Goal: Task Accomplishment & Management: Manage account settings

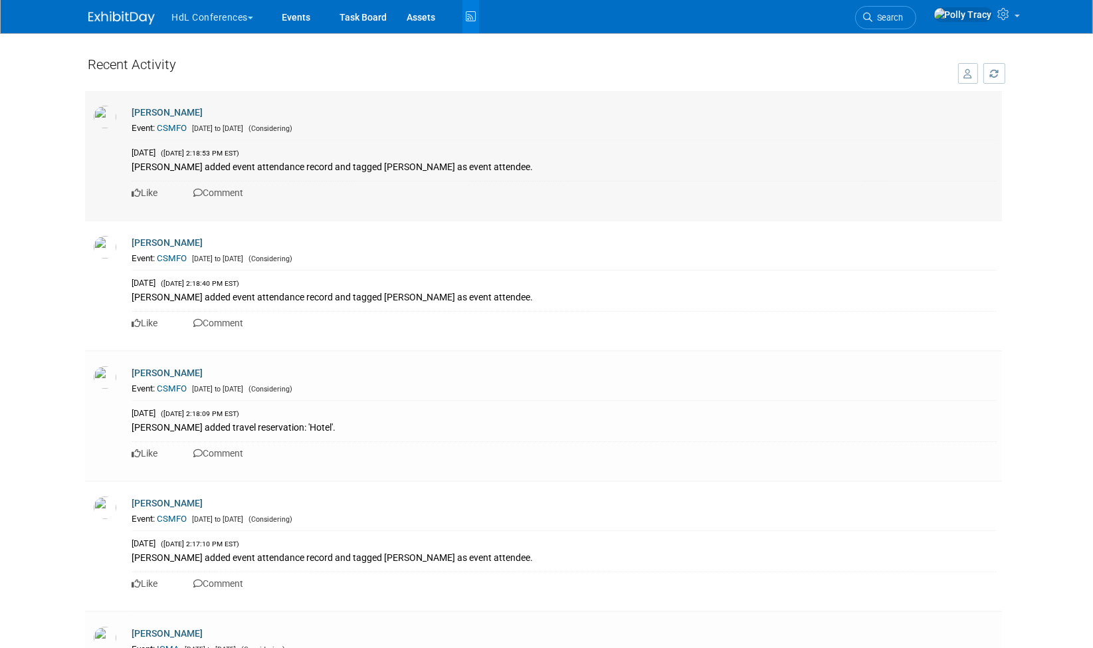
click at [173, 124] on link "CSMFO" at bounding box center [172, 128] width 30 height 10
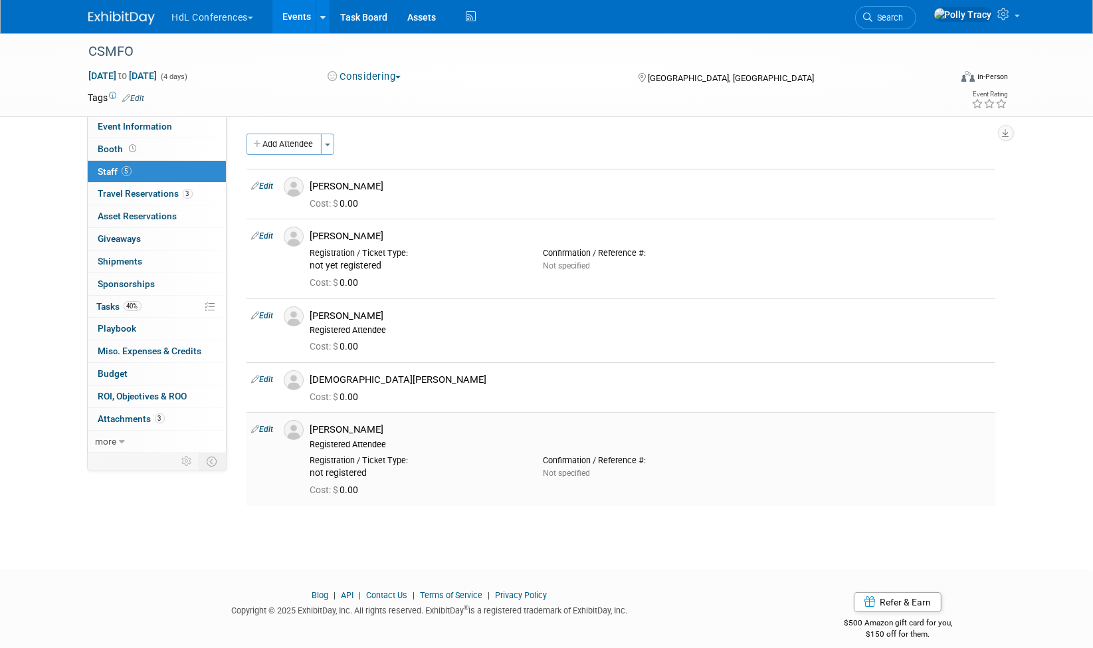
click at [269, 430] on link "Edit" at bounding box center [263, 428] width 22 height 9
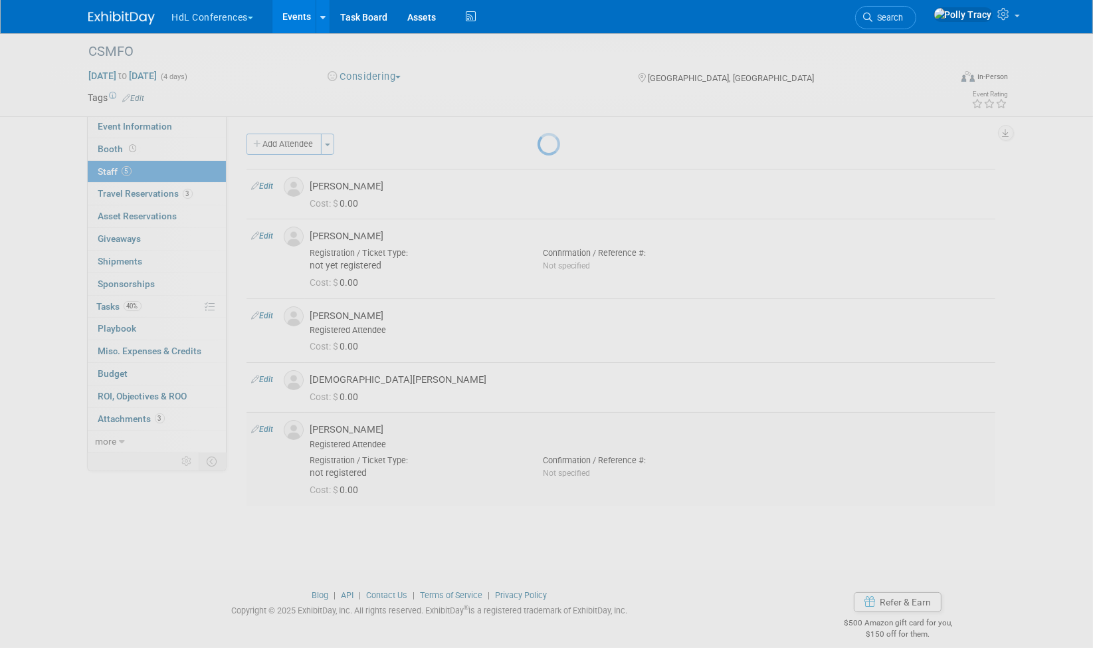
select select "c9d3eca3-d71d-4522-abc1-93e54f22a0d8"
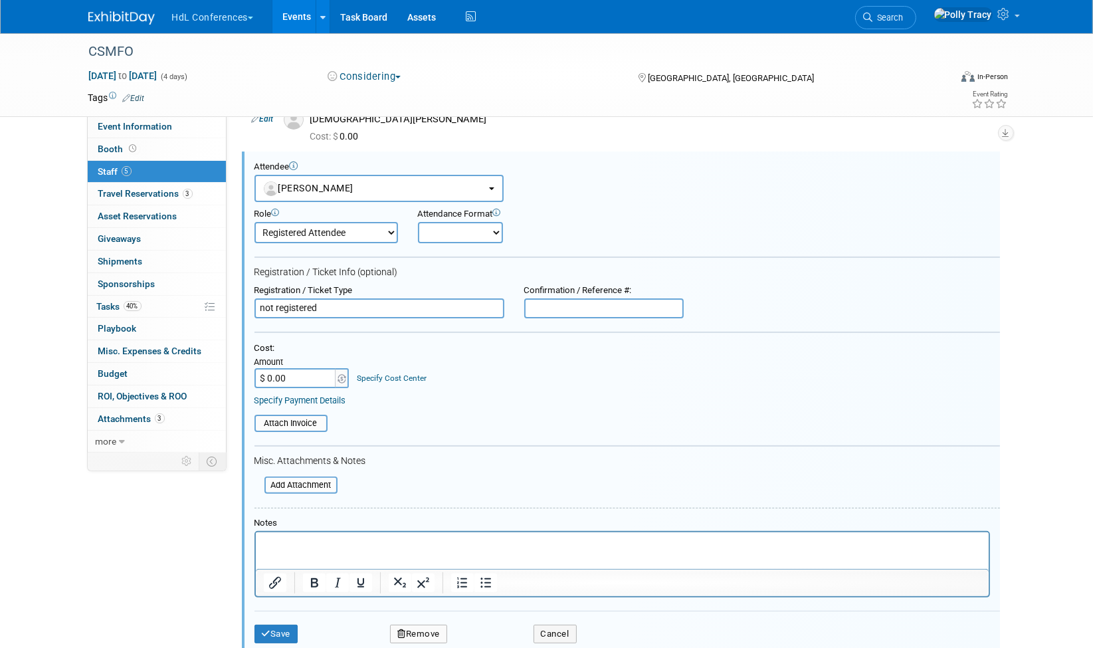
click at [366, 223] on select "Demonstrator Host Planner Presenter Registered Attendee Sales Representative" at bounding box center [325, 232] width 143 height 21
click at [452, 235] on select "Onsite Remote" at bounding box center [460, 232] width 85 height 21
select select "1"
click at [418, 222] on select "Onsite Remote" at bounding box center [460, 232] width 85 height 21
click at [385, 306] on input "not registered" at bounding box center [379, 308] width 250 height 20
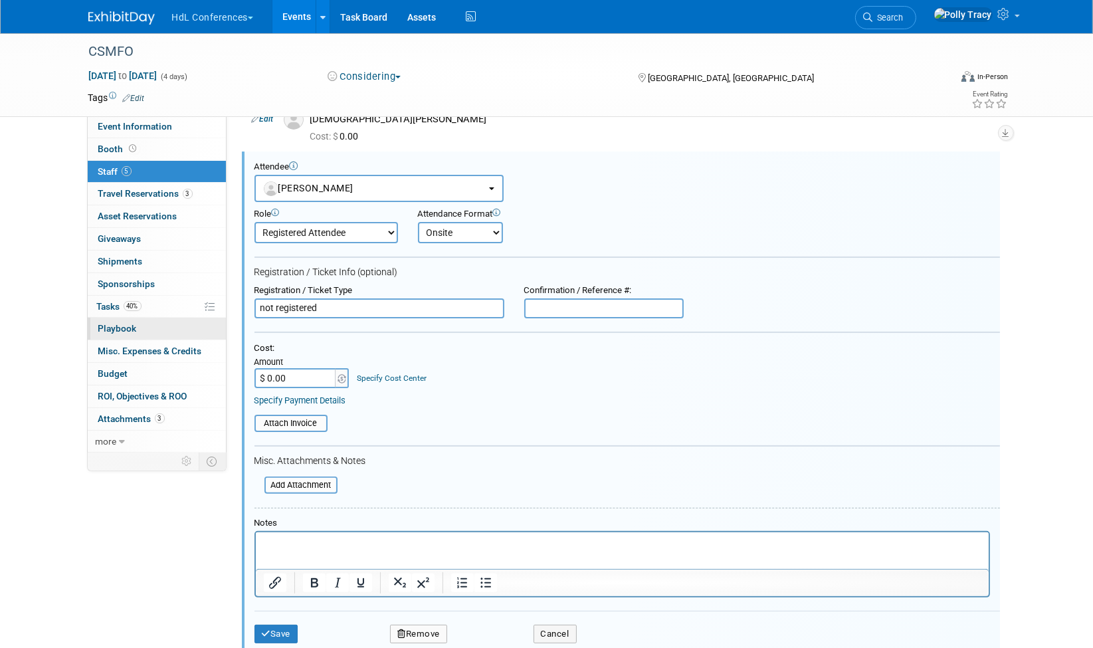
drag, startPoint x: 357, startPoint y: 304, endPoint x: 151, endPoint y: 315, distance: 205.6
click at [151, 315] on div "Event Information Event Info Booth Booth 5 Staff 5 Staff 3 Travel Reservations …" at bounding box center [546, 221] width 937 height 897
drag, startPoint x: 298, startPoint y: 479, endPoint x: 308, endPoint y: 479, distance: 10.0
click at [308, 479] on input "file" at bounding box center [257, 485] width 158 height 15
click at [329, 298] on input "Exhibitor Comp (waiting show mgmt)" at bounding box center [379, 308] width 250 height 20
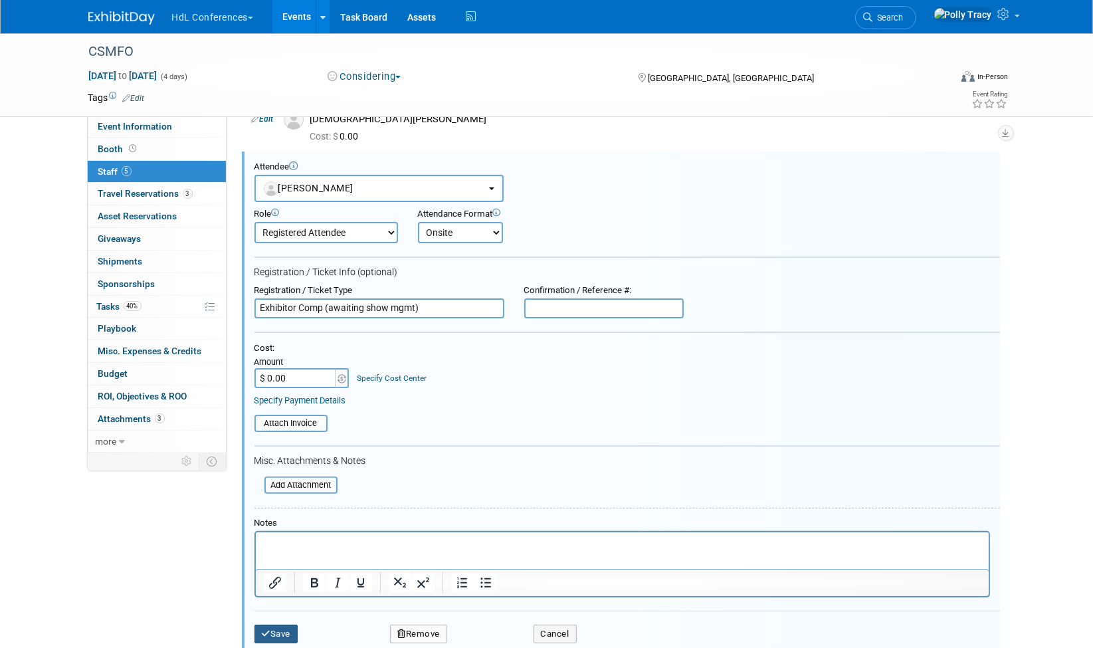
type input "Exhibitor Comp (awaiting show mgmt)"
click at [274, 625] on button "Save" at bounding box center [276, 633] width 44 height 19
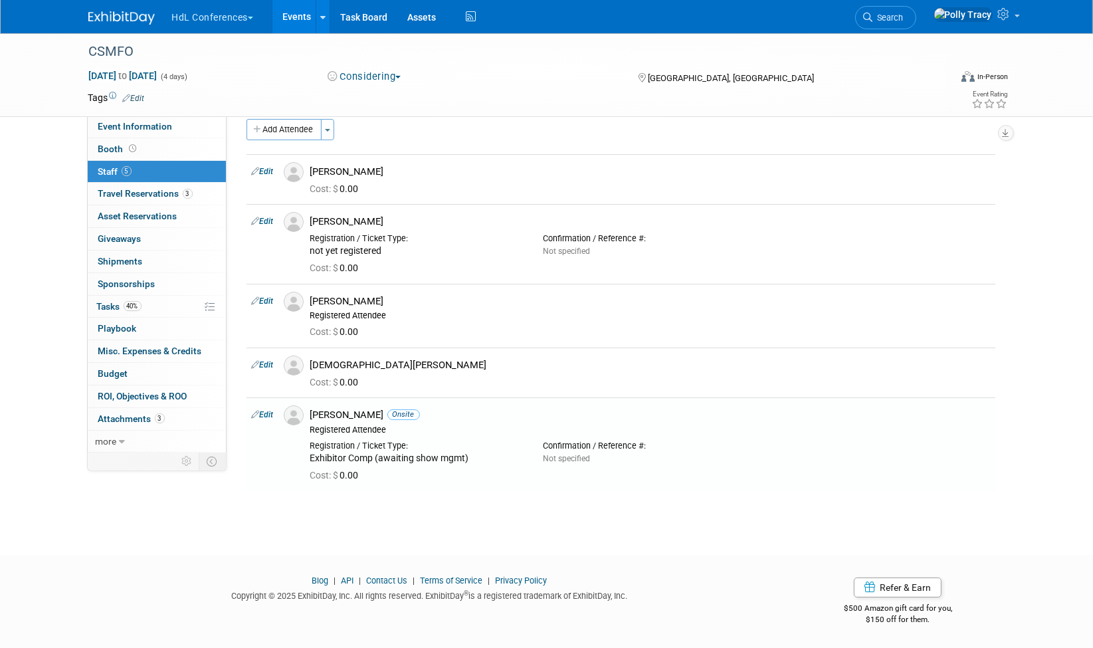
scroll to position [13, 0]
click at [260, 366] on link "Edit" at bounding box center [263, 365] width 22 height 9
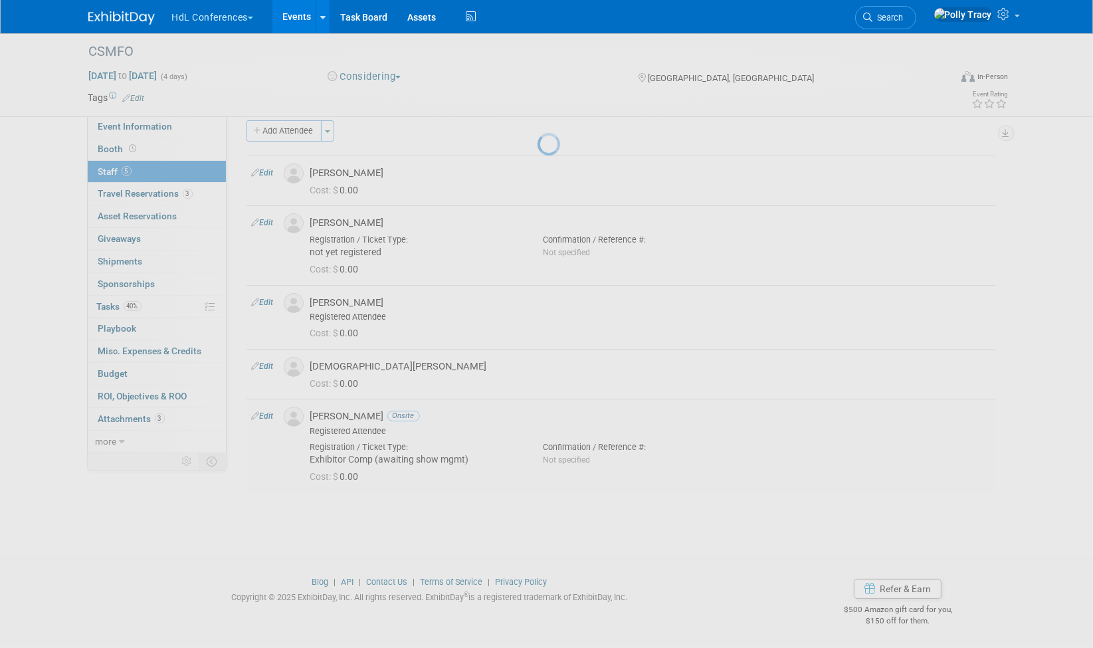
select select "1c4bfeb1-3879-4e45-ac22-7134efc56e72"
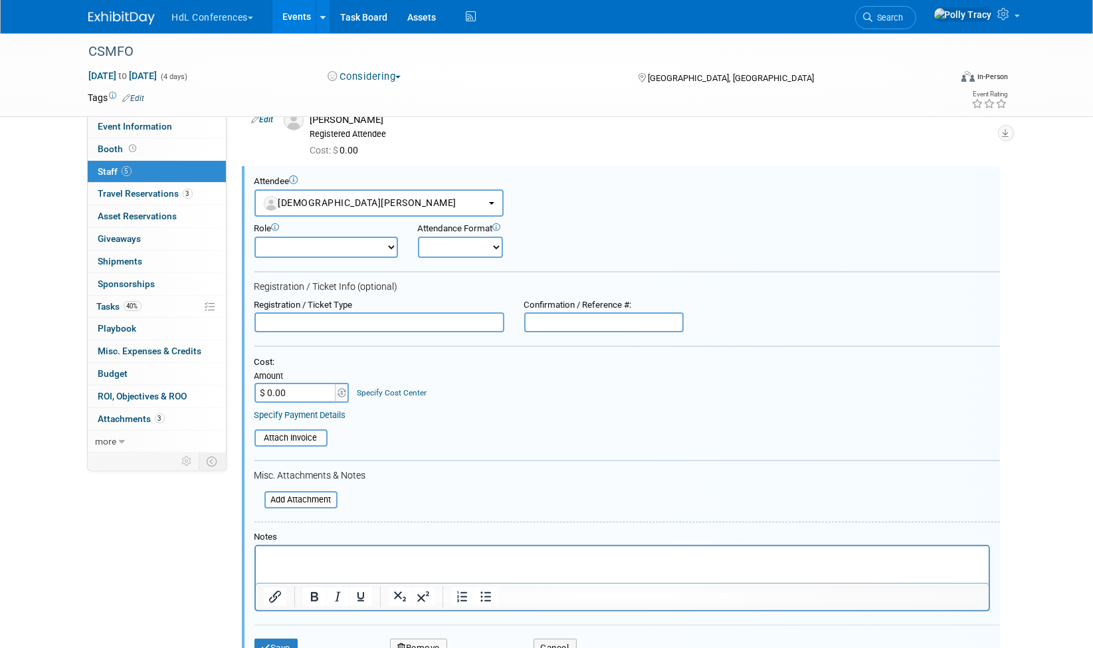
scroll to position [187, 0]
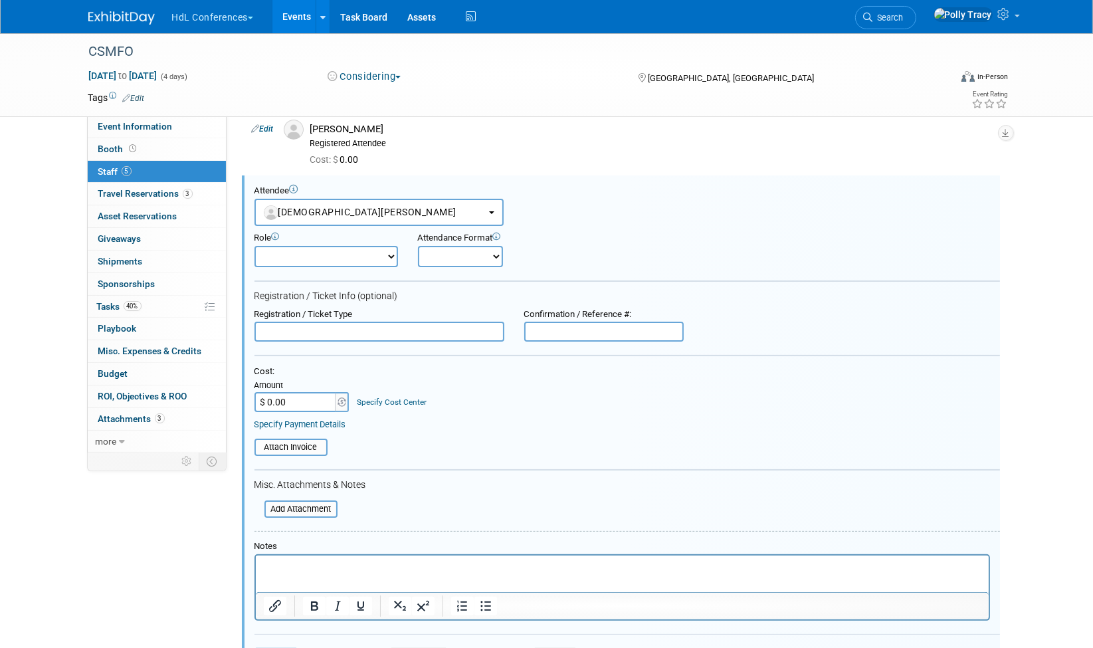
click at [298, 256] on select "Demonstrator Host Planner Presenter Registered Attendee Sales Representative" at bounding box center [325, 256] width 143 height 21
select select "100"
click at [254, 246] on select "Demonstrator Host Planner Presenter Registered Attendee Sales Representative" at bounding box center [325, 256] width 143 height 21
click at [453, 254] on select "Onsite Remote" at bounding box center [460, 256] width 85 height 21
select select "1"
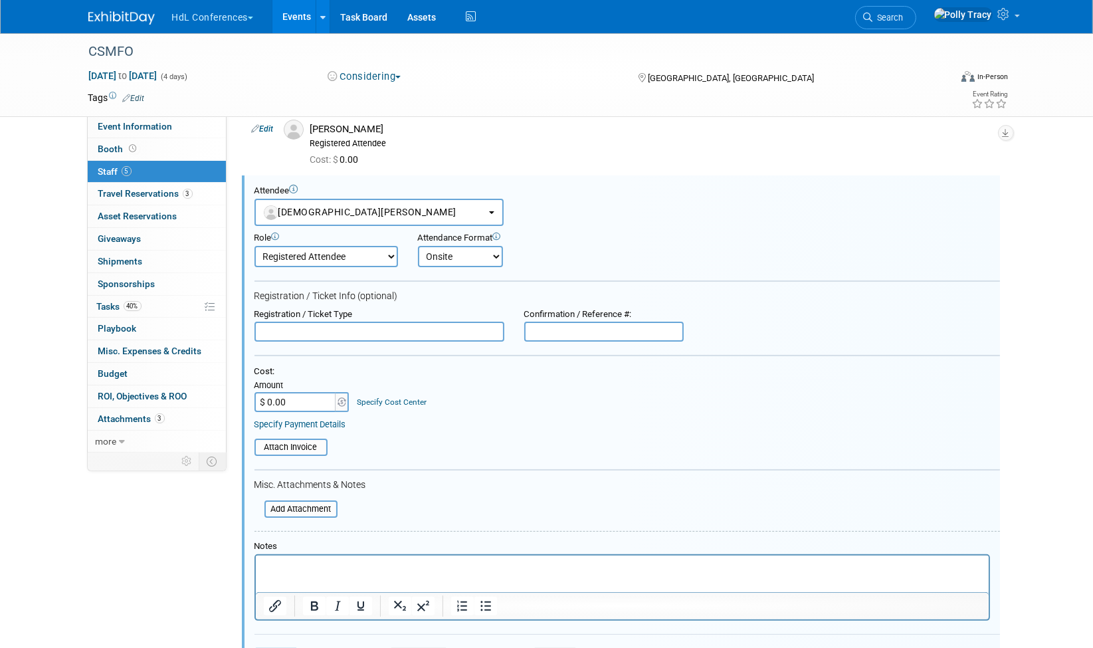
click at [418, 246] on select "Onsite Remote" at bounding box center [460, 256] width 85 height 21
click at [329, 331] on input "text" at bounding box center [379, 331] width 250 height 20
type input "Exhibitor Comp"
click at [327, 501] on input "file" at bounding box center [257, 508] width 158 height 15
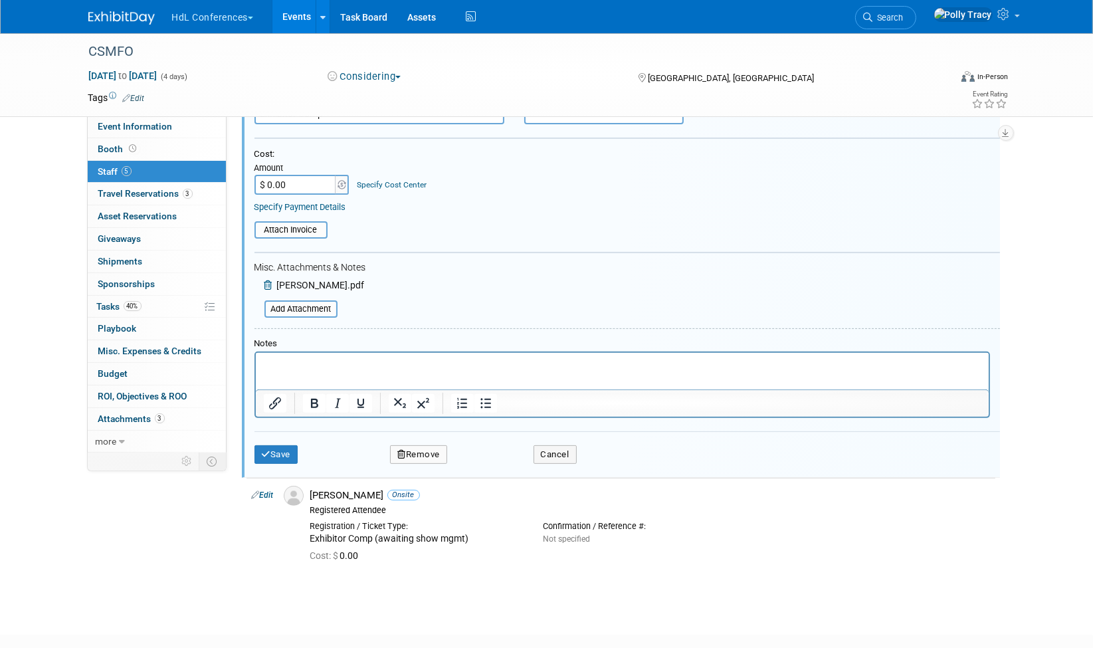
scroll to position [456, 0]
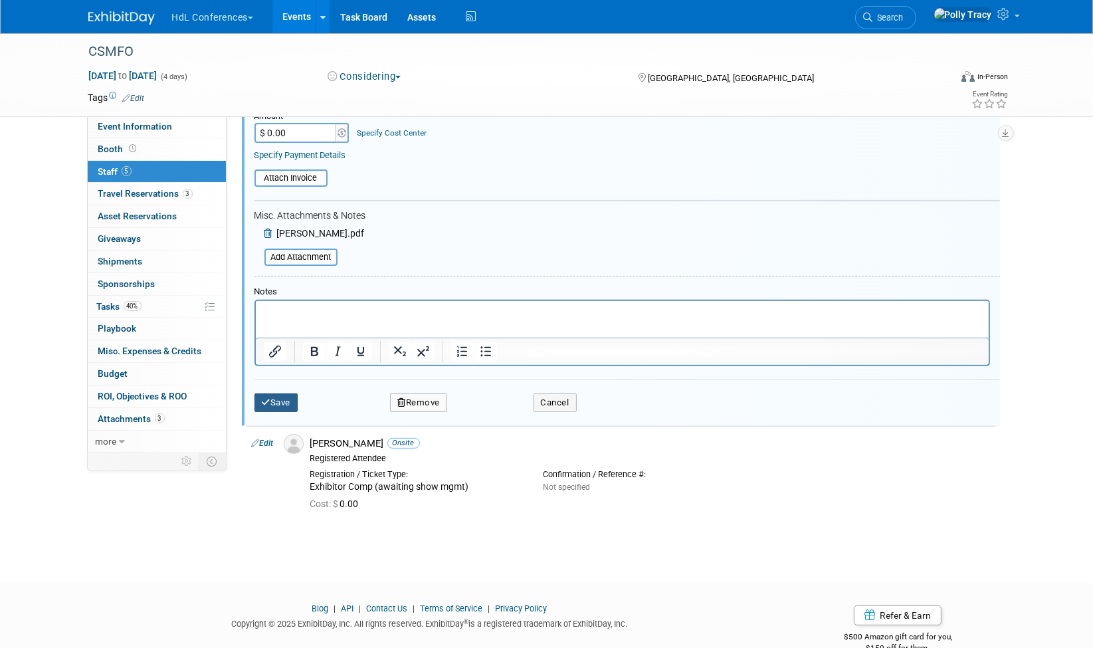
click at [262, 398] on icon "submit" at bounding box center [266, 402] width 9 height 9
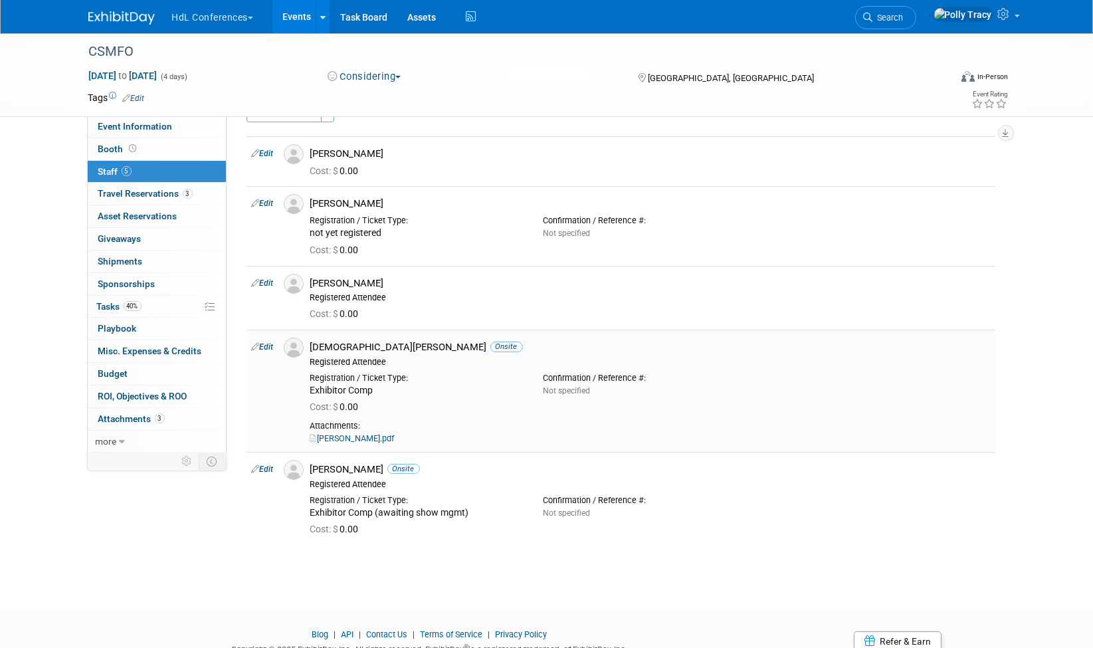
scroll to position [85, 0]
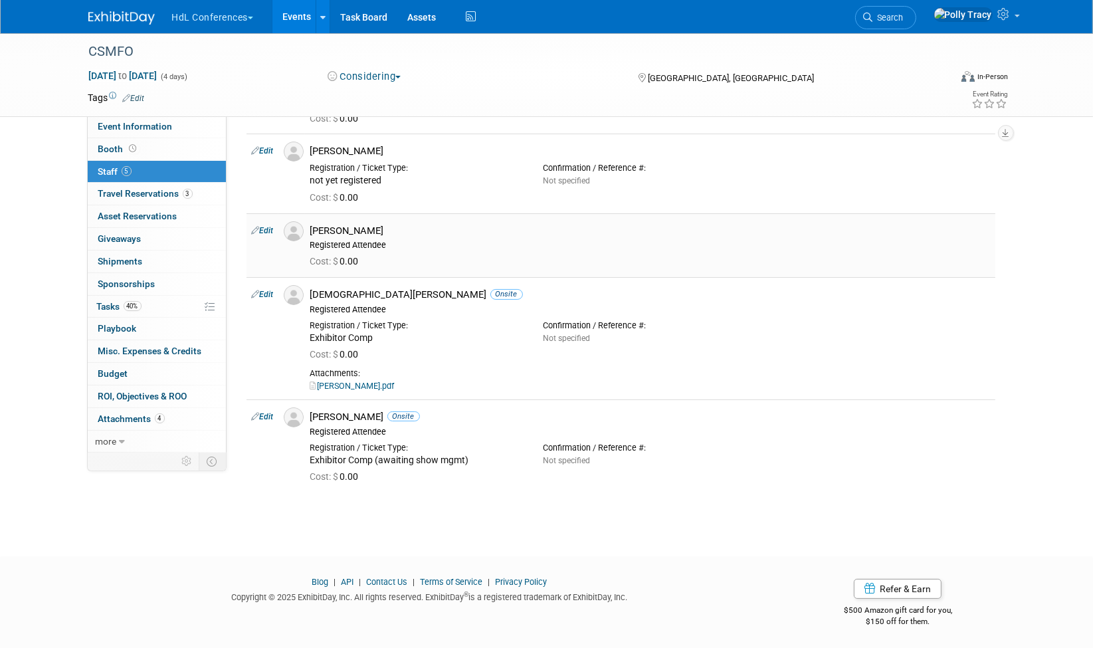
click at [269, 229] on link "Edit" at bounding box center [263, 230] width 22 height 9
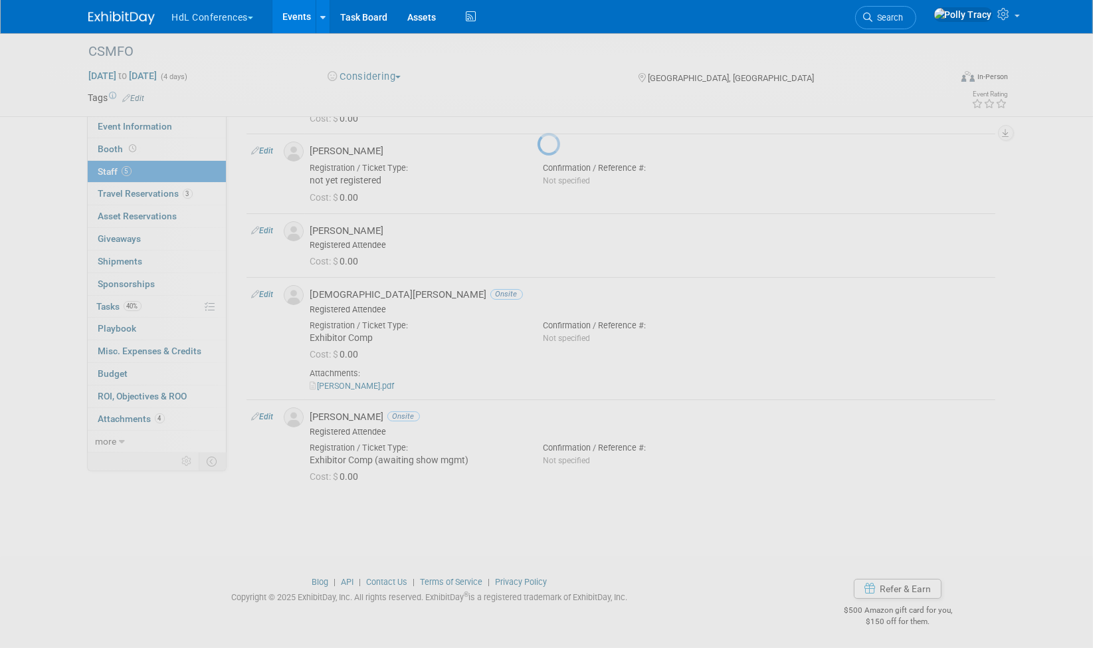
select select "9ecd4327-6cde-49a0-b96f-c622b72dbe2f"
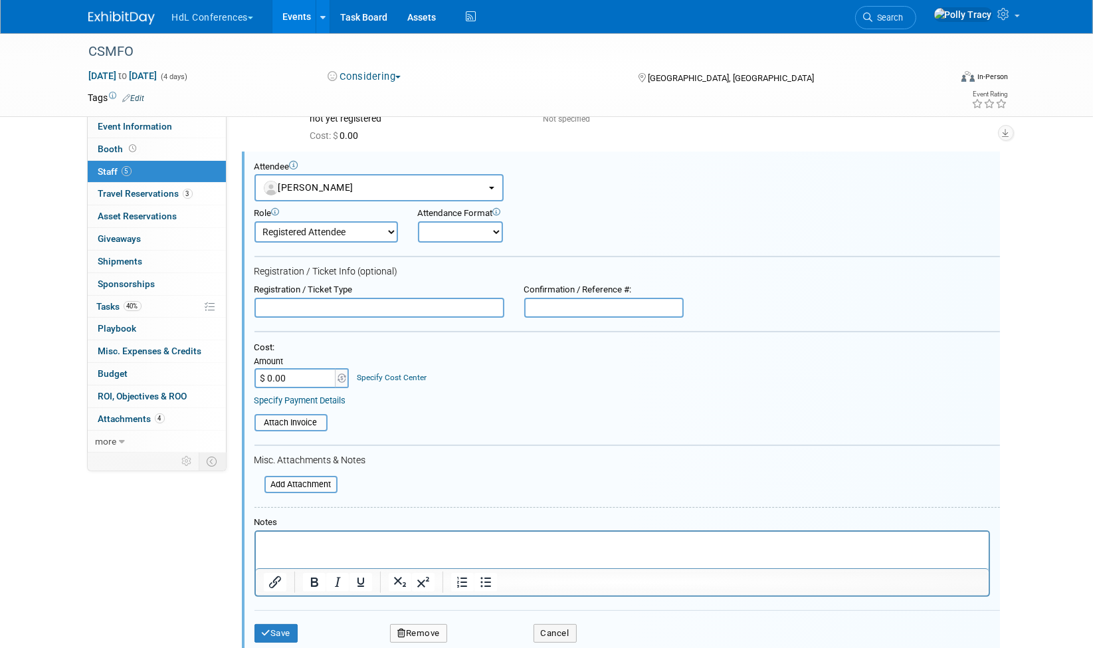
scroll to position [0, 0]
click at [458, 230] on select "Onsite Remote" at bounding box center [460, 231] width 85 height 21
select select "1"
click at [418, 221] on select "Onsite Remote" at bounding box center [460, 231] width 85 height 21
click at [412, 306] on input "text" at bounding box center [379, 308] width 250 height 20
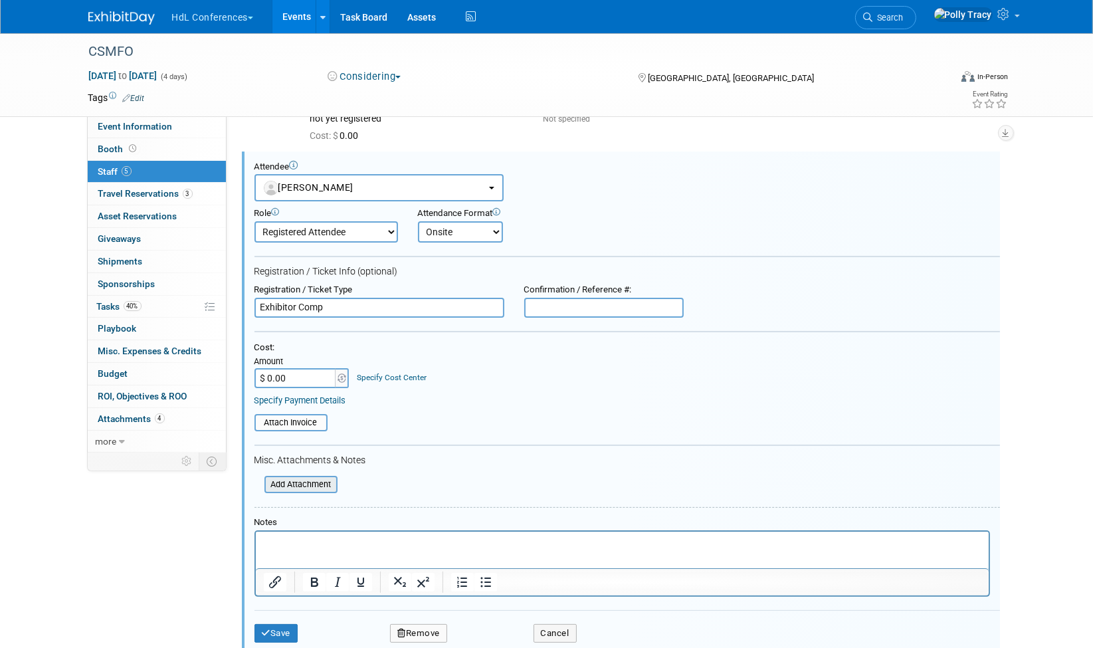
type input "Exhibitor Comp"
click at [325, 478] on input "file" at bounding box center [257, 484] width 158 height 15
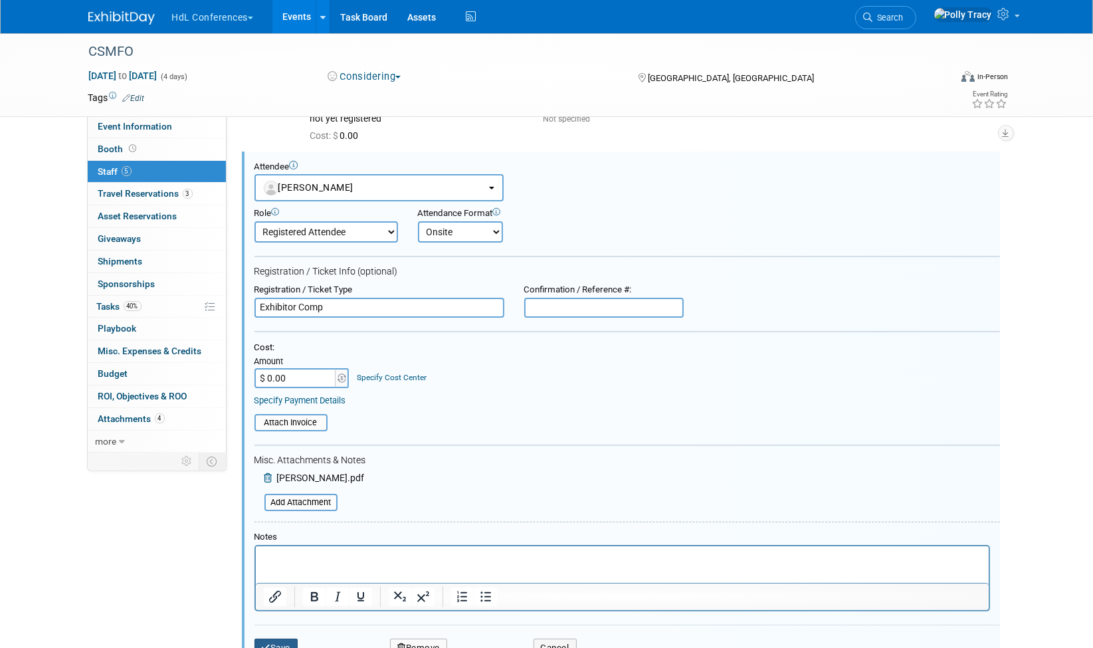
click at [279, 638] on button "Save" at bounding box center [276, 647] width 44 height 19
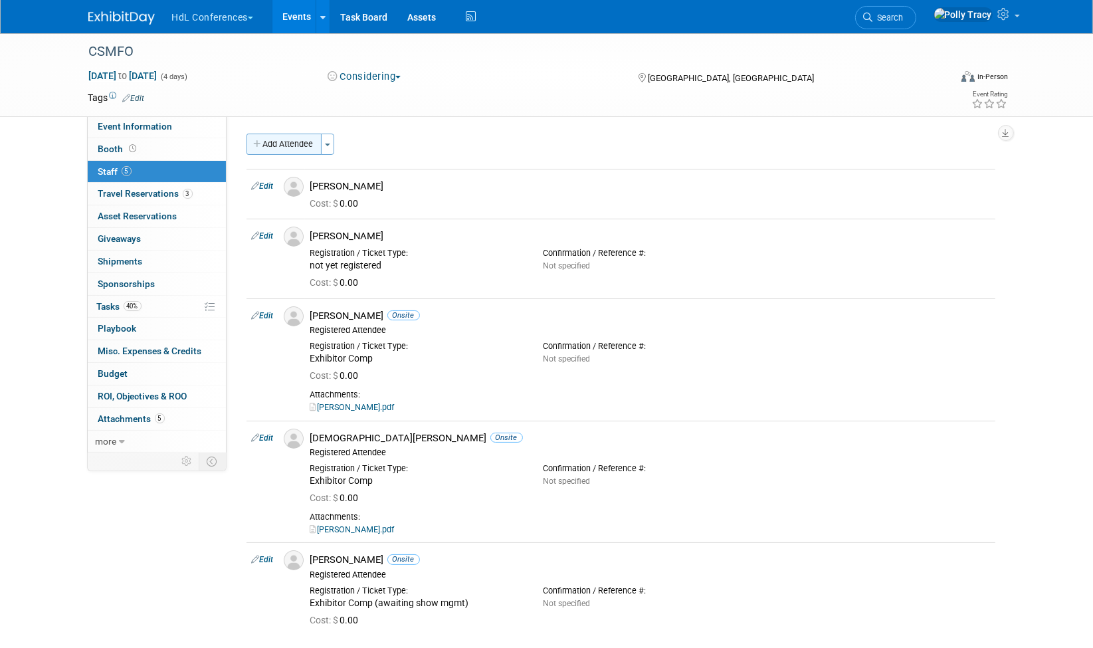
click at [264, 140] on button "Add Attendee" at bounding box center [283, 144] width 75 height 21
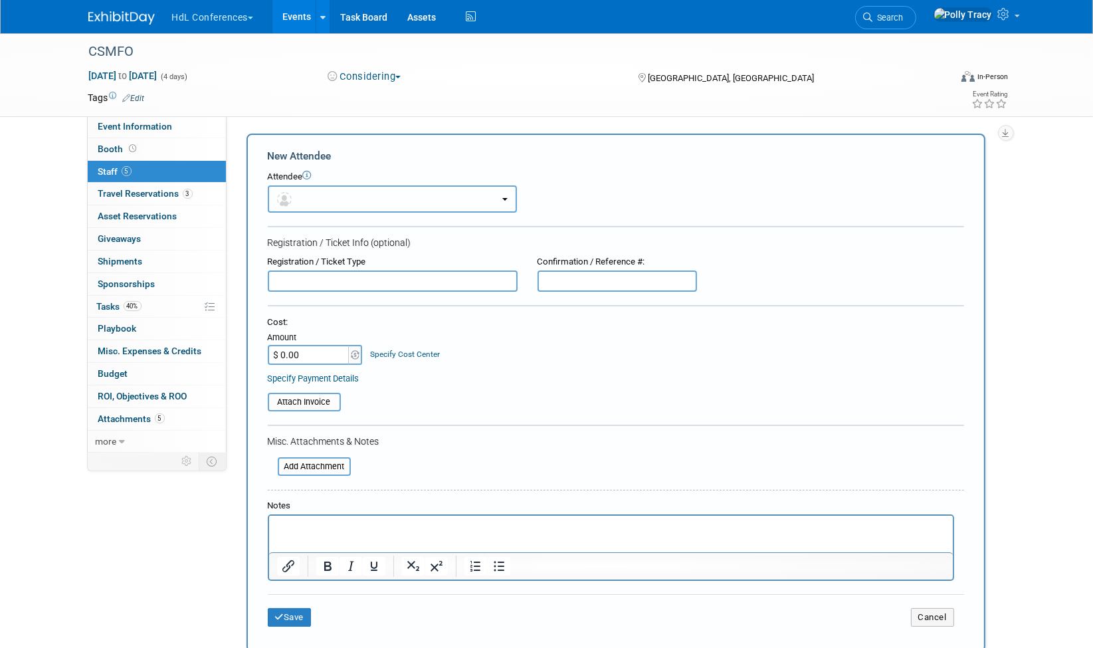
click at [343, 193] on button "button" at bounding box center [392, 198] width 249 height 27
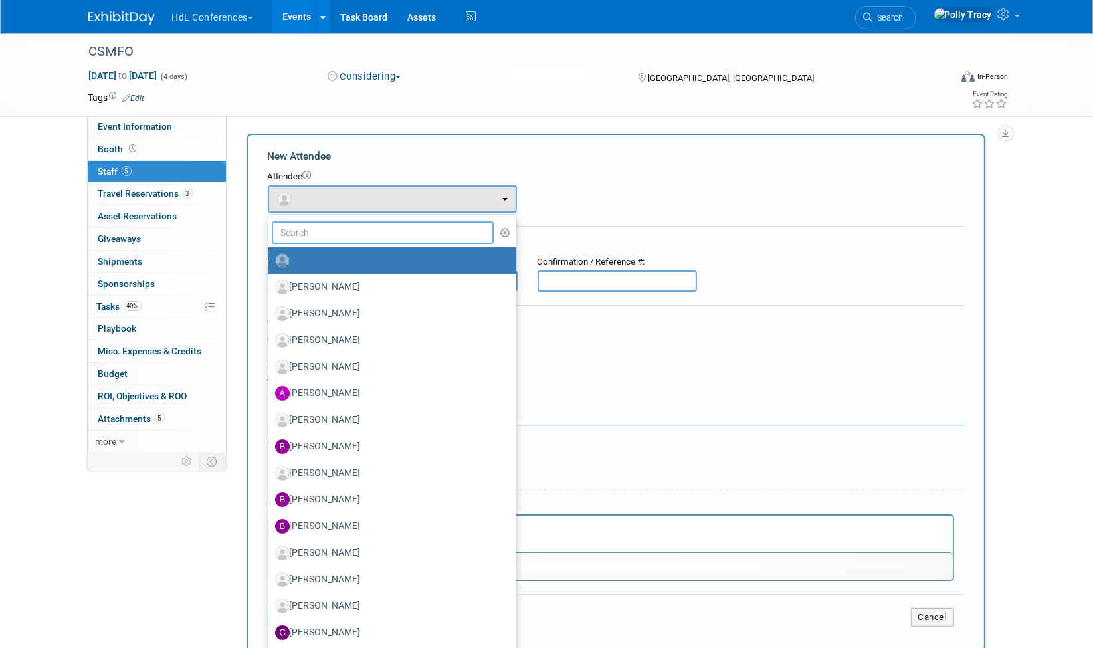
click at [337, 231] on input "text" at bounding box center [383, 232] width 223 height 23
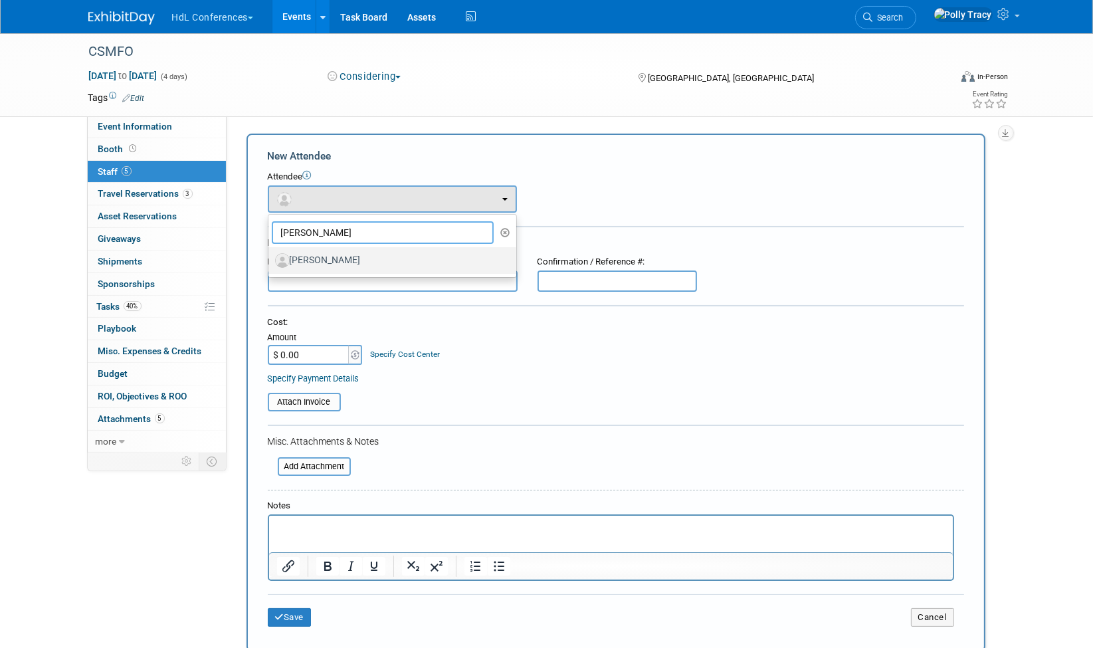
type input "paula"
click at [330, 254] on label "Paula Cone" at bounding box center [389, 260] width 228 height 21
click at [270, 254] on input "Paula Cone" at bounding box center [266, 258] width 9 height 9
select select "22d9e173-fb5e-498d-b092-1a75e5ca4a72"
select select "100"
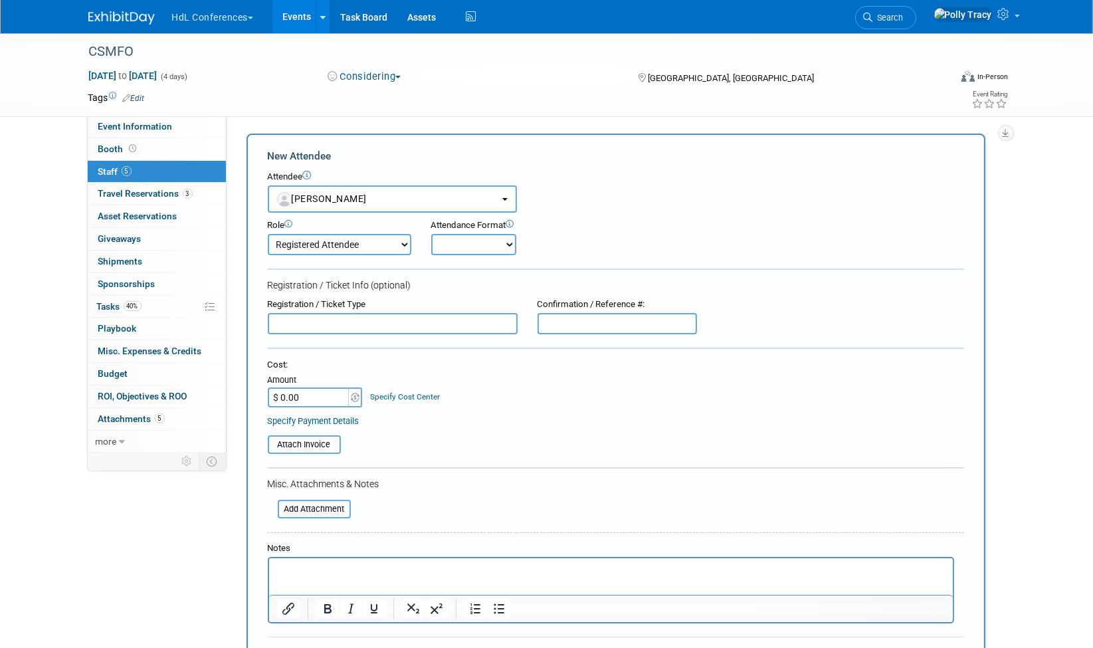
click at [337, 323] on input "text" at bounding box center [393, 323] width 250 height 21
click at [474, 247] on select "Onsite Remote" at bounding box center [473, 244] width 85 height 21
select select "1"
click at [431, 234] on select "Onsite Remote" at bounding box center [473, 244] width 85 height 21
click at [390, 326] on input "text" at bounding box center [393, 323] width 250 height 21
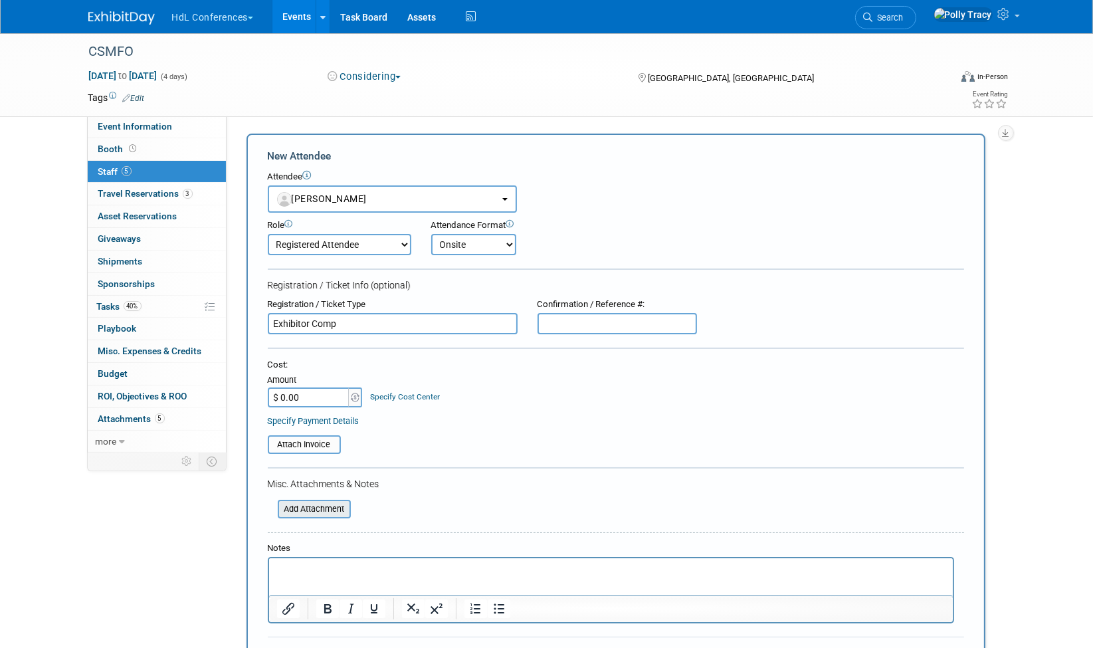
type input "Exhibitor Comp"
click at [317, 501] on input "file" at bounding box center [270, 509] width 158 height 16
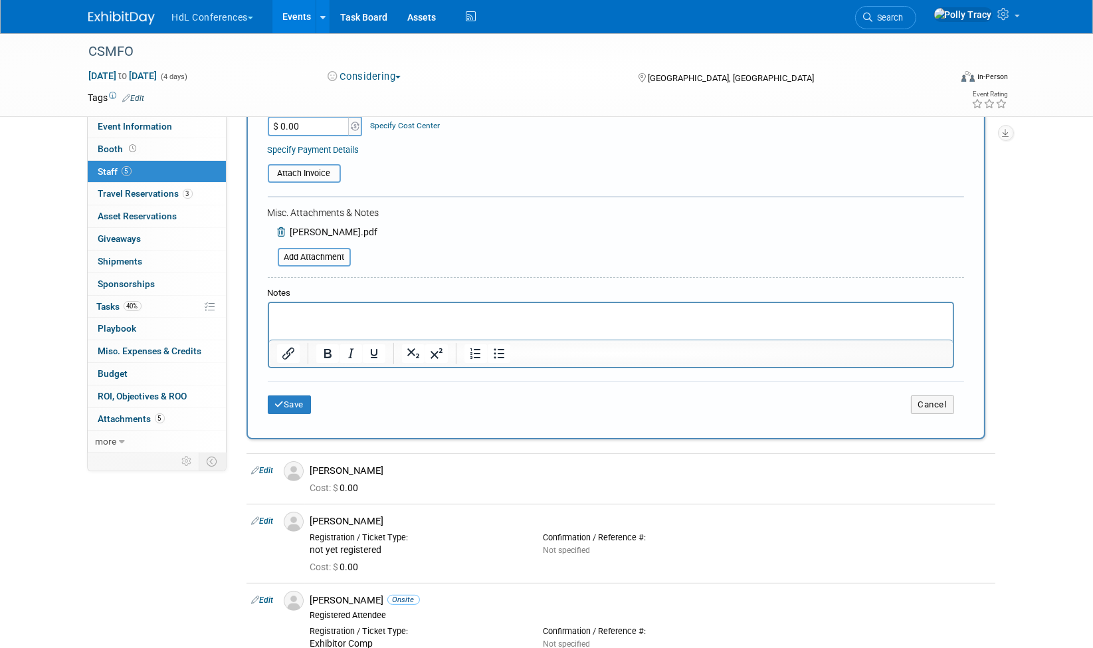
scroll to position [273, 0]
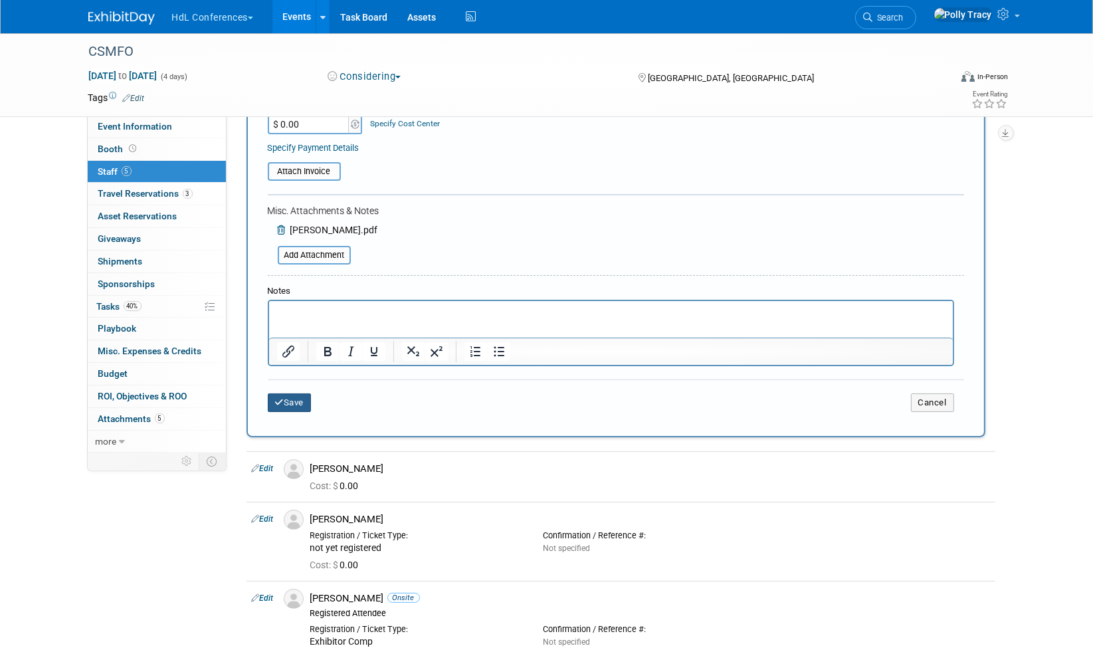
click at [284, 393] on button "Save" at bounding box center [290, 402] width 44 height 19
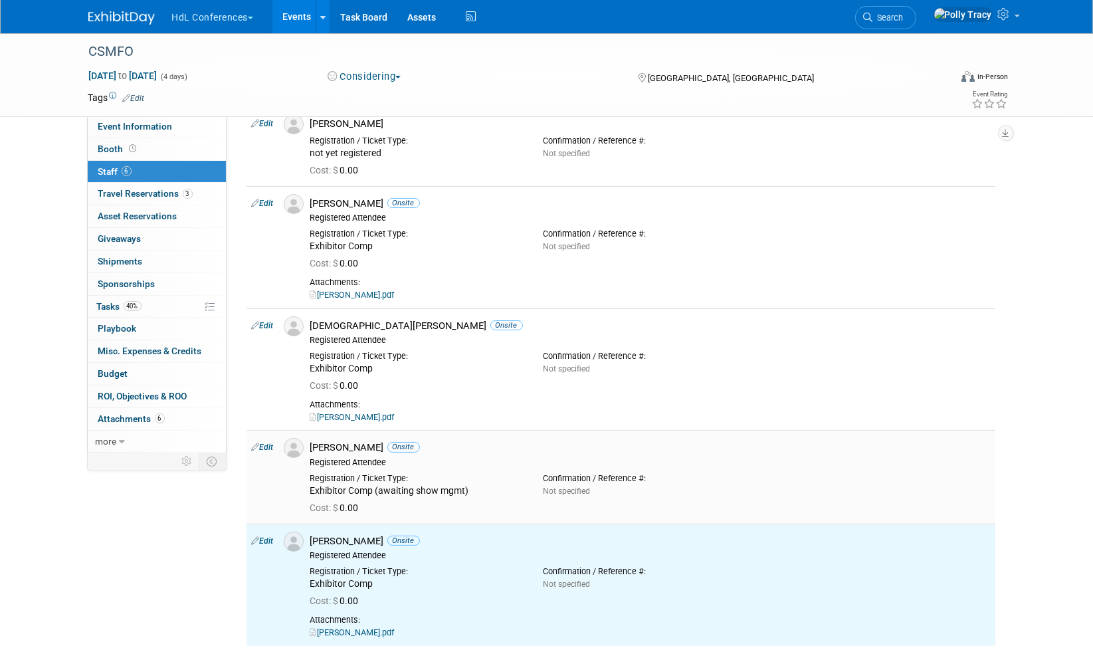
scroll to position [0, 0]
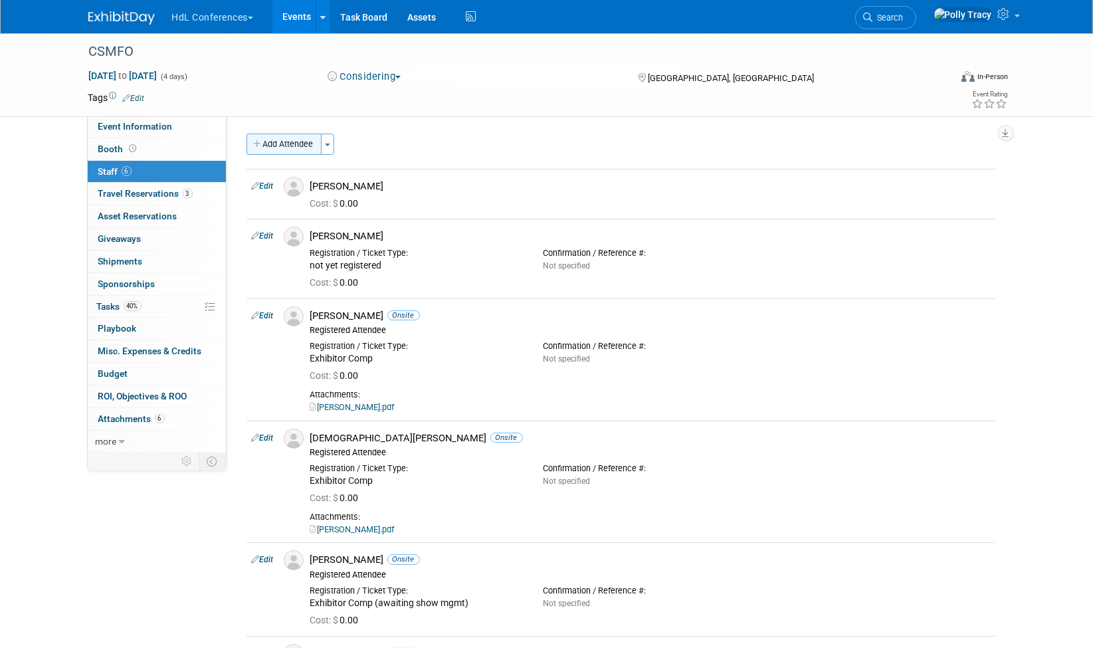
click at [268, 137] on button "Add Attendee" at bounding box center [283, 144] width 75 height 21
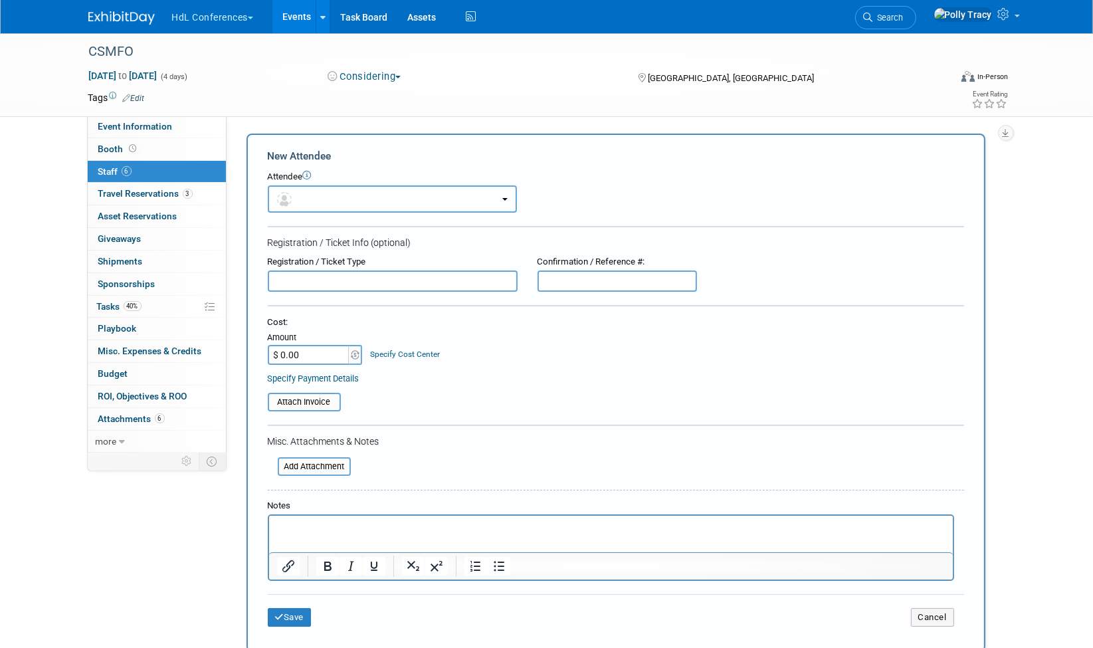
click at [304, 191] on button "button" at bounding box center [392, 198] width 249 height 27
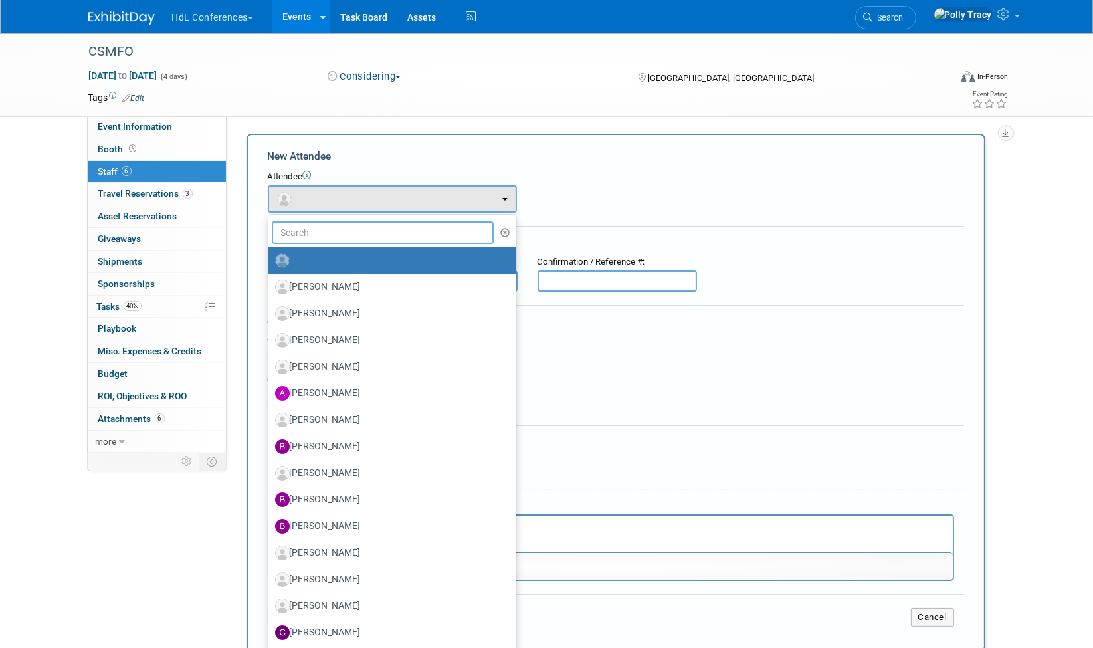
click at [309, 227] on input "text" at bounding box center [383, 232] width 223 height 23
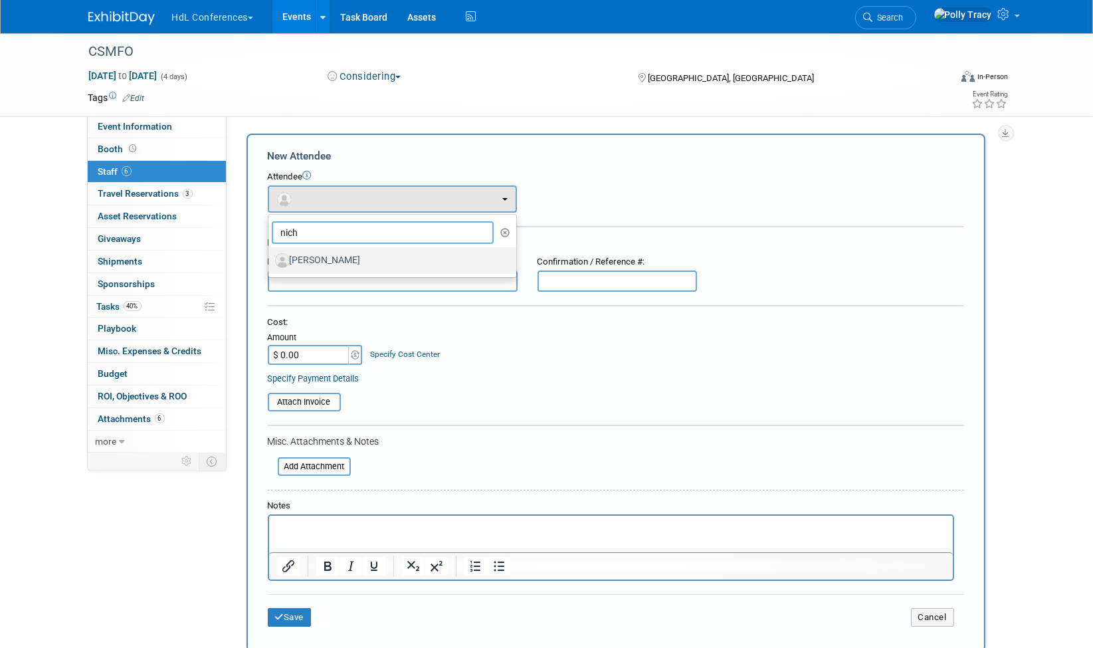
type input "nich"
click at [331, 260] on label "Nichole Cone" at bounding box center [389, 260] width 228 height 21
click at [270, 260] on input "Nichole Cone" at bounding box center [266, 258] width 9 height 9
select select "4b0d0278-b8f8-46cc-9906-3f65fef5ea5e"
select select "100"
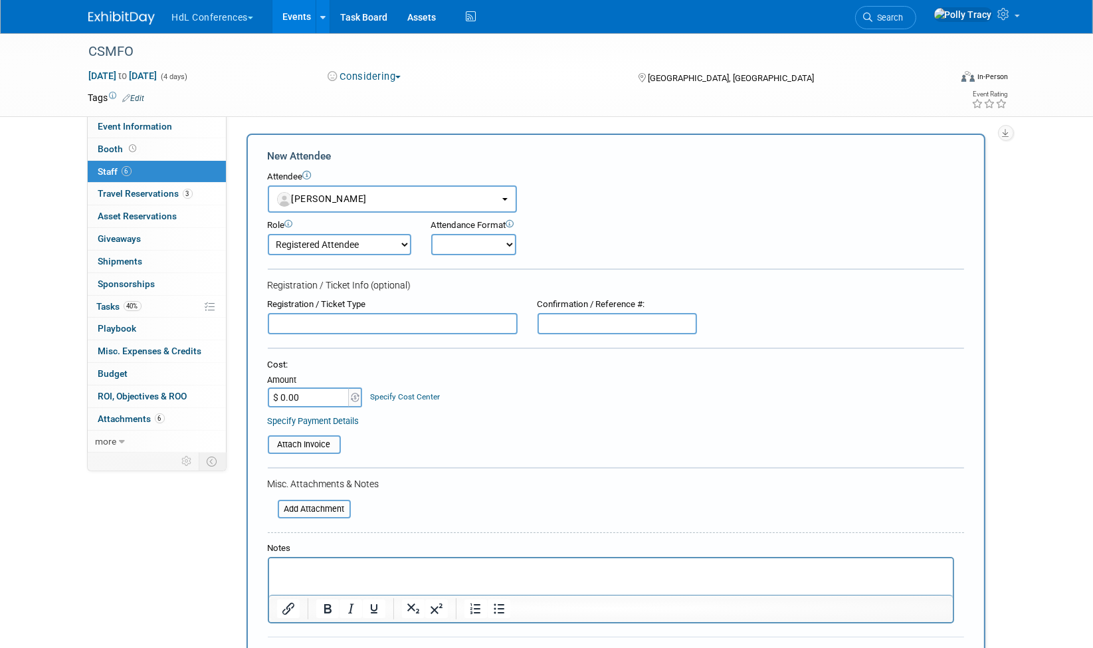
click at [348, 322] on input "text" at bounding box center [393, 323] width 250 height 21
click at [385, 322] on input "text" at bounding box center [393, 323] width 250 height 21
click at [442, 239] on select "Onsite Remote" at bounding box center [473, 244] width 85 height 21
select select "1"
click at [431, 234] on select "Onsite Remote" at bounding box center [473, 244] width 85 height 21
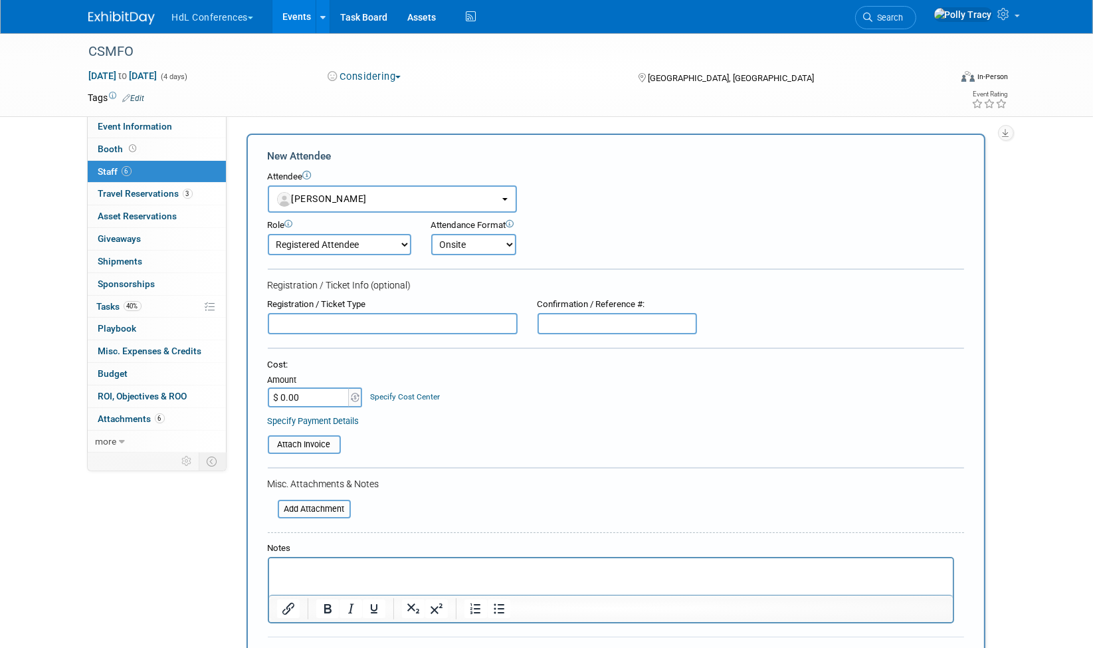
click at [372, 316] on input "text" at bounding box center [393, 323] width 250 height 21
type input "Exhibitor Comp"
click at [304, 501] on input "file" at bounding box center [270, 509] width 158 height 16
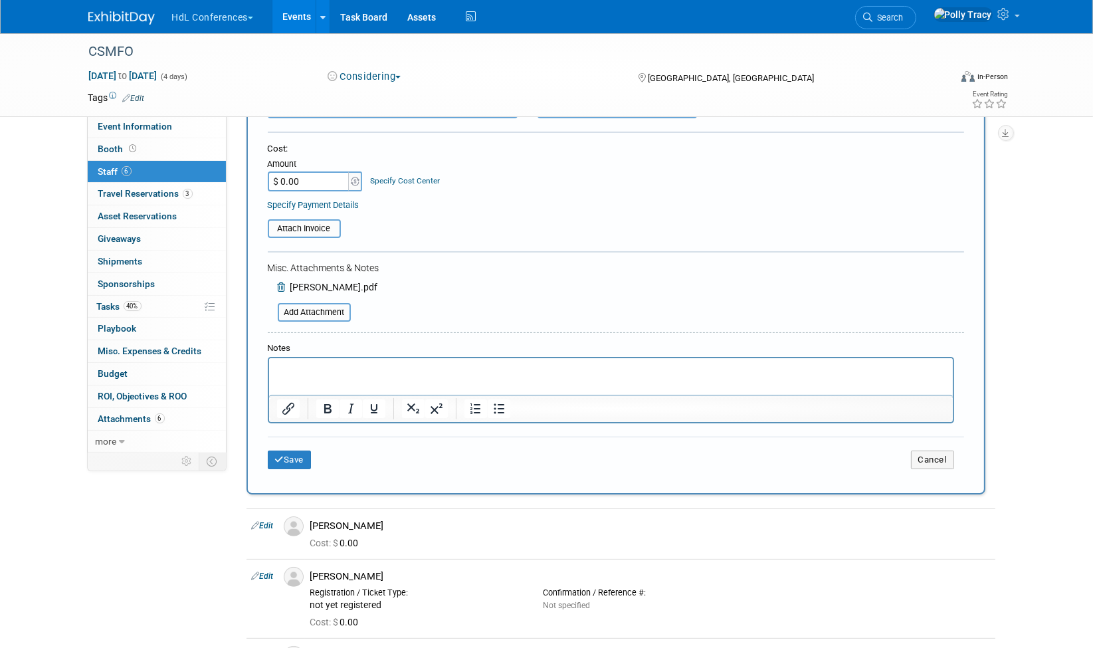
scroll to position [339, 0]
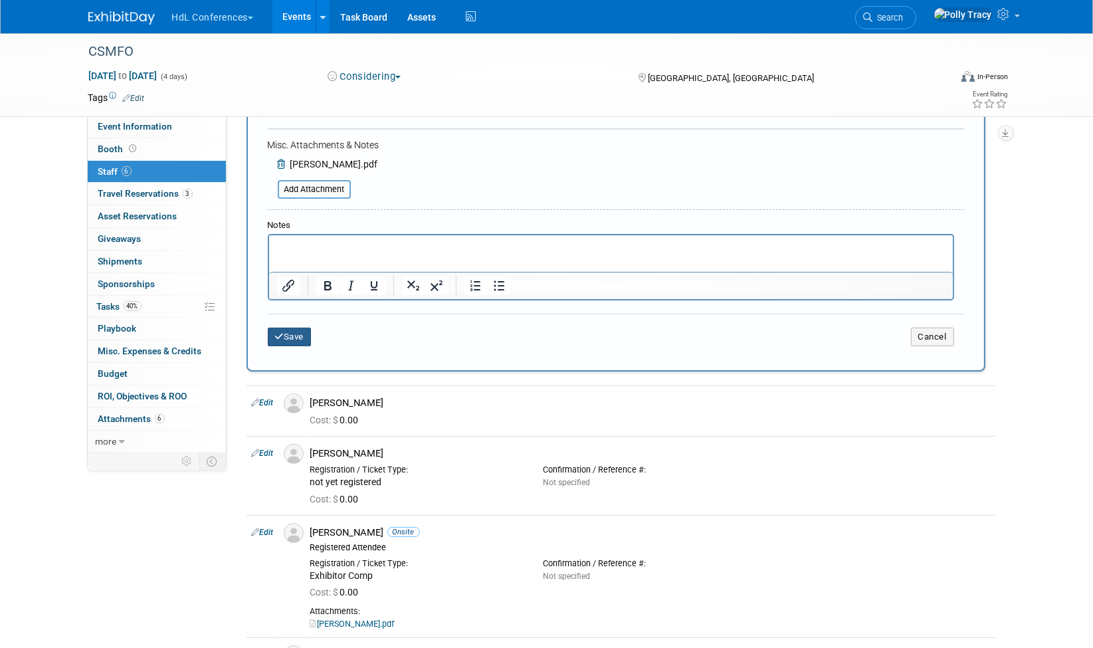
click at [286, 330] on button "Save" at bounding box center [290, 336] width 44 height 19
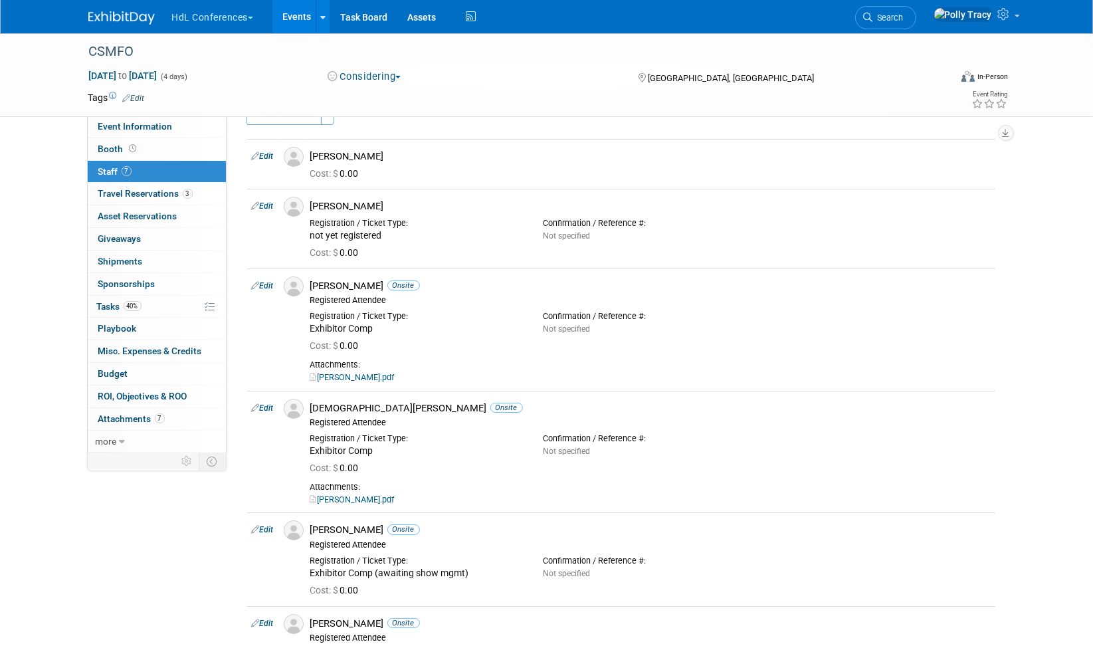
scroll to position [0, 0]
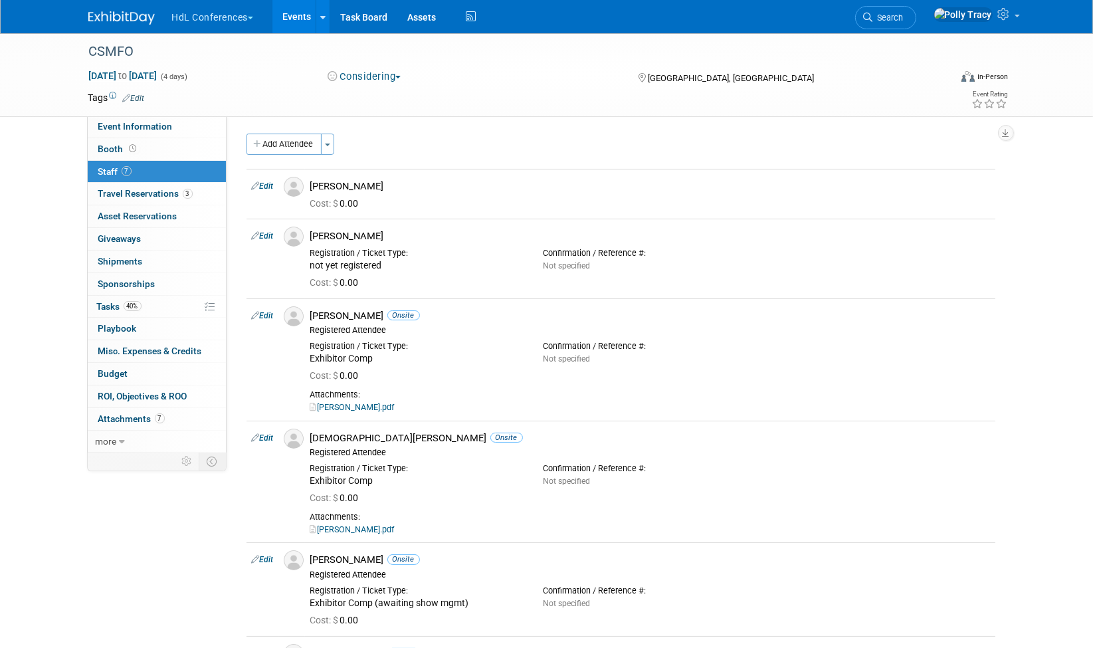
click at [272, 128] on div "Membership Benefits: Edit Diamond - Trade Show Booth (20 ft.) 8 comp registrati…" at bounding box center [615, 278] width 778 height 324
click at [273, 137] on button "Add Attendee" at bounding box center [283, 144] width 75 height 21
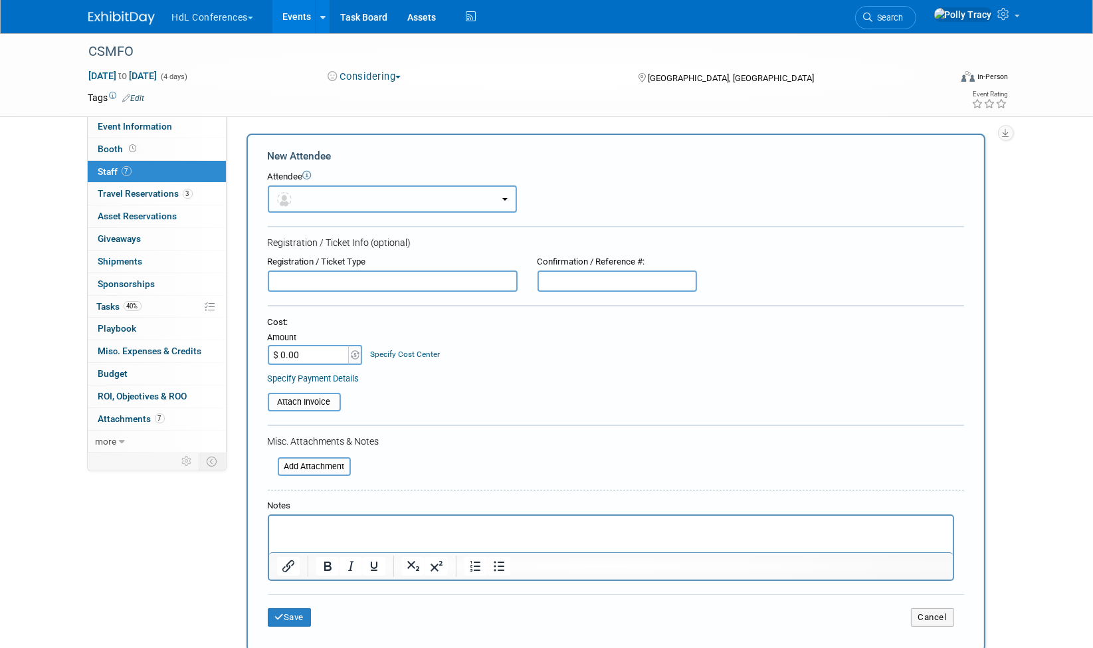
click at [294, 195] on span "button" at bounding box center [286, 198] width 19 height 11
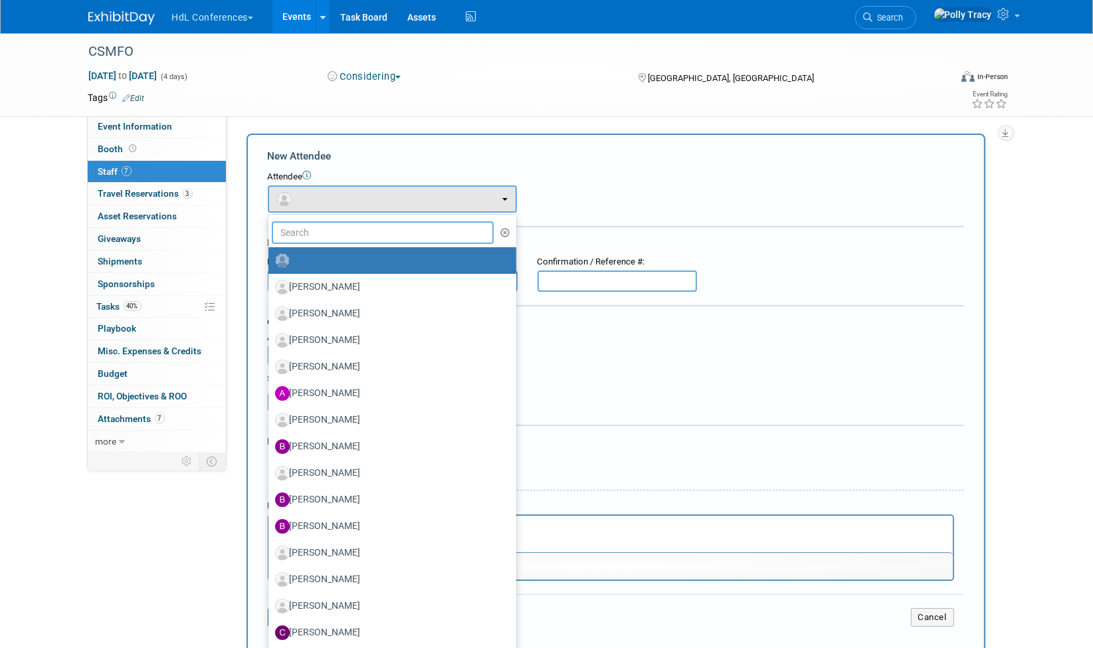
click at [298, 233] on input "text" at bounding box center [383, 232] width 223 height 23
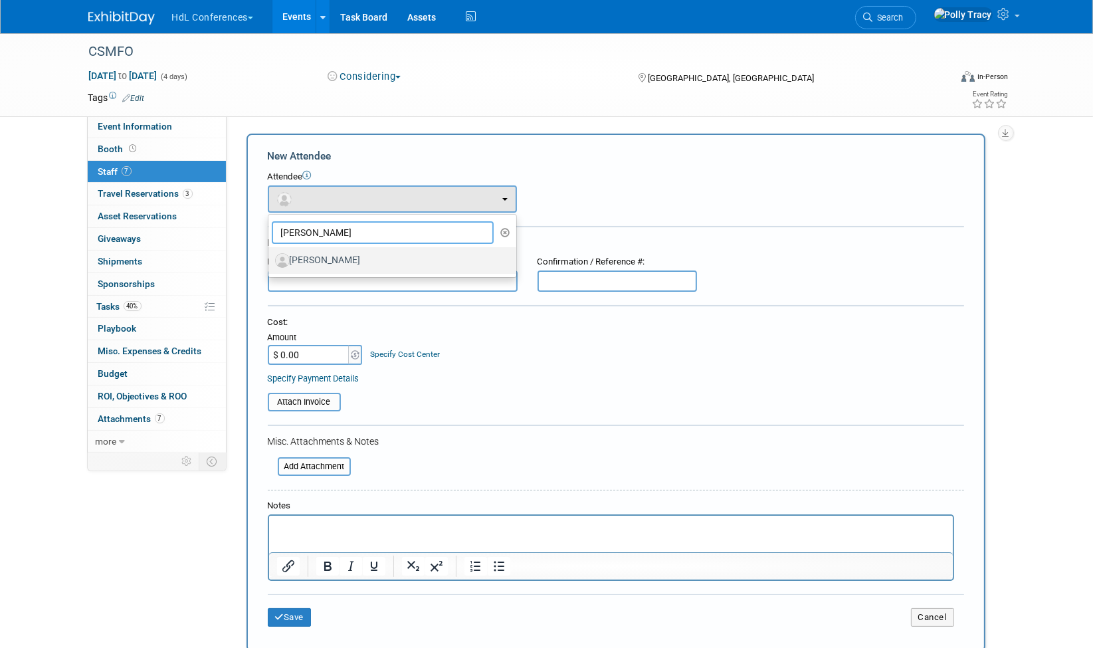
type input "ian"
click at [318, 262] on label "Ian Davis" at bounding box center [389, 260] width 228 height 21
click at [270, 262] on input "Ian Davis" at bounding box center [266, 258] width 9 height 9
select select "5cf34d84-ba8b-4d10-8ea5-f3d5da318070"
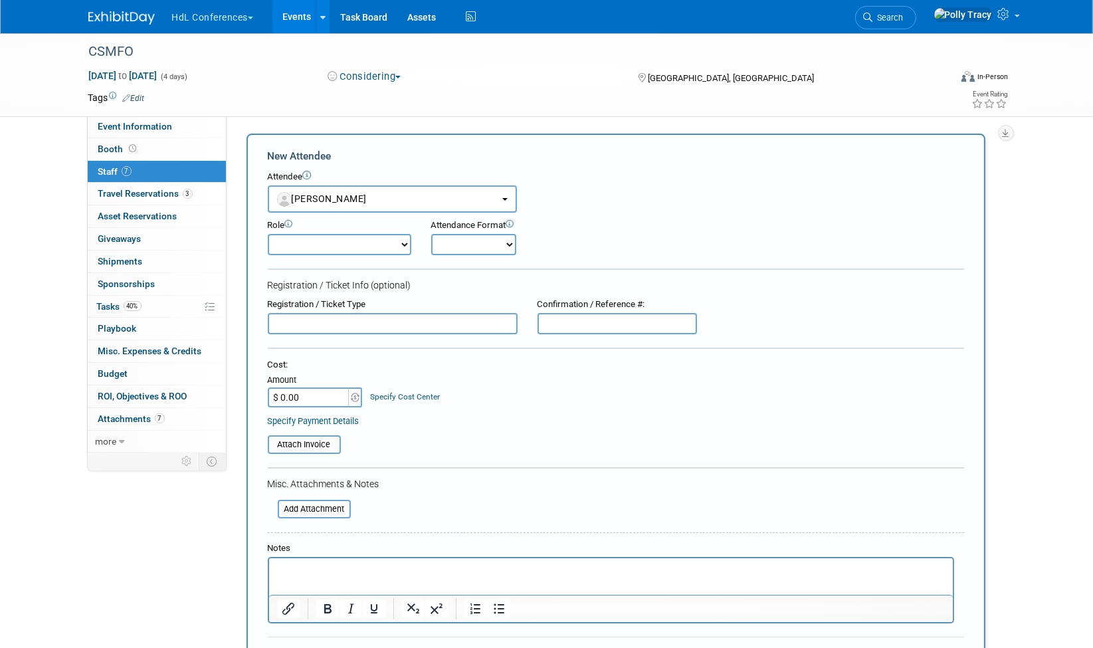
click at [321, 243] on select "Demonstrator Host Planner Presenter Registered Attendee Sales Representative" at bounding box center [339, 244] width 143 height 21
select select "100"
click at [268, 234] on select "Demonstrator Host Planner Presenter Registered Attendee Sales Representative" at bounding box center [339, 244] width 143 height 21
drag, startPoint x: 454, startPoint y: 240, endPoint x: 452, endPoint y: 254, distance: 13.4
click at [455, 240] on select "Onsite Remote" at bounding box center [473, 244] width 85 height 21
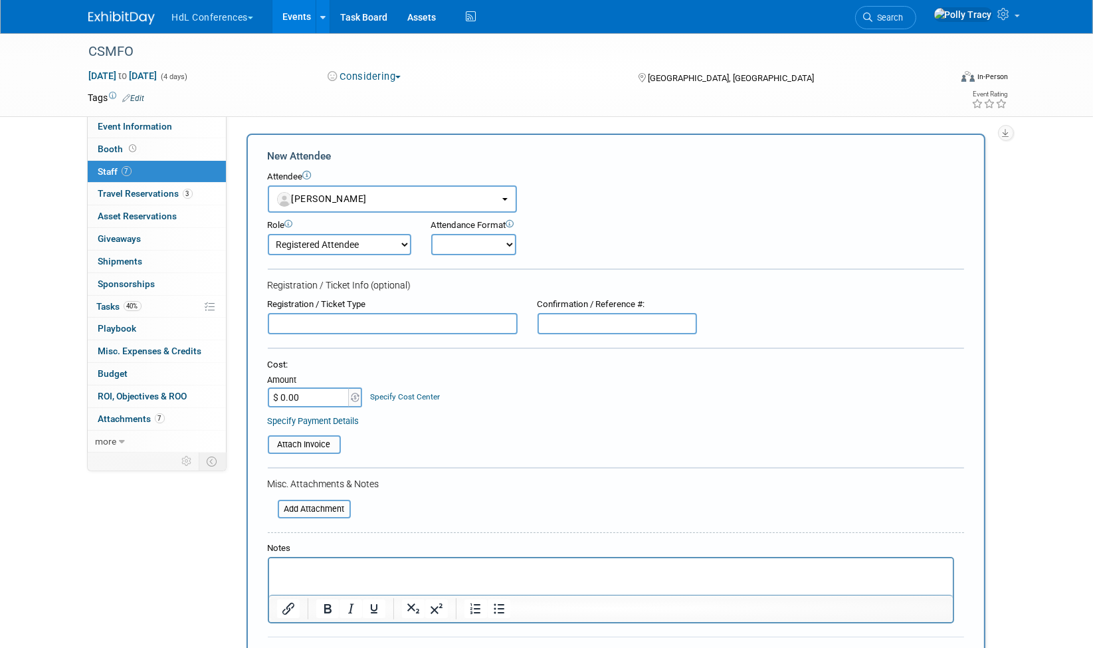
select select "1"
click at [431, 234] on select "Onsite Remote" at bounding box center [473, 244] width 85 height 21
click at [337, 318] on input "text" at bounding box center [393, 323] width 250 height 21
type input "Exhibitor Discount"
click at [324, 383] on div "Amount" at bounding box center [316, 380] width 96 height 13
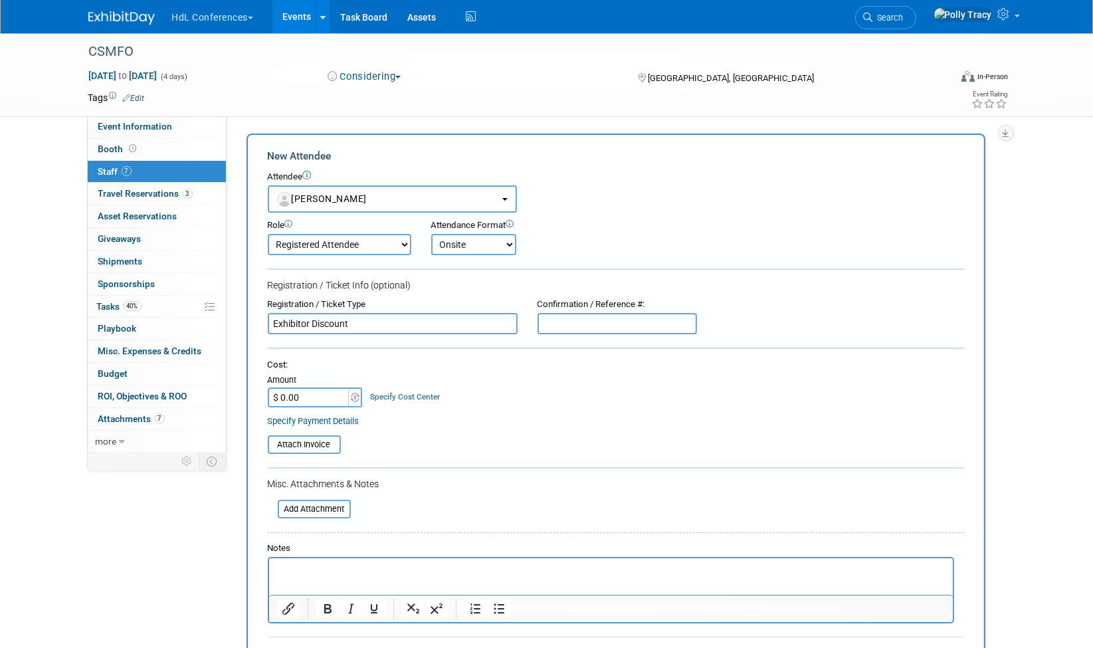
click at [327, 393] on input "$ 0.00" at bounding box center [309, 397] width 83 height 20
type input "$ 865.00"
click at [319, 510] on input "file" at bounding box center [270, 509] width 158 height 16
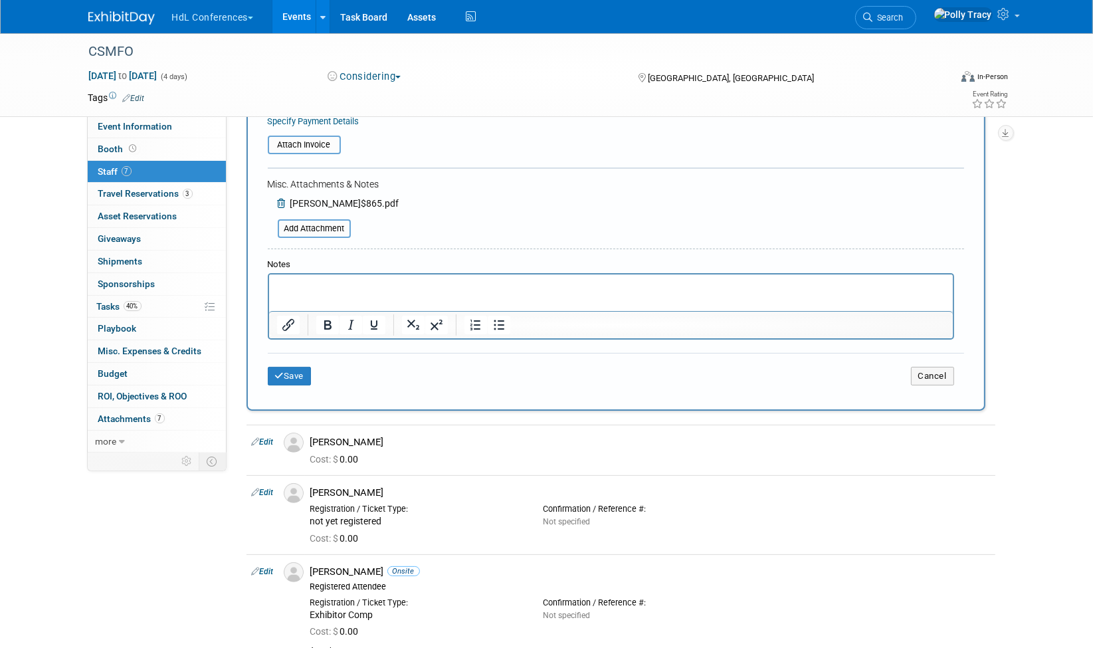
scroll to position [300, 0]
click at [286, 369] on button "Save" at bounding box center [290, 376] width 44 height 19
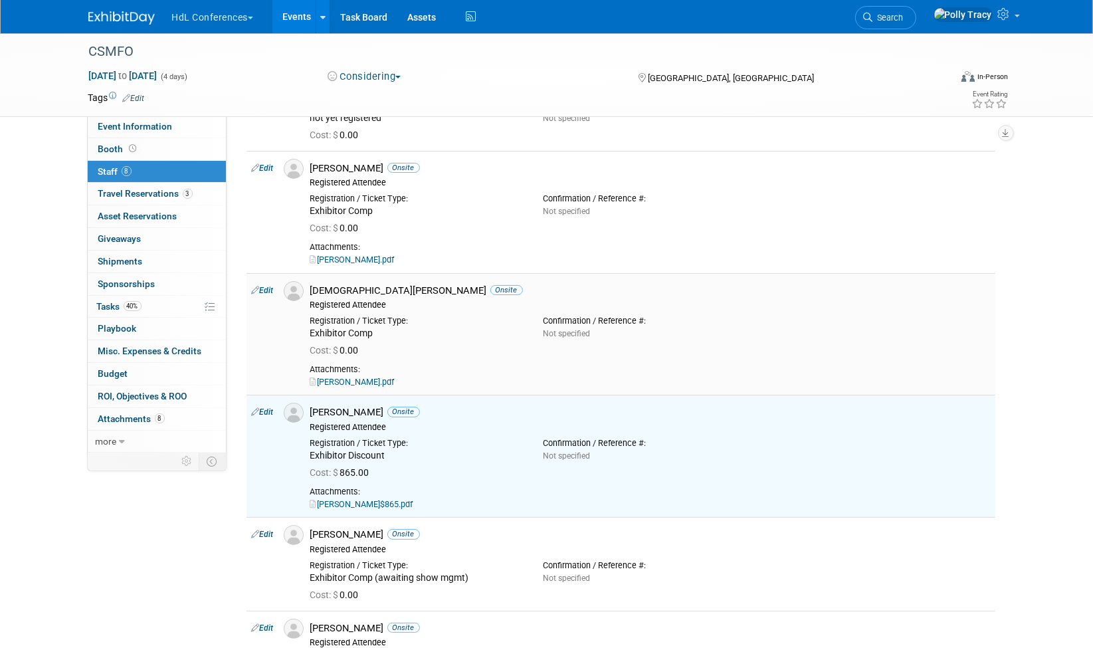
scroll to position [0, 0]
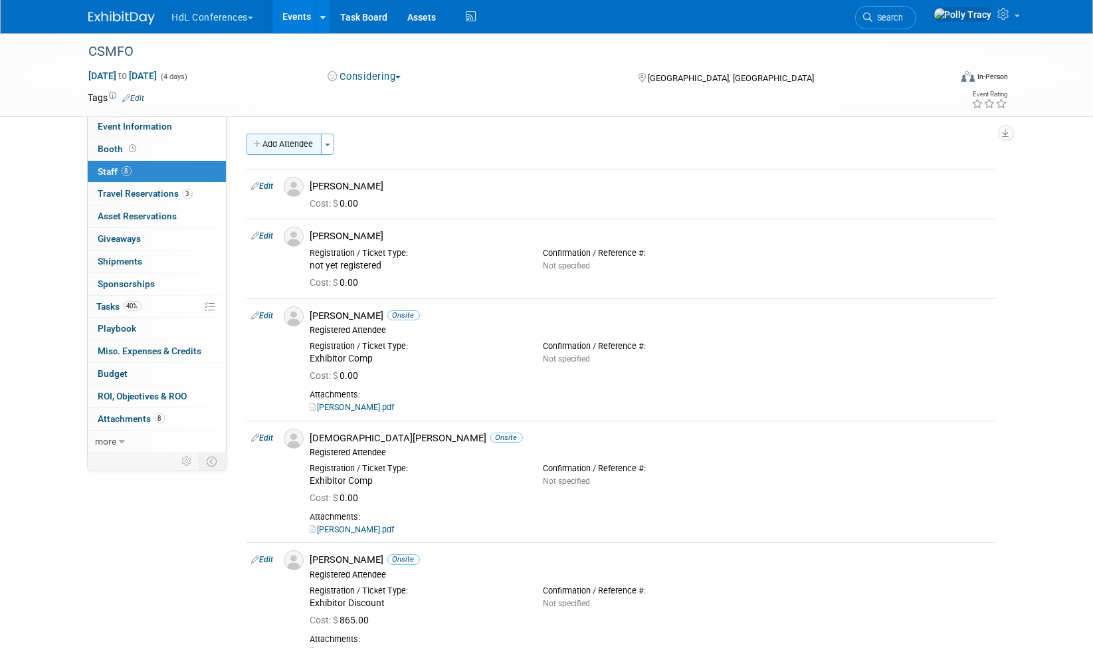
click at [258, 136] on button "Add Attendee" at bounding box center [283, 144] width 75 height 21
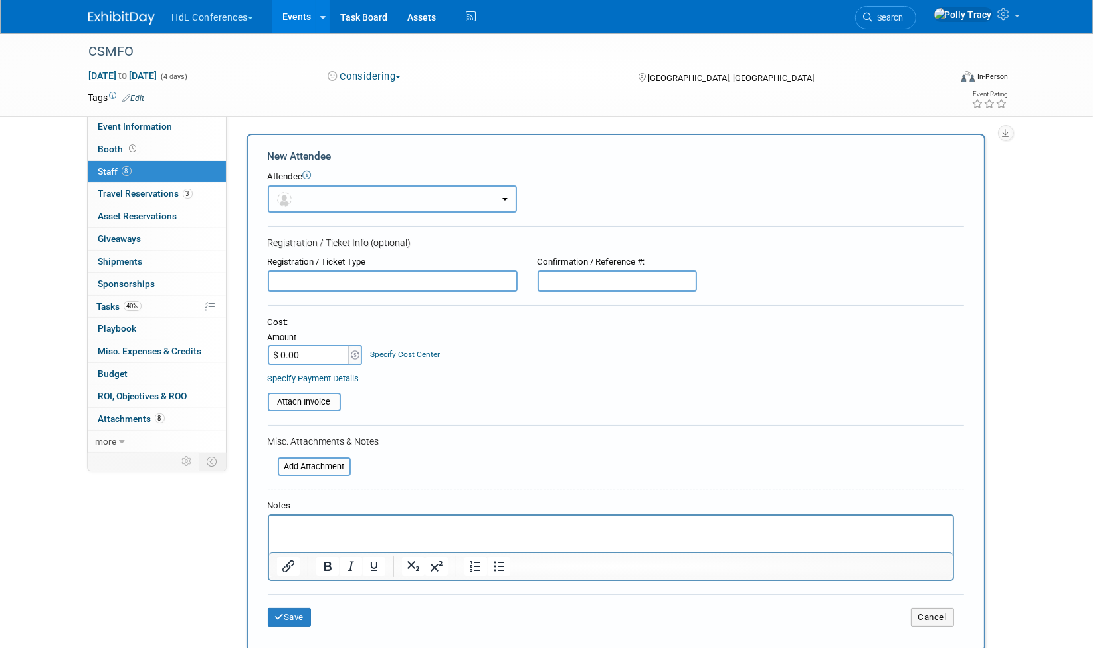
click at [305, 189] on button "button" at bounding box center [392, 198] width 249 height 27
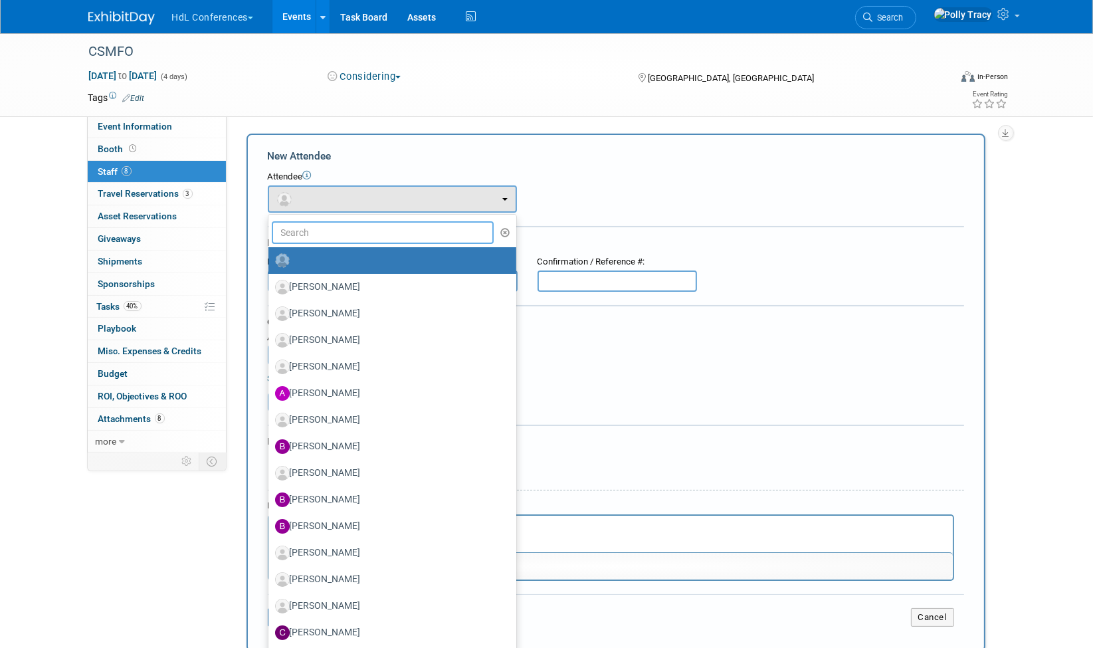
click at [319, 235] on input "text" at bounding box center [383, 232] width 223 height 23
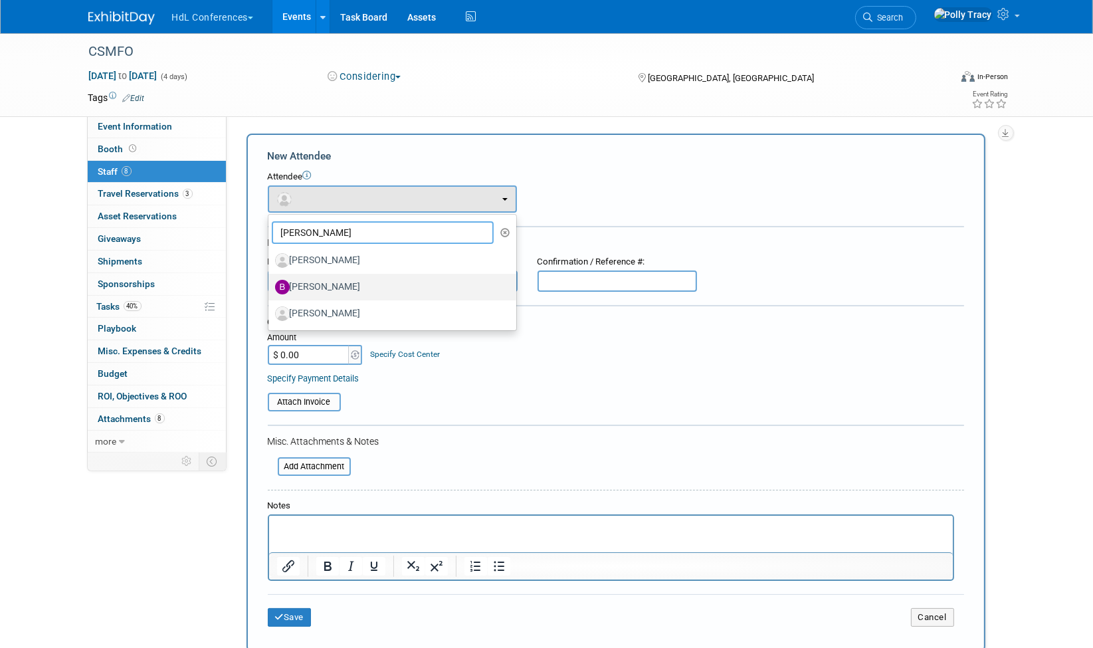
type input "Bobb"
click at [318, 286] on label "[PERSON_NAME]" at bounding box center [389, 286] width 228 height 21
click at [270, 286] on input "[PERSON_NAME]" at bounding box center [266, 285] width 9 height 9
select select "5656f865-791c-44cb-8e57-8d2cd840279f"
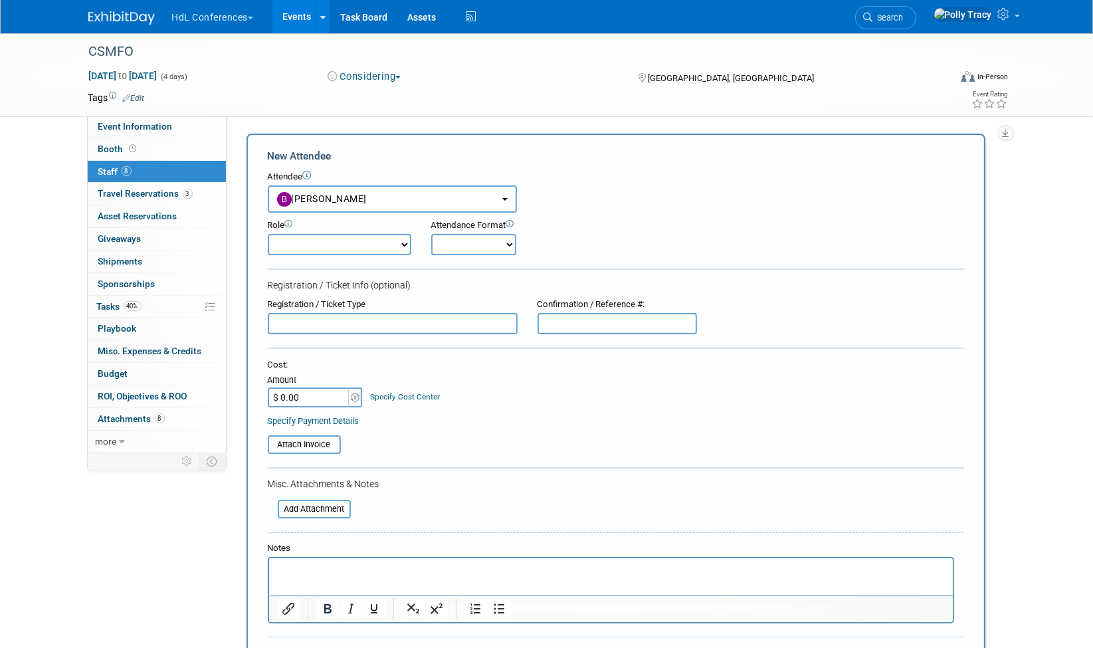
click at [347, 242] on select "Demonstrator Host Planner Presenter Registered Attendee Sales Representative" at bounding box center [339, 244] width 143 height 21
select select "100"
click at [268, 234] on select "Demonstrator Host Planner Presenter Registered Attendee Sales Representative" at bounding box center [339, 244] width 143 height 21
click at [460, 241] on select "Onsite Remote" at bounding box center [473, 244] width 85 height 21
select select "1"
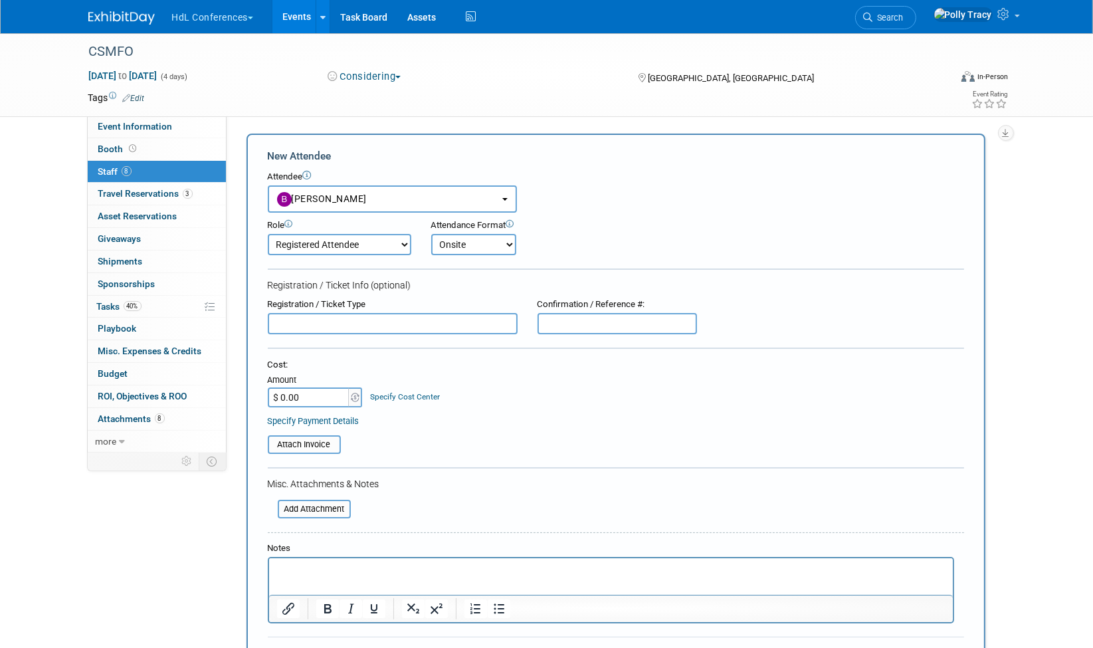
click at [431, 234] on select "Onsite Remote" at bounding box center [473, 244] width 85 height 21
click at [371, 319] on input "text" at bounding box center [393, 323] width 250 height 21
type input "Exhibitor Discount"
click at [329, 393] on input "$ 0.00" at bounding box center [309, 397] width 83 height 20
type input "$ 865.00"
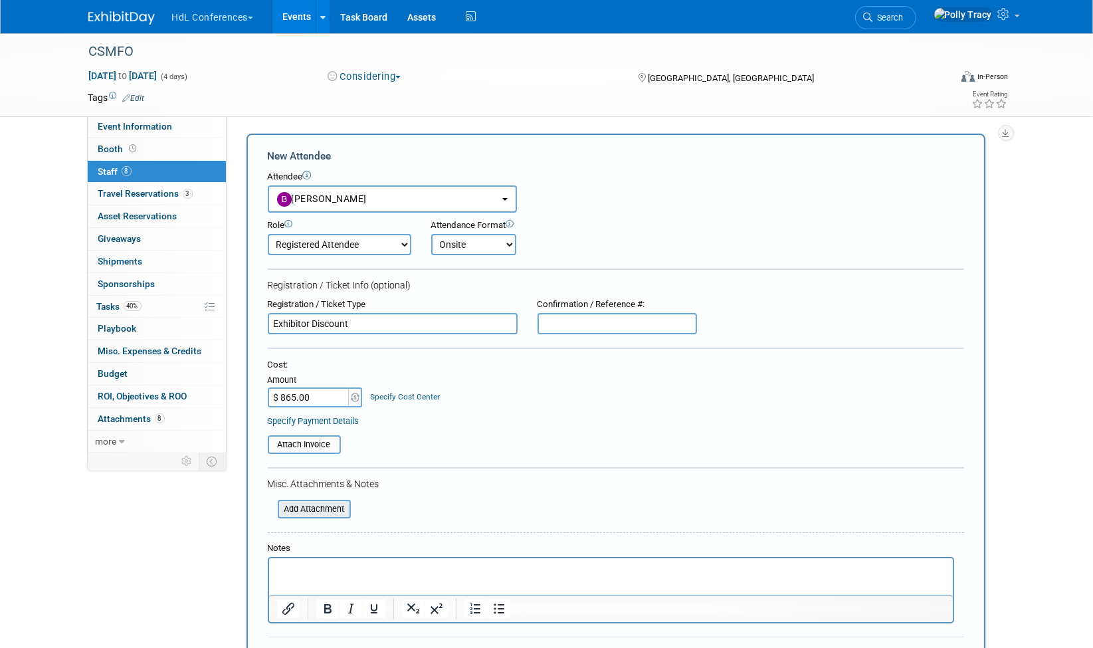
click at [314, 510] on input "file" at bounding box center [270, 509] width 158 height 16
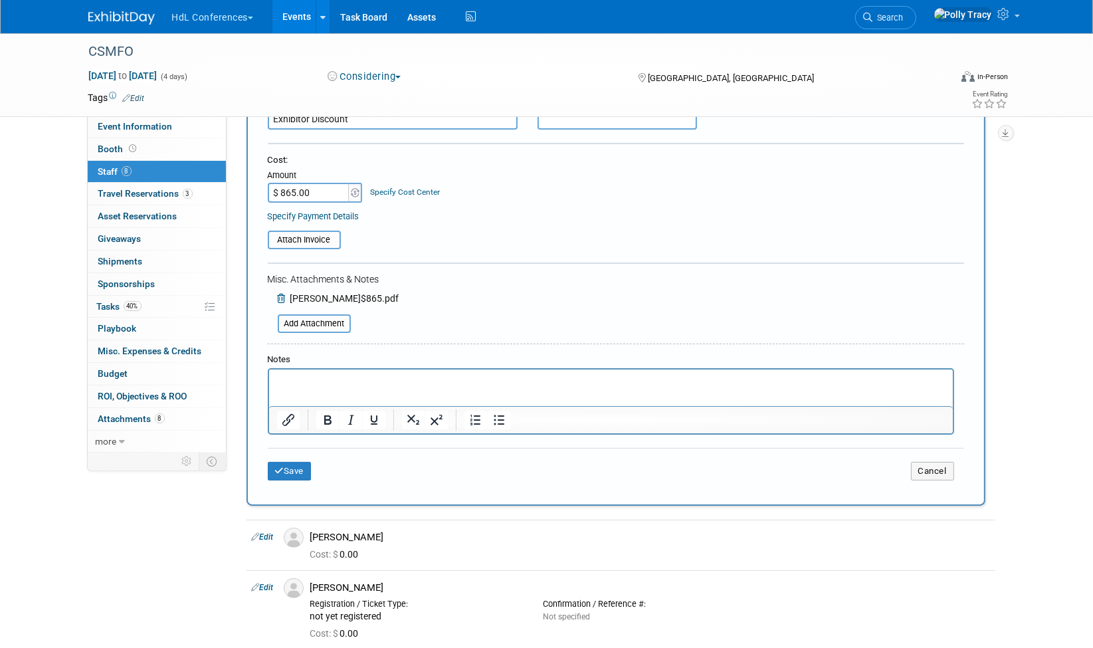
scroll to position [264, 0]
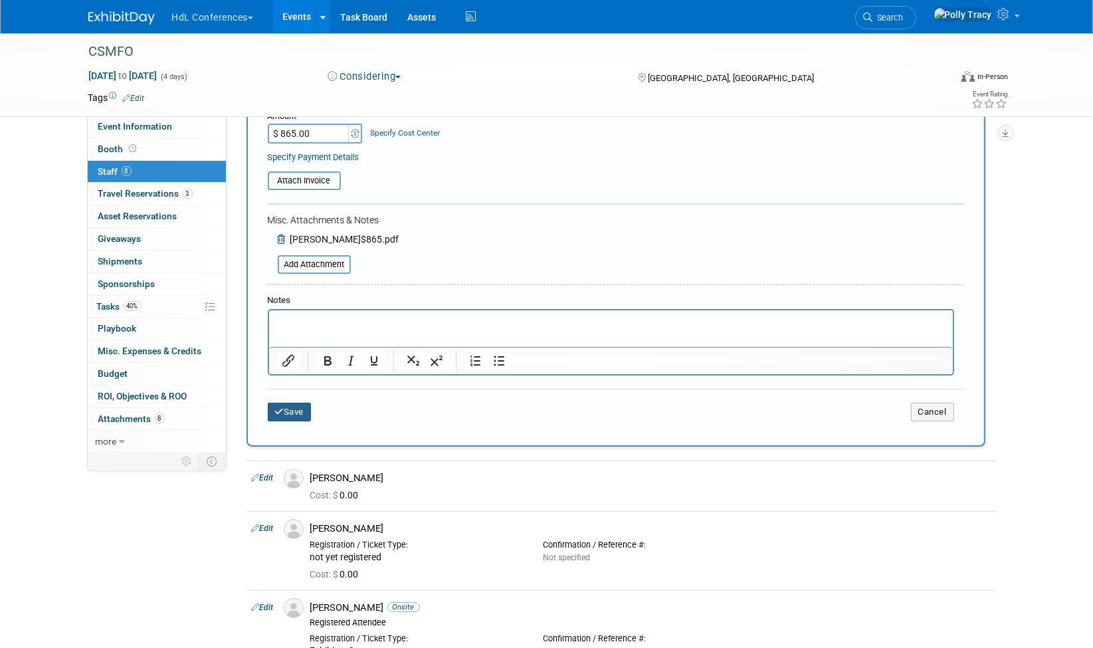
click at [284, 403] on button "Save" at bounding box center [290, 412] width 44 height 19
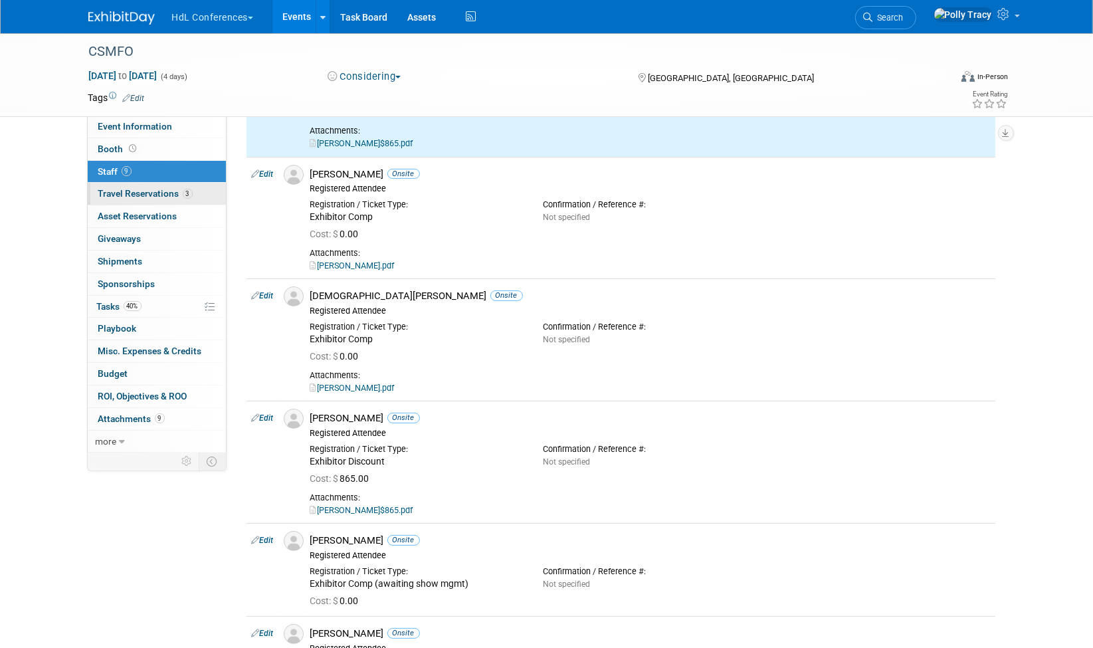
click at [155, 191] on span "Travel Reservations 3" at bounding box center [145, 193] width 94 height 11
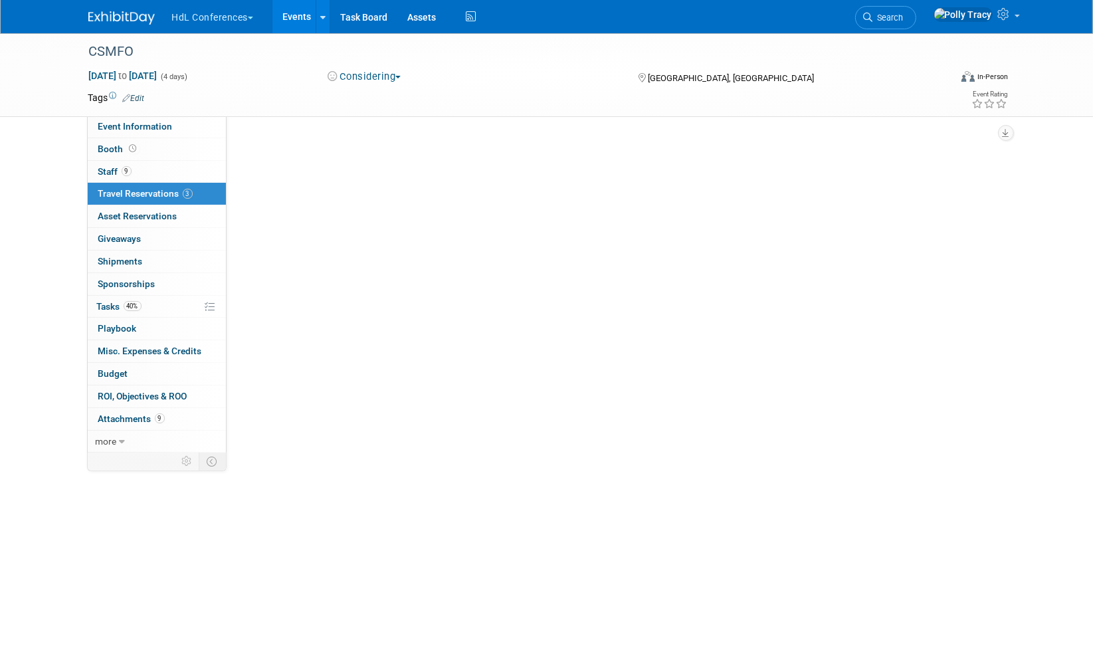
scroll to position [0, 0]
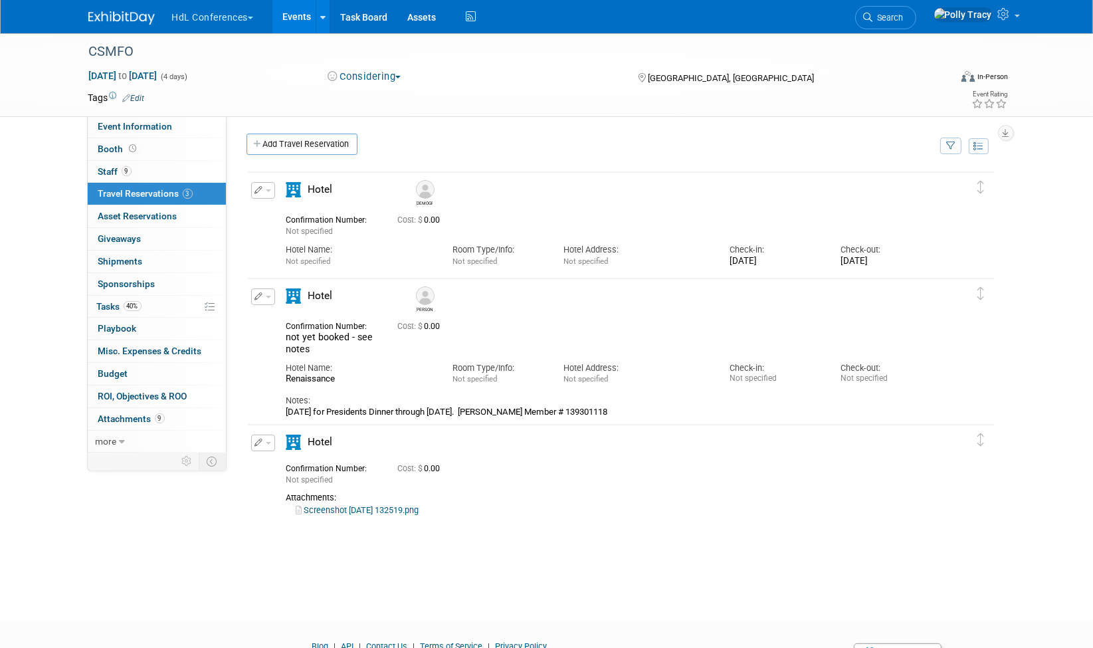
click at [260, 191] on icon "button" at bounding box center [259, 190] width 9 height 8
click at [311, 211] on button "Edit Reservation" at bounding box center [308, 213] width 112 height 19
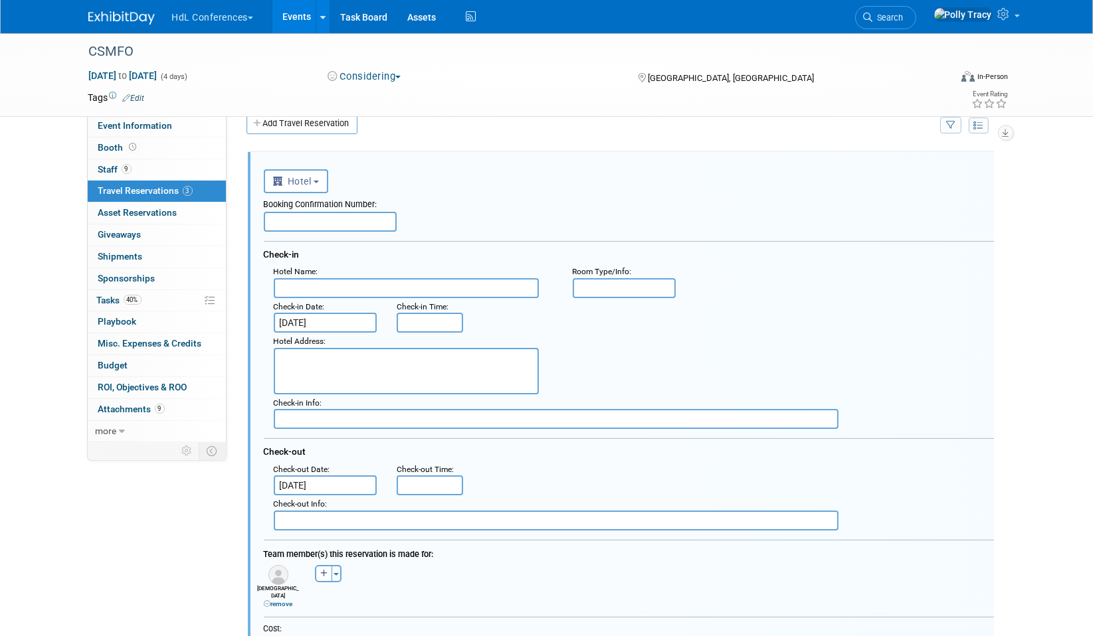
click at [304, 280] on input "text" at bounding box center [406, 288] width 265 height 20
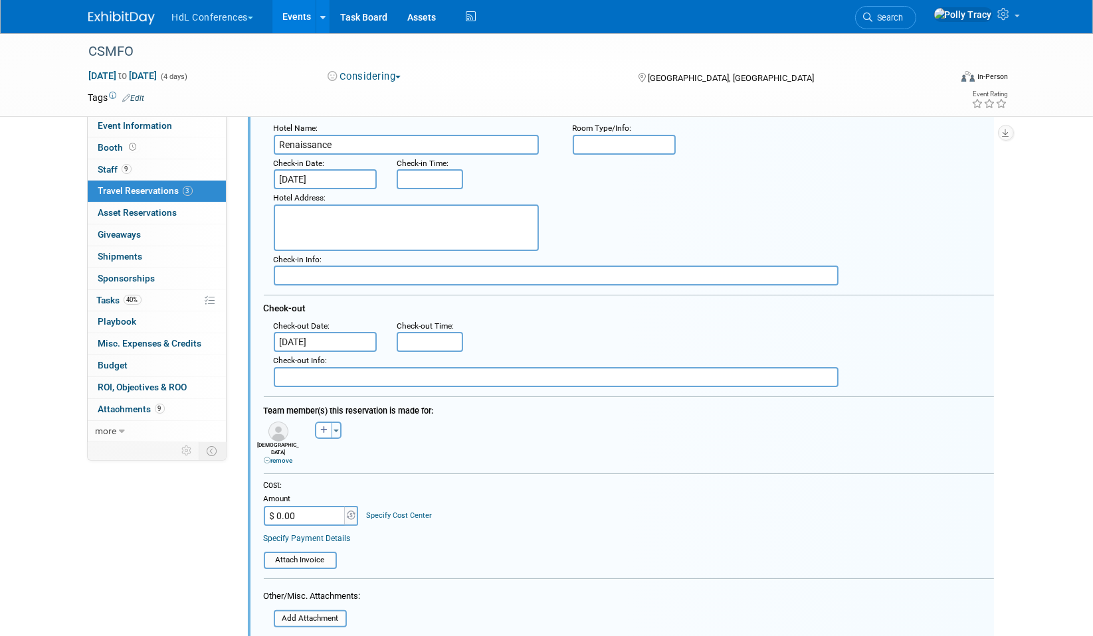
scroll to position [153, 0]
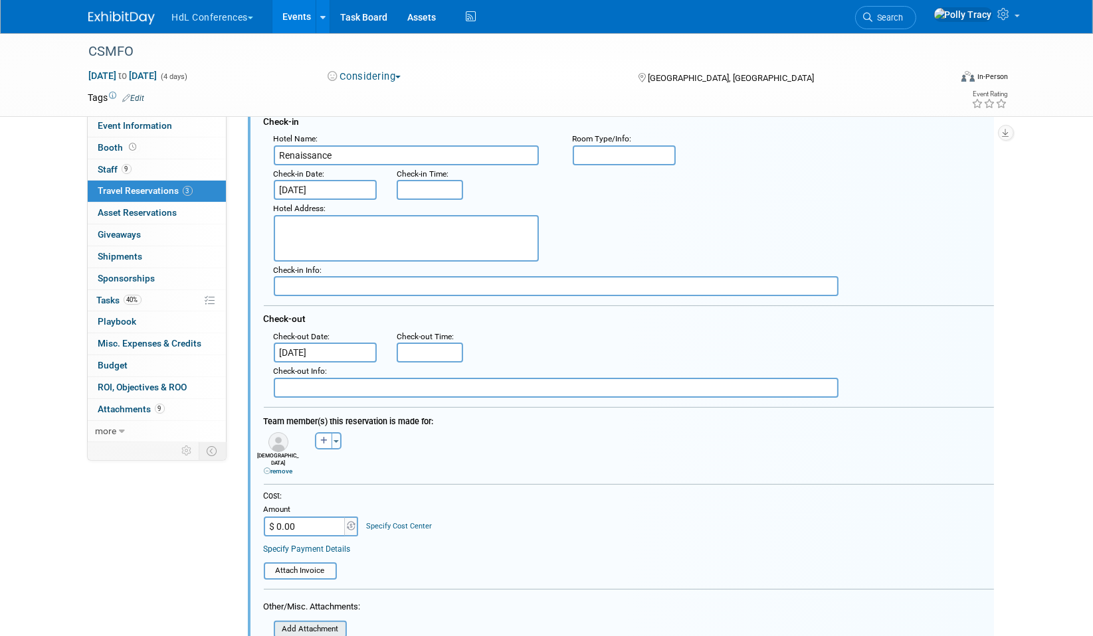
type input "Renaissance"
click at [317, 622] on input "file" at bounding box center [266, 629] width 158 height 15
click at [337, 183] on input "Feb 23, 2026" at bounding box center [326, 190] width 104 height 20
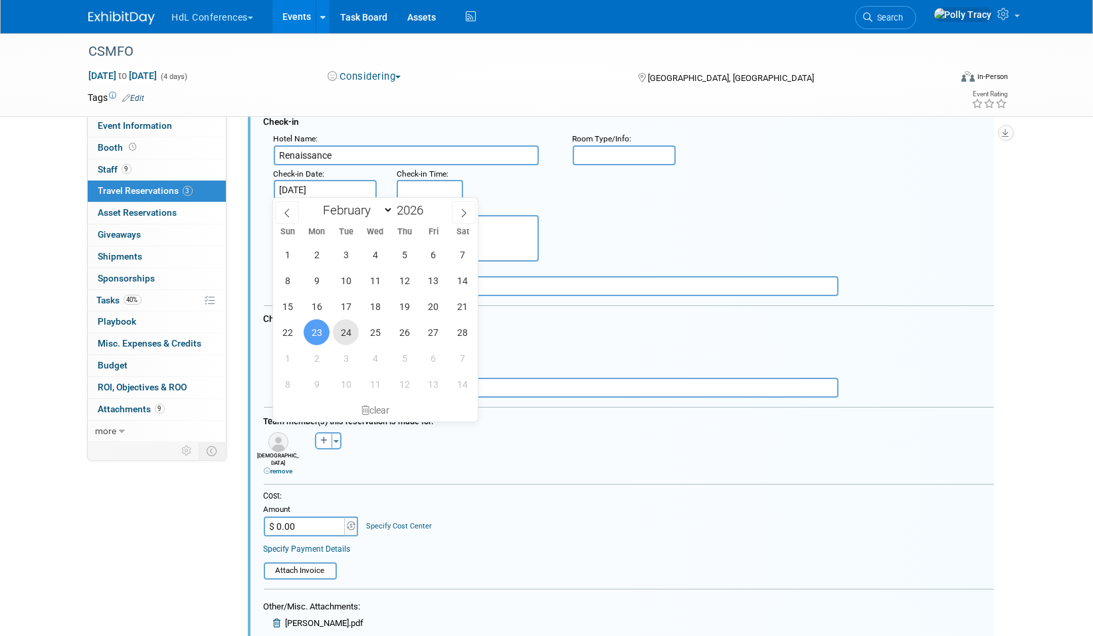
click at [346, 325] on span "24" at bounding box center [346, 332] width 26 height 26
type input "Feb 24, 2026"
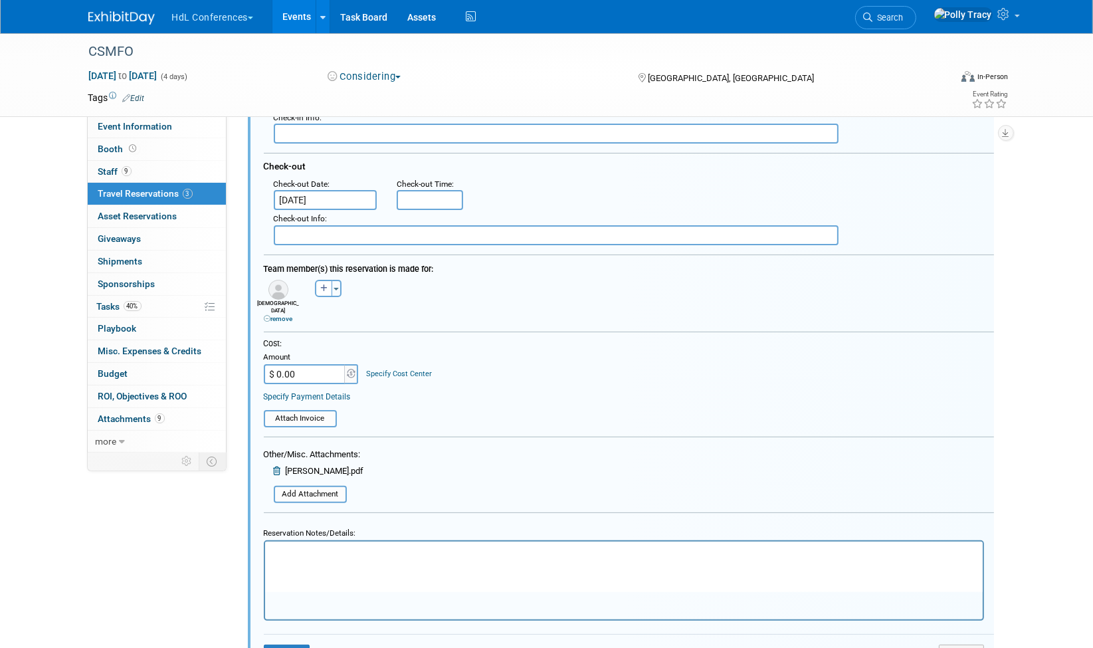
scroll to position [367, 0]
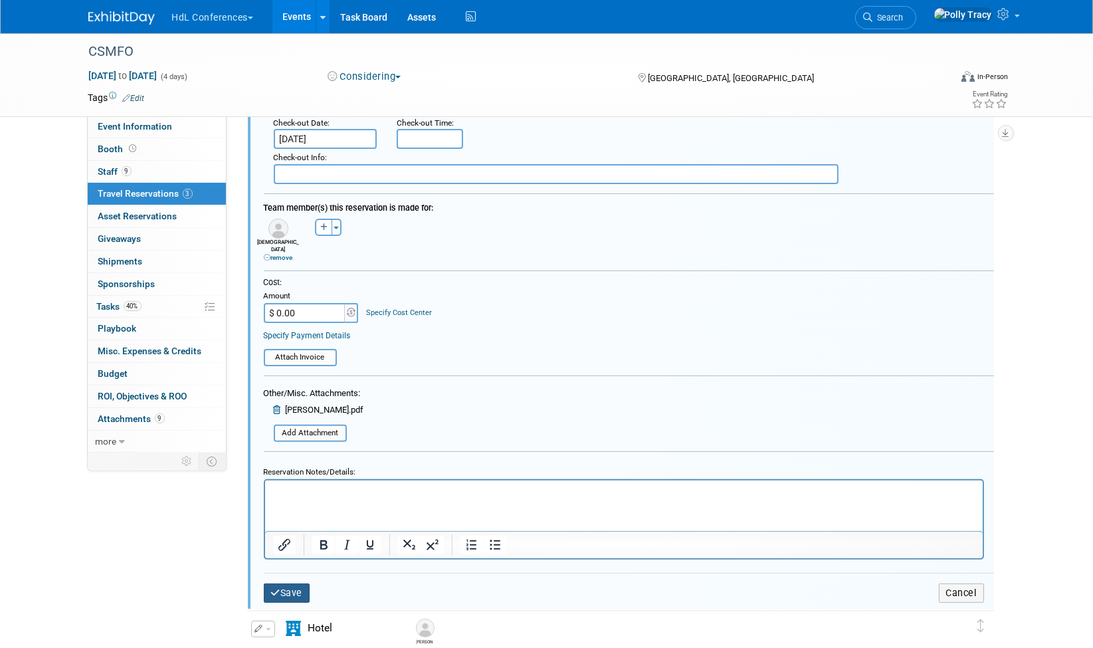
click at [286, 583] on button "Save" at bounding box center [287, 592] width 46 height 19
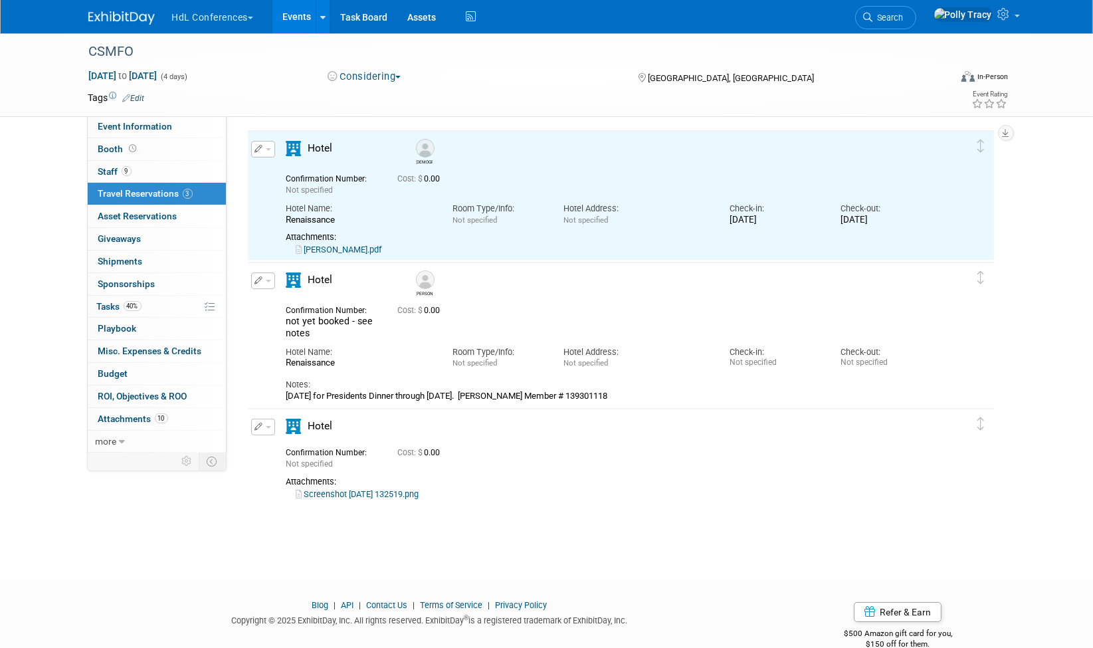
scroll to position [21, 0]
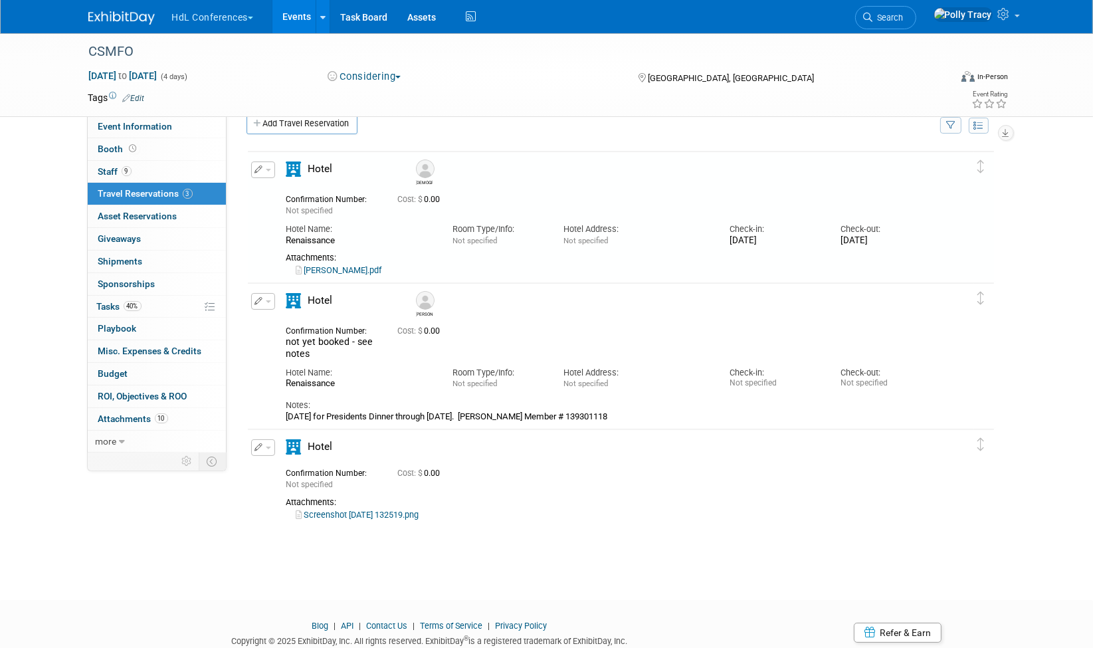
click at [263, 302] on button "button" at bounding box center [263, 301] width 24 height 17
click at [273, 322] on button "Edit Reservation" at bounding box center [308, 324] width 112 height 19
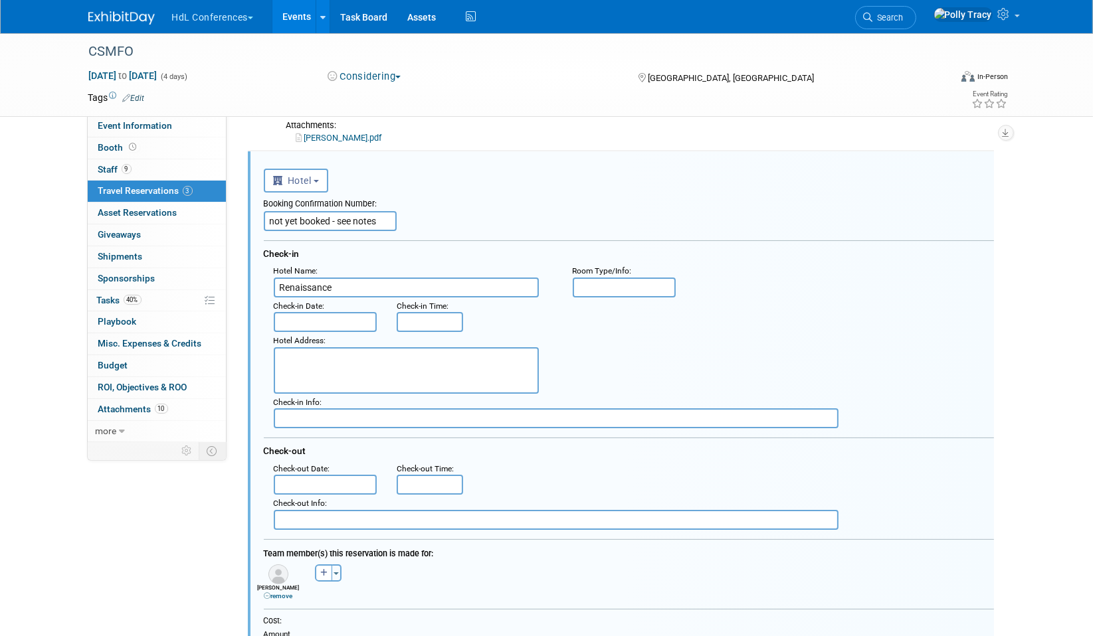
scroll to position [0, 0]
drag, startPoint x: 381, startPoint y: 217, endPoint x: 138, endPoint y: 206, distance: 243.3
click at [138, 206] on div "Event Information Event Info Booth Booth 9 Staff 9 Staff 3 Travel Reservations …" at bounding box center [546, 455] width 937 height 1150
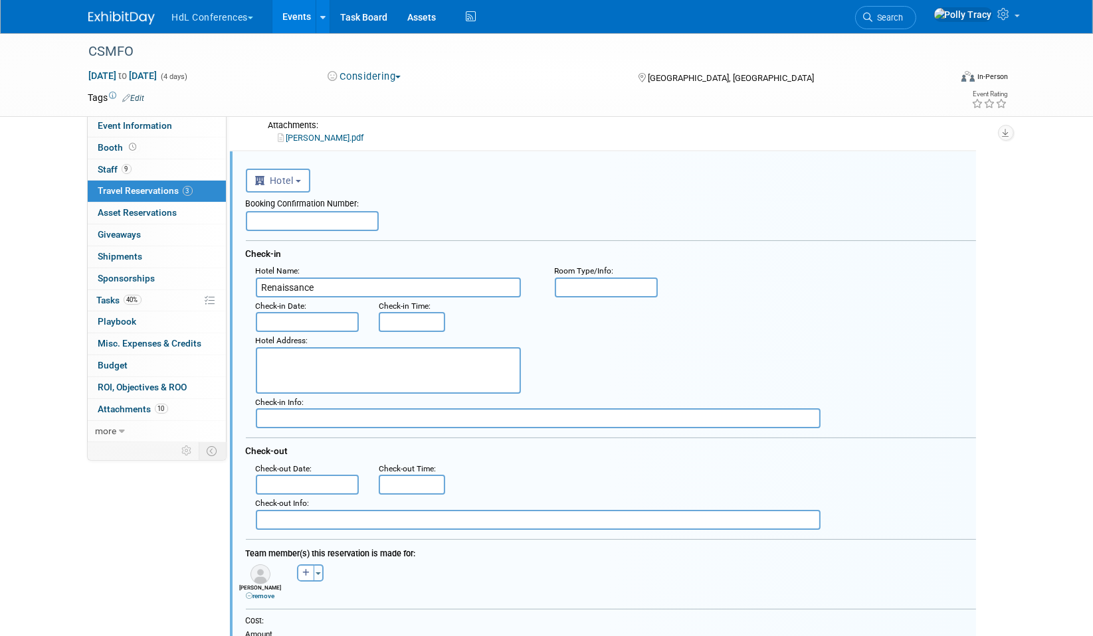
scroll to position [153, 19]
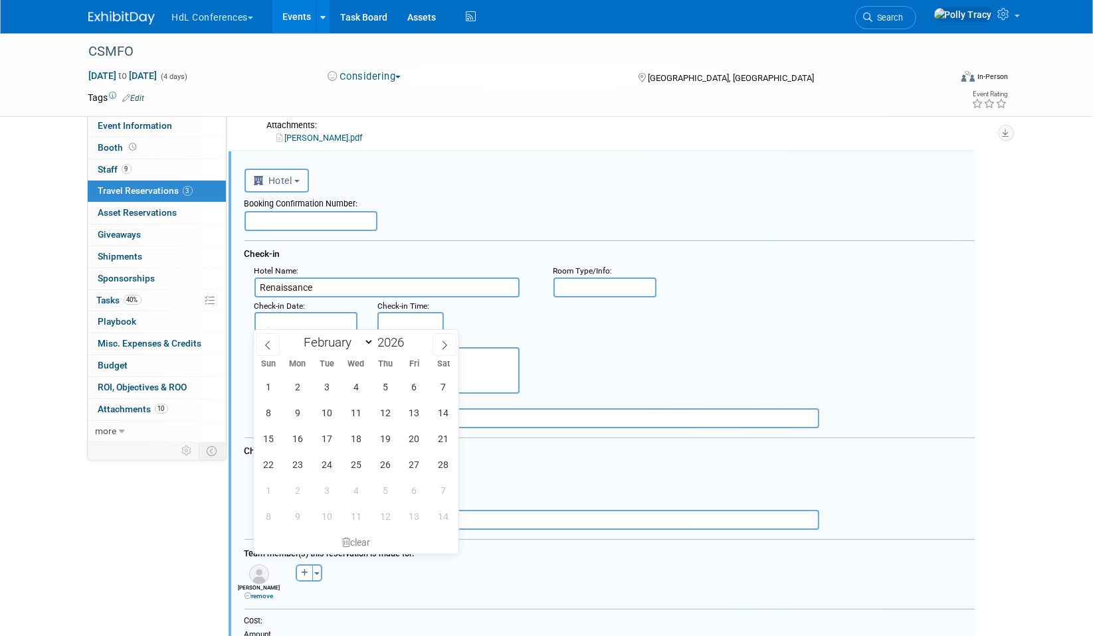
click at [306, 319] on input "text" at bounding box center [306, 322] width 104 height 20
click at [297, 473] on span "23" at bounding box center [297, 465] width 26 height 26
type input "Feb 23, 2026"
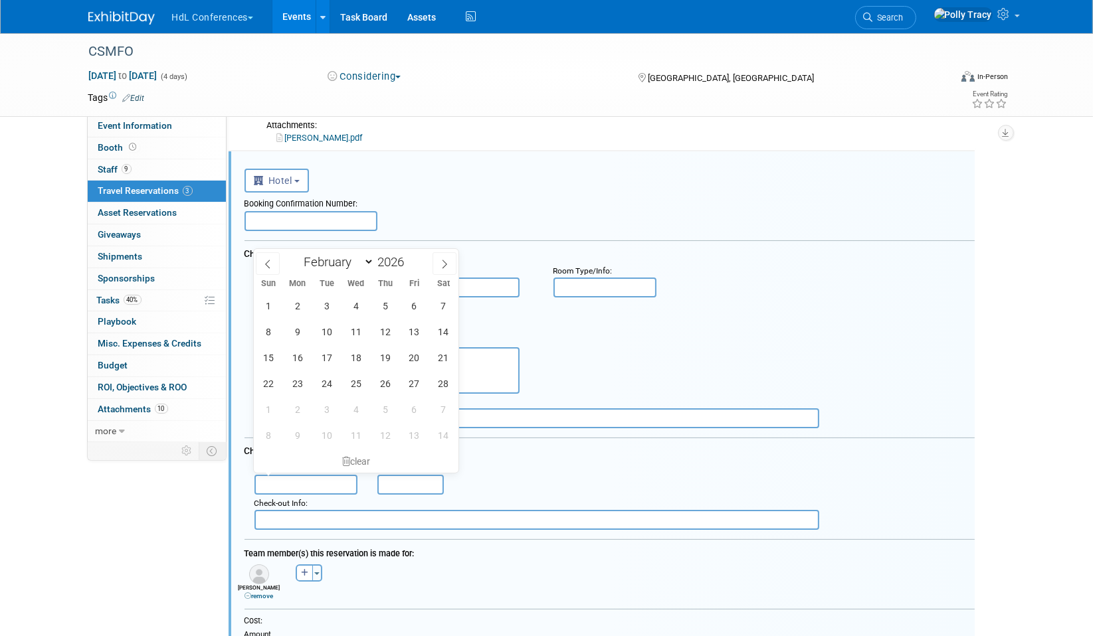
click at [297, 478] on input "text" at bounding box center [306, 485] width 104 height 20
click at [416, 384] on span "27" at bounding box center [414, 384] width 26 height 26
type input "Feb 27, 2026"
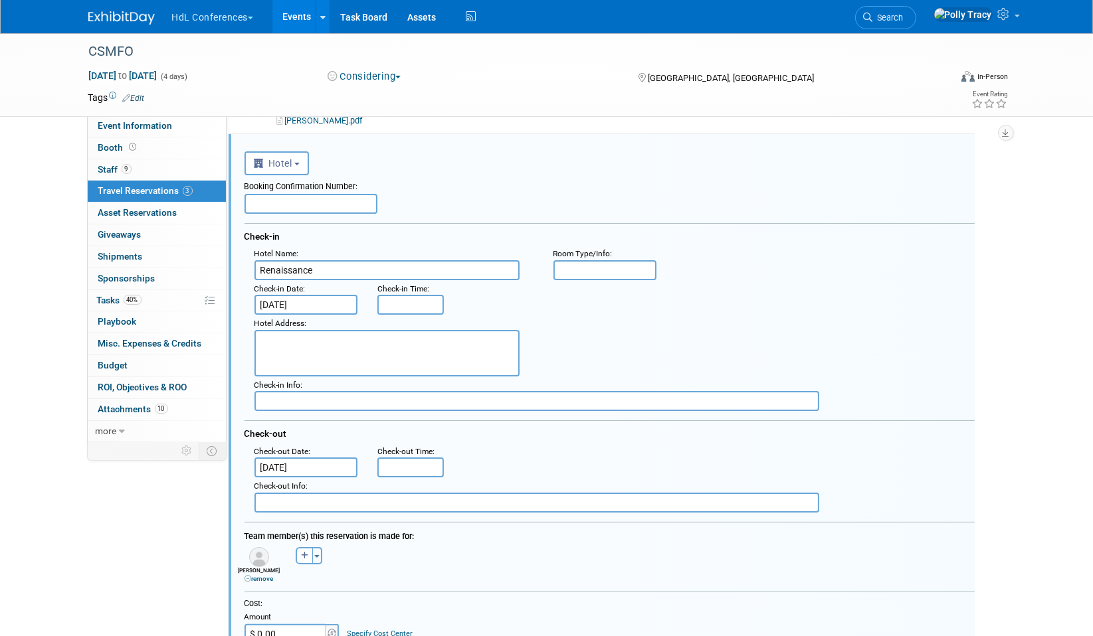
scroll to position [187, 19]
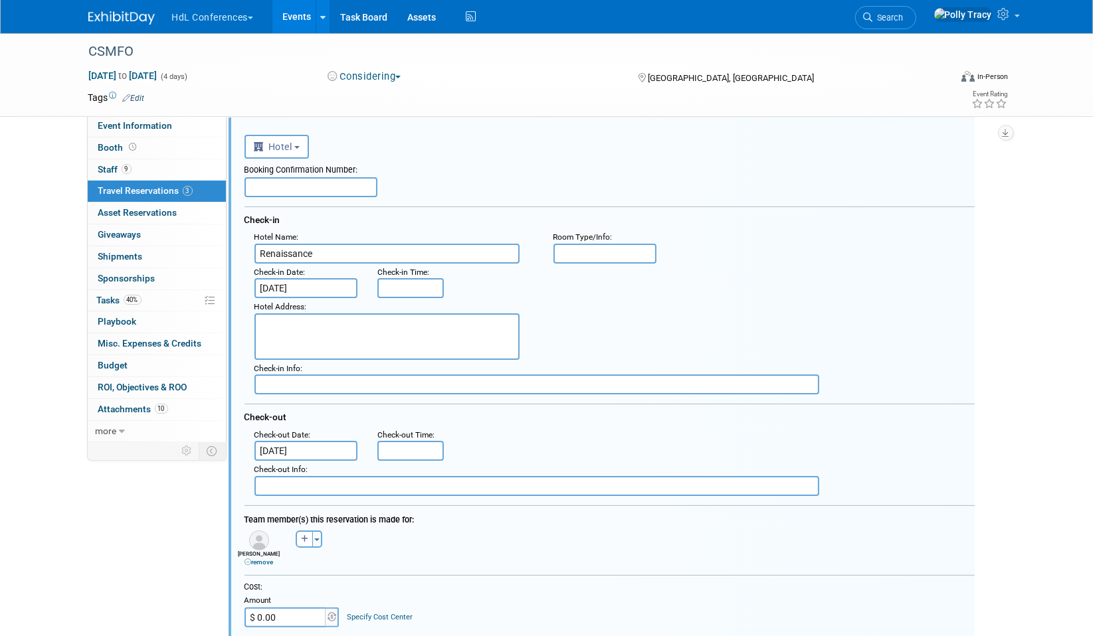
click at [288, 283] on input "Feb 23, 2026" at bounding box center [306, 288] width 104 height 20
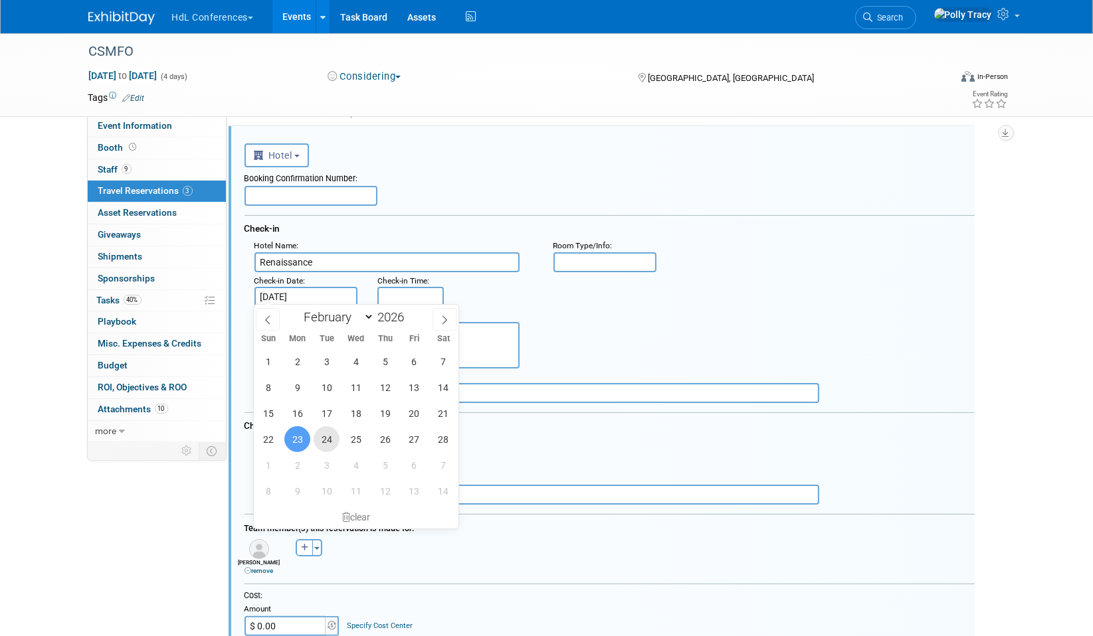
click at [325, 434] on span "24" at bounding box center [327, 439] width 26 height 26
type input "Feb 24, 2026"
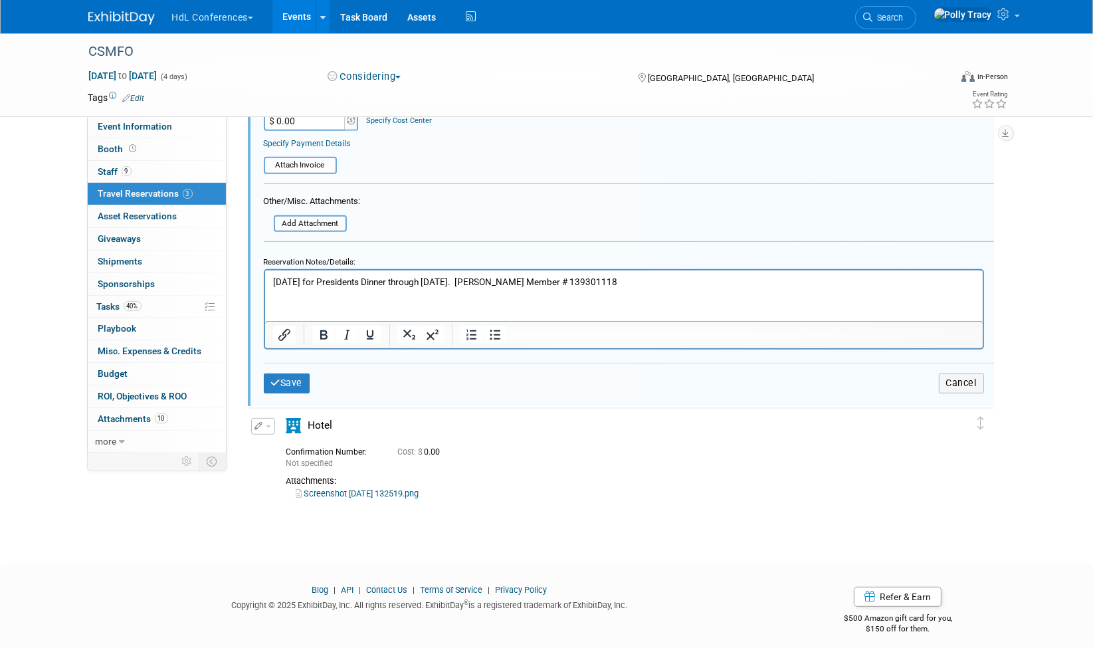
scroll to position [685, 0]
click at [280, 371] on button "Save" at bounding box center [287, 380] width 46 height 19
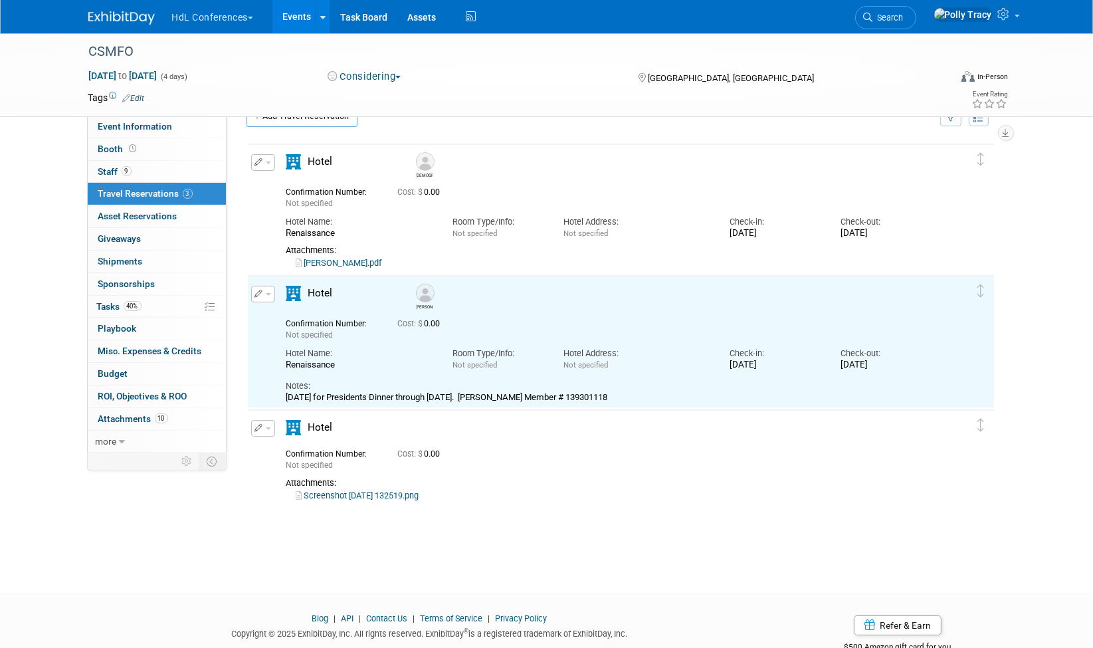
scroll to position [0, 0]
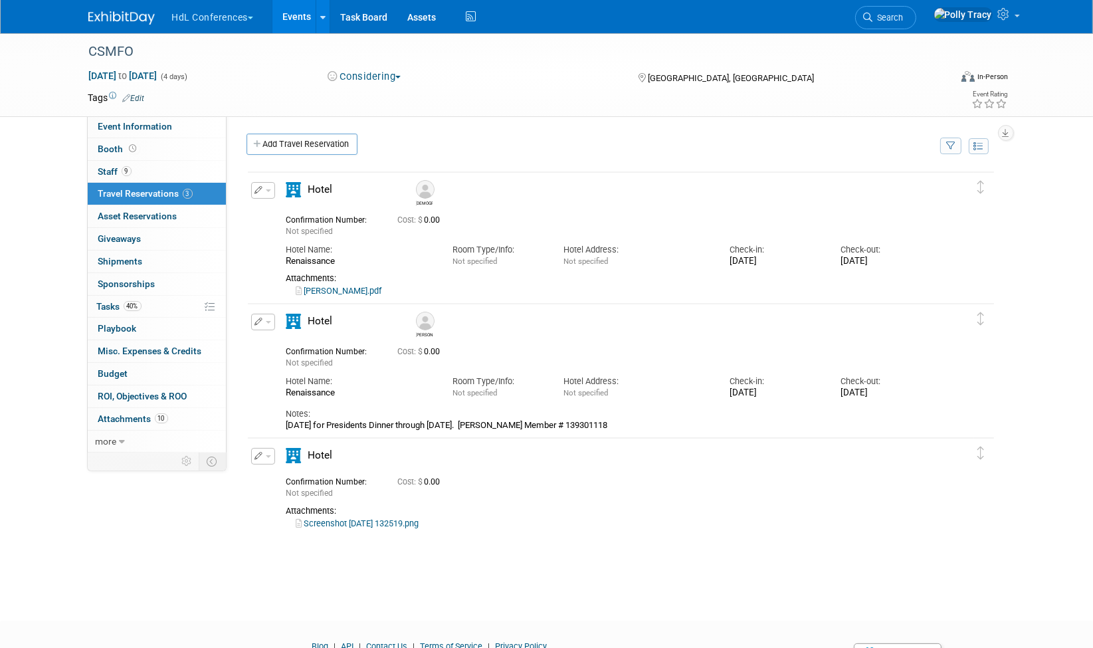
click at [262, 321] on button "button" at bounding box center [263, 322] width 24 height 17
click at [306, 342] on button "Edit Reservation" at bounding box center [308, 344] width 112 height 19
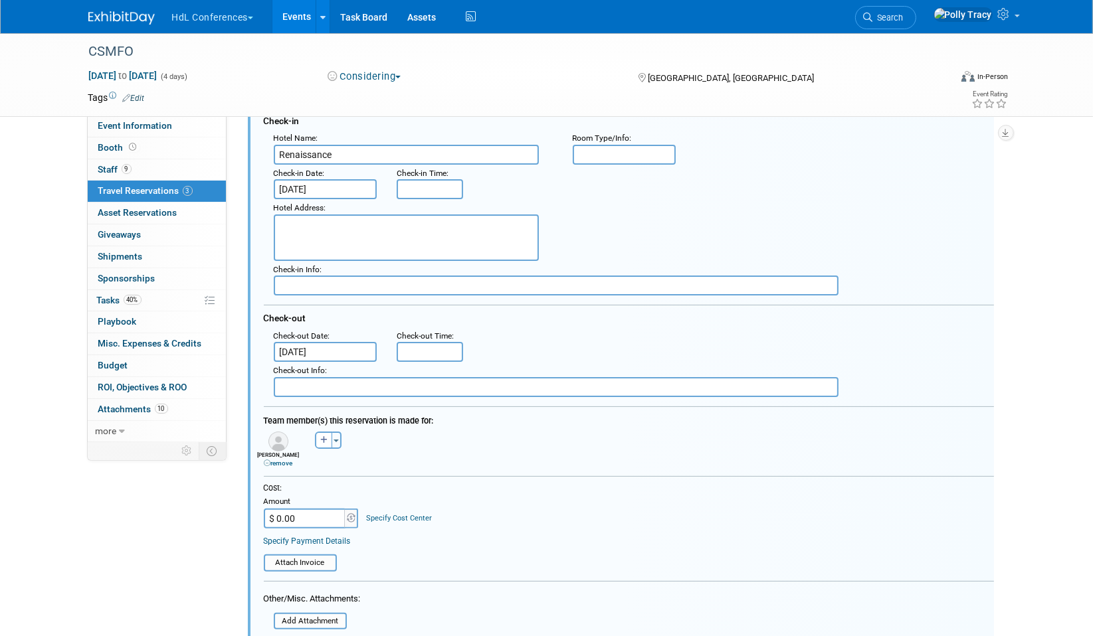
scroll to position [349, 0]
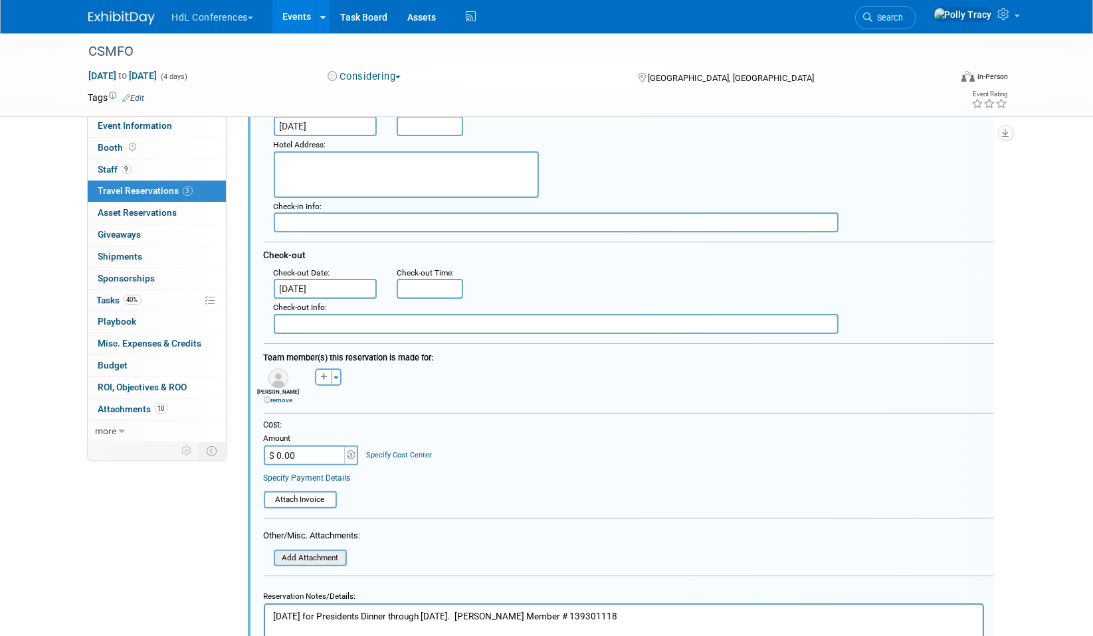
click at [318, 553] on input "file" at bounding box center [266, 558] width 158 height 15
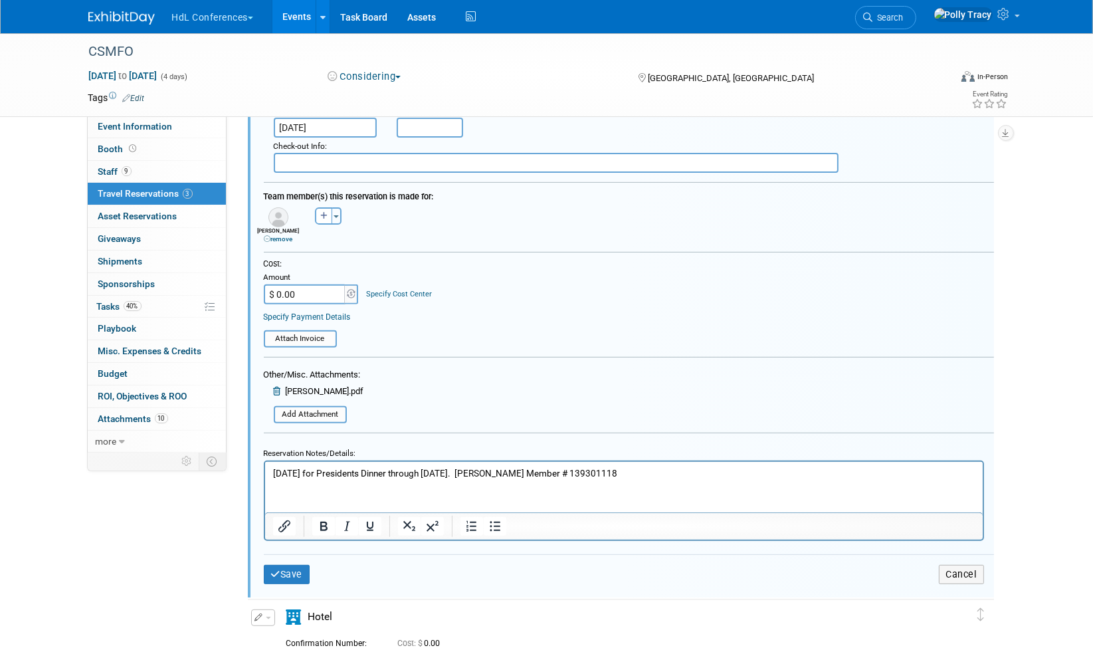
scroll to position [510, 0]
click at [300, 565] on button "Save" at bounding box center [287, 574] width 46 height 19
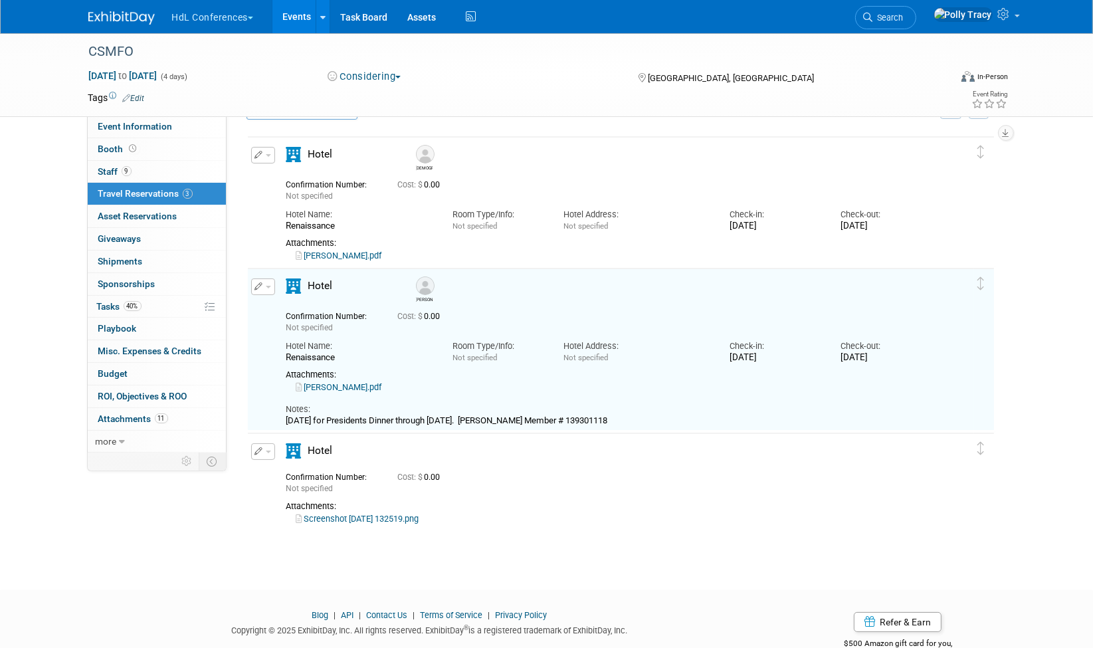
scroll to position [0, 0]
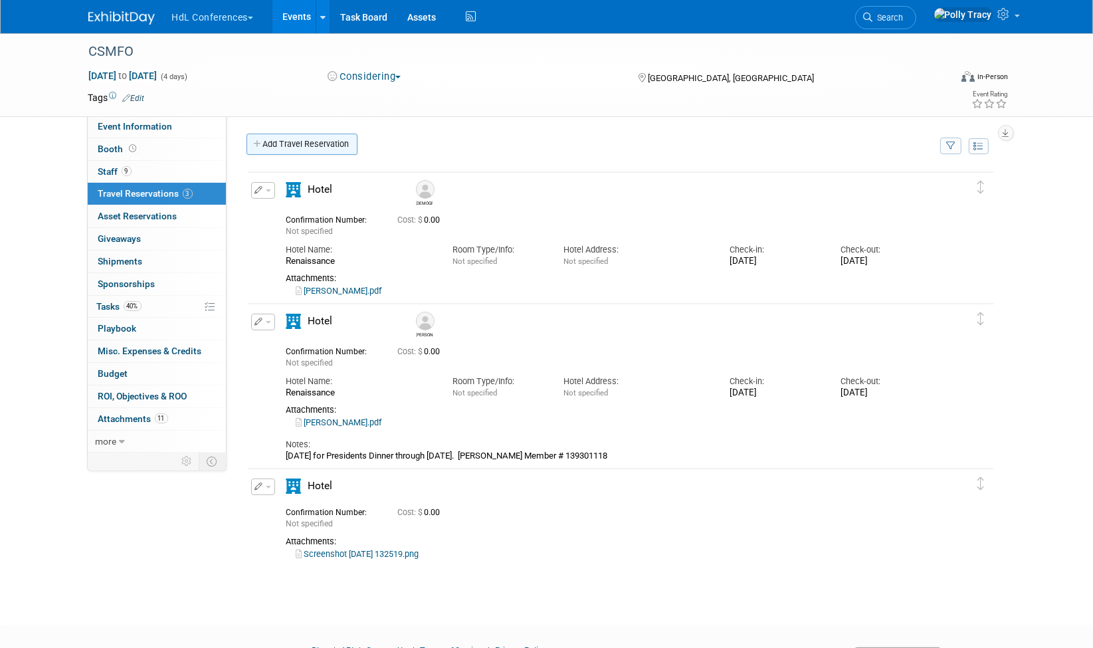
click at [278, 138] on link "Add Travel Reservation" at bounding box center [301, 144] width 111 height 21
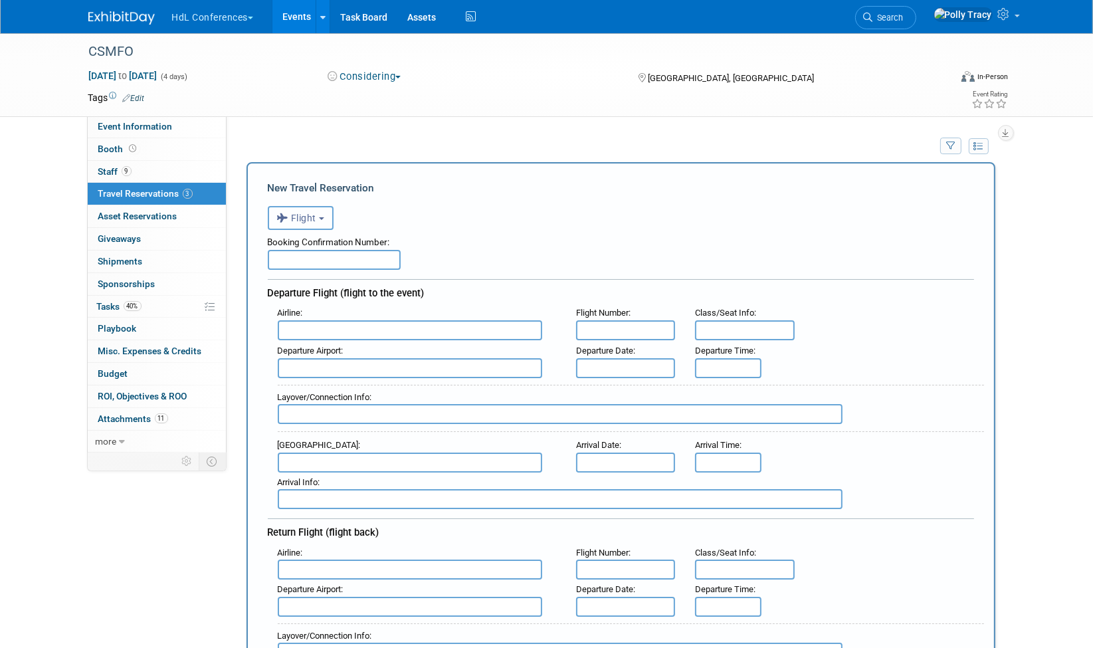
click at [326, 218] on button "Flight" at bounding box center [301, 218] width 66 height 24
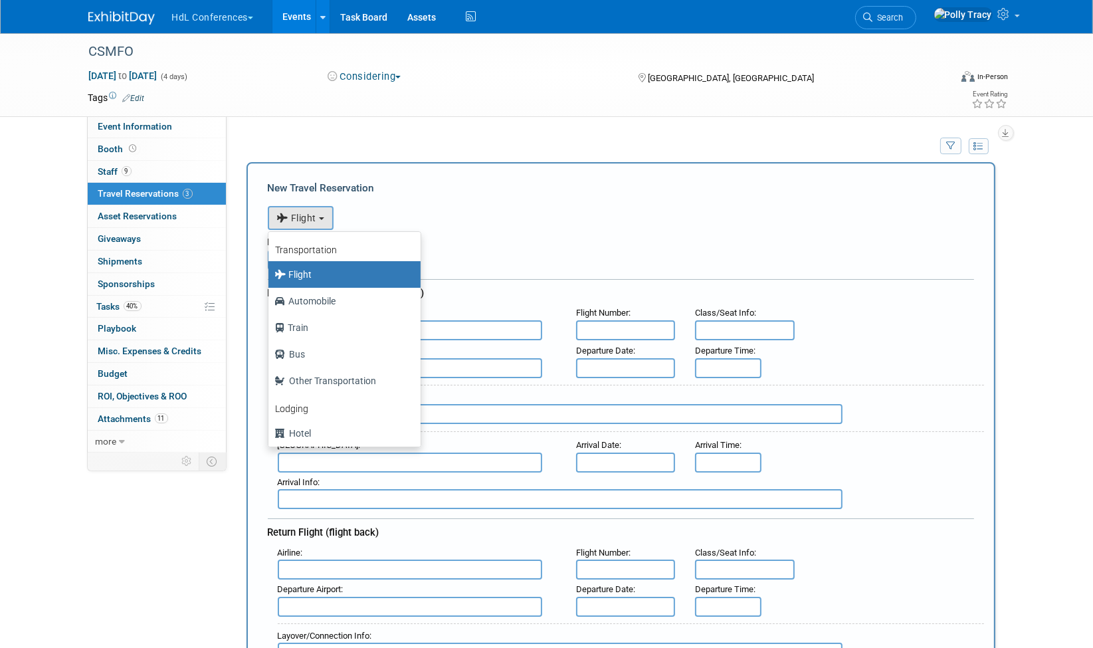
click at [529, 226] on div "<i class="fas fa-plane" style="padding: 6px 4px 6px 1px;"></i> Flight <i class=…" at bounding box center [621, 216] width 706 height 27
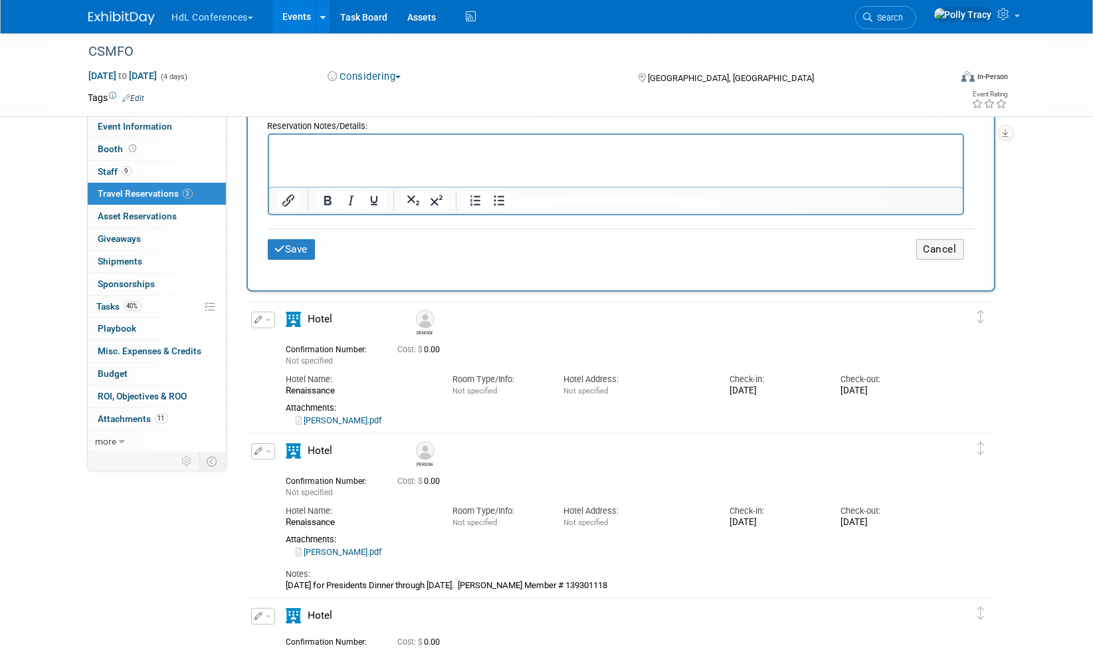
scroll to position [893, 0]
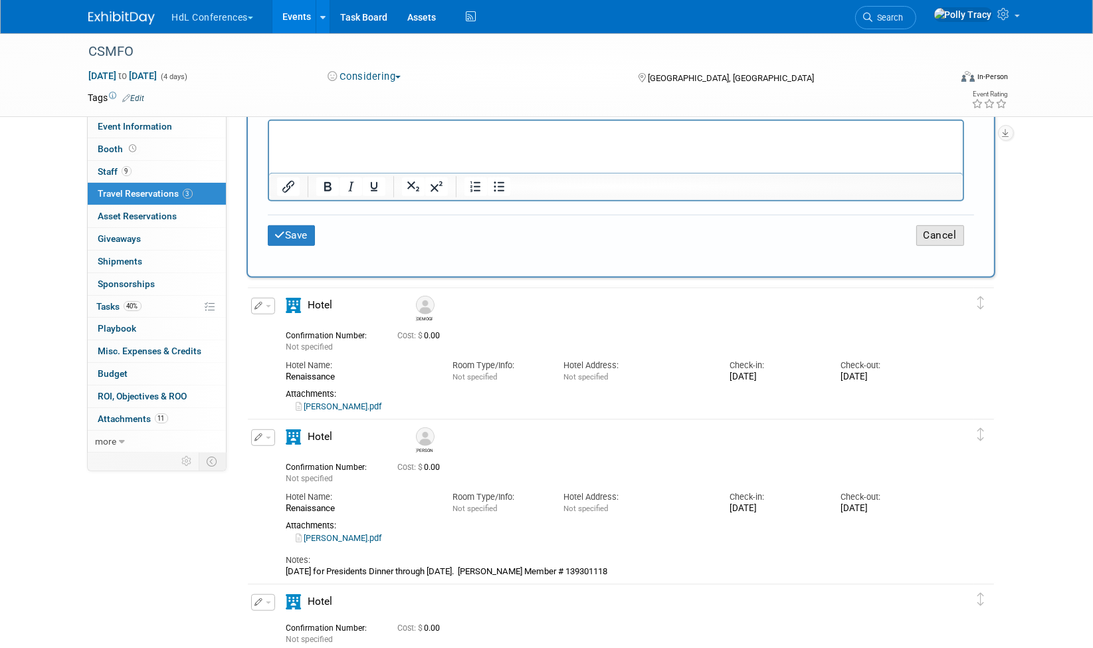
click at [943, 225] on button "Cancel" at bounding box center [940, 235] width 48 height 21
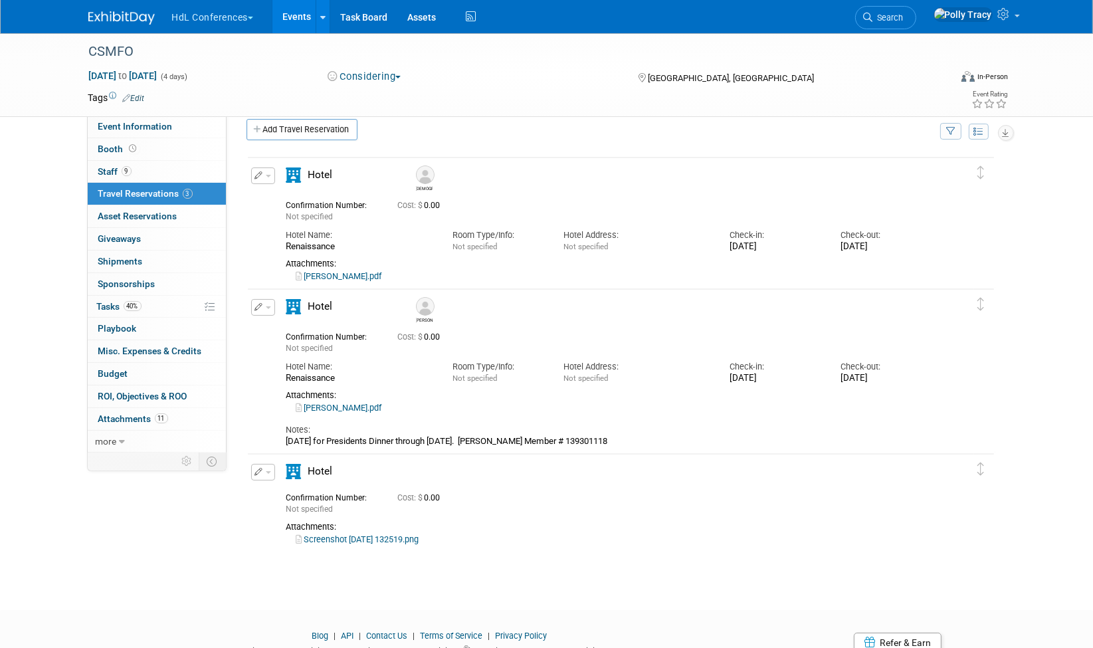
scroll to position [0, 0]
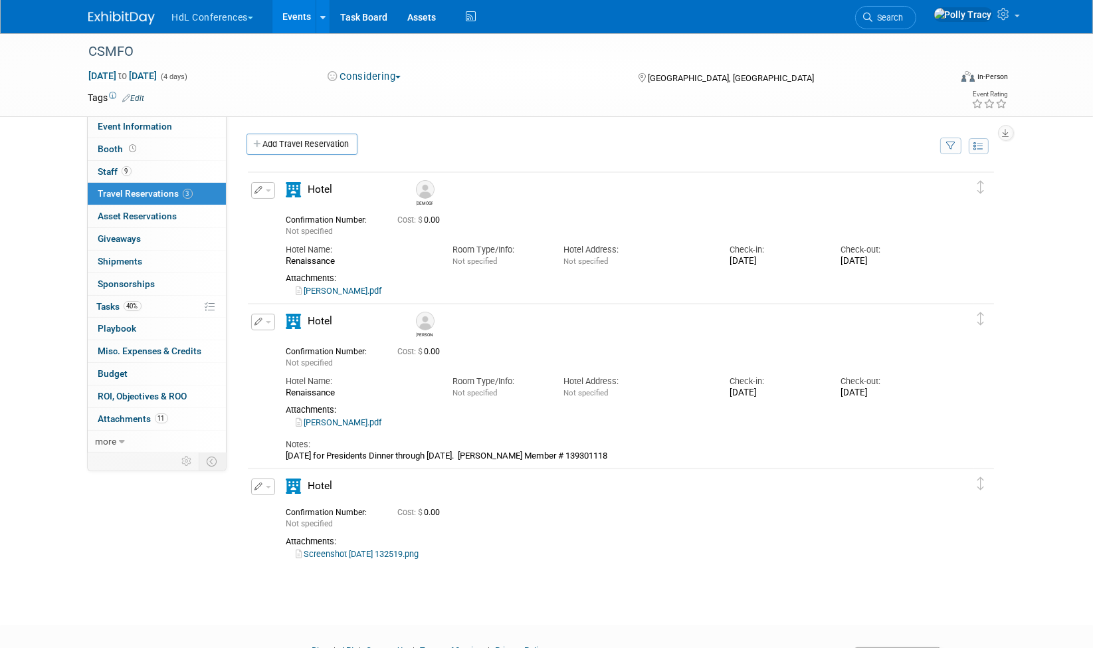
click at [265, 192] on button "button" at bounding box center [263, 190] width 24 height 17
click at [287, 259] on button "Duplicate" at bounding box center [308, 257] width 112 height 19
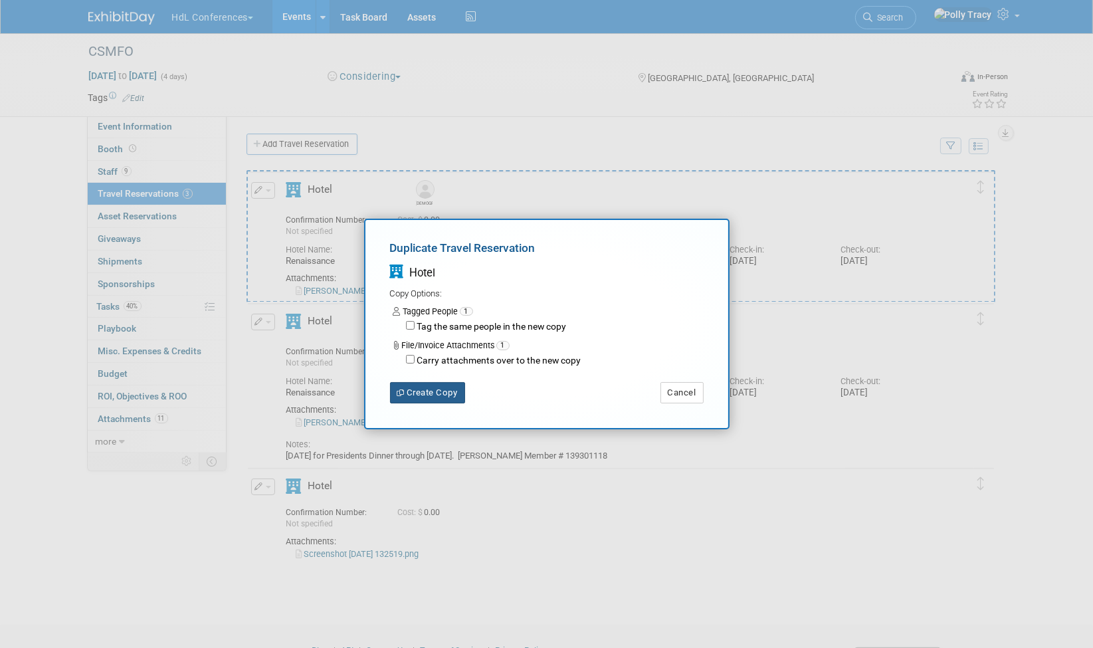
click at [445, 390] on button "Create Copy" at bounding box center [427, 392] width 75 height 21
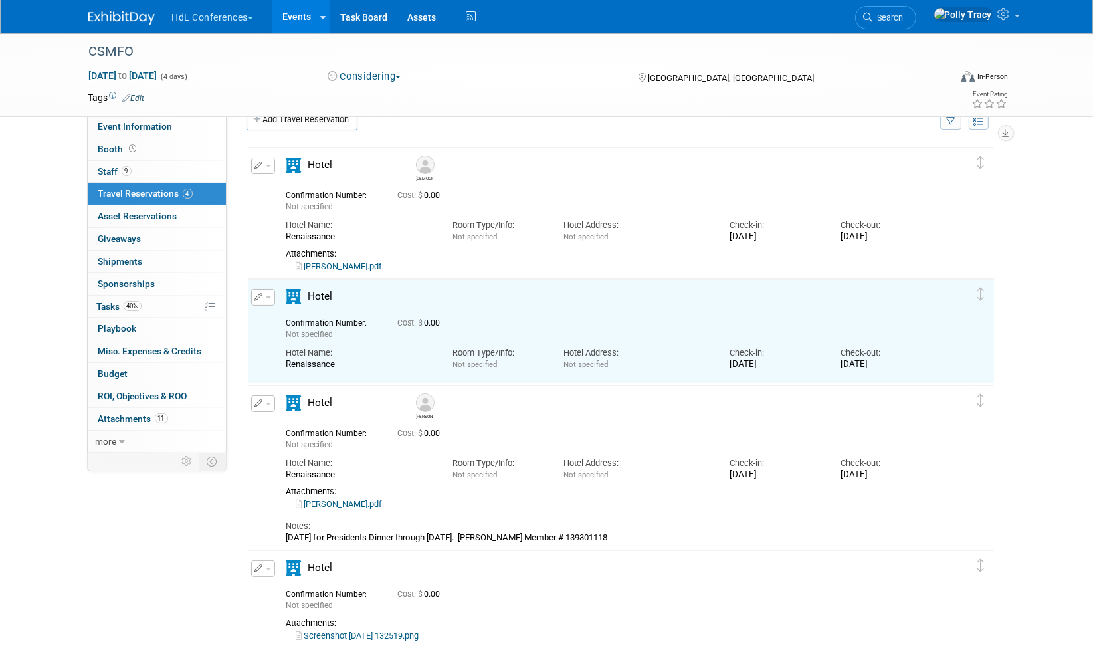
click at [256, 296] on icon "button" at bounding box center [259, 297] width 9 height 8
click at [292, 317] on button "Edit Reservation" at bounding box center [308, 320] width 112 height 19
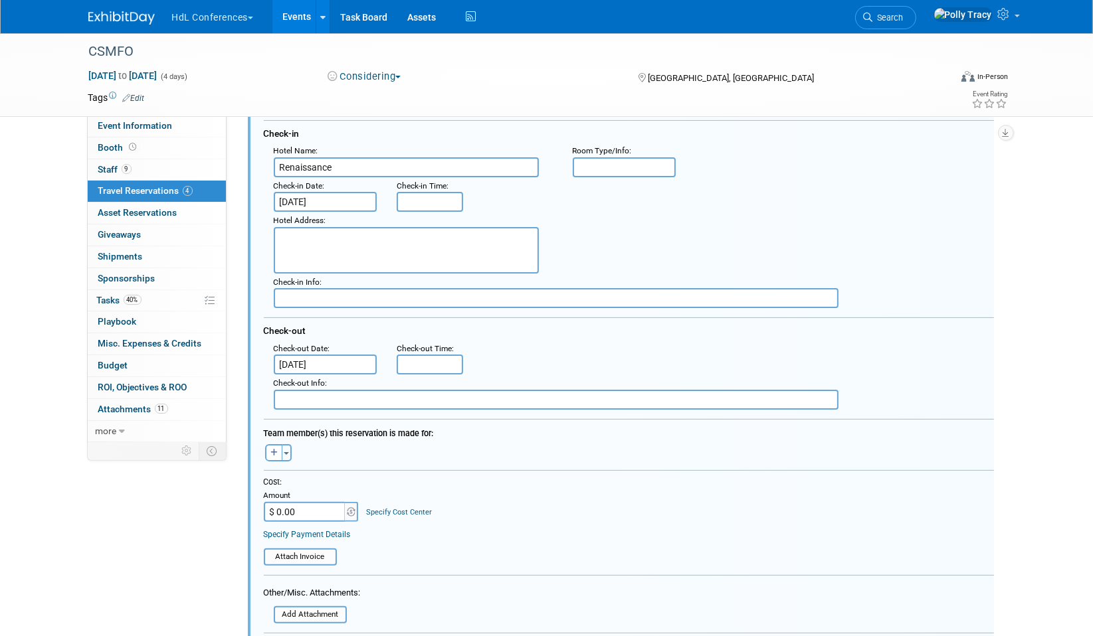
scroll to position [292, 0]
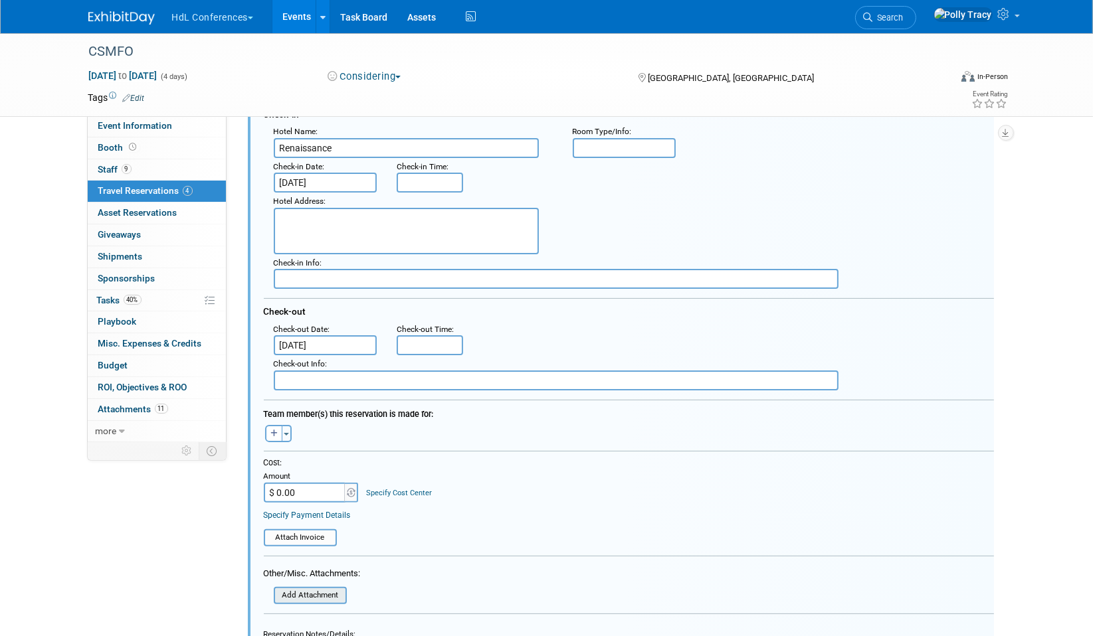
click at [325, 588] on input "file" at bounding box center [266, 595] width 158 height 15
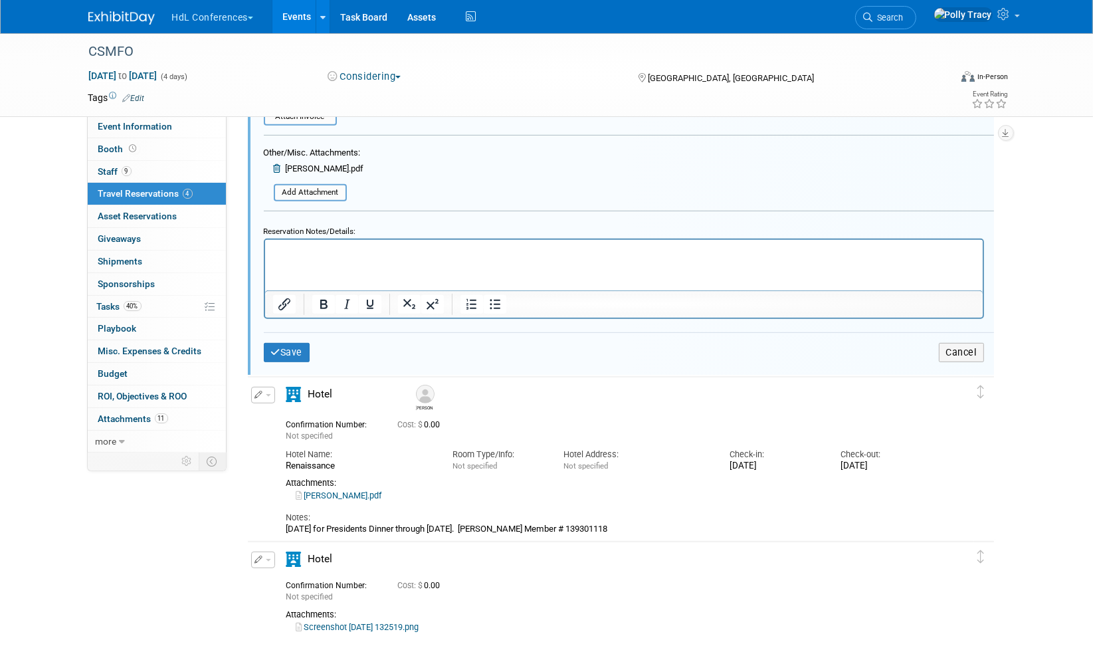
scroll to position [731, 0]
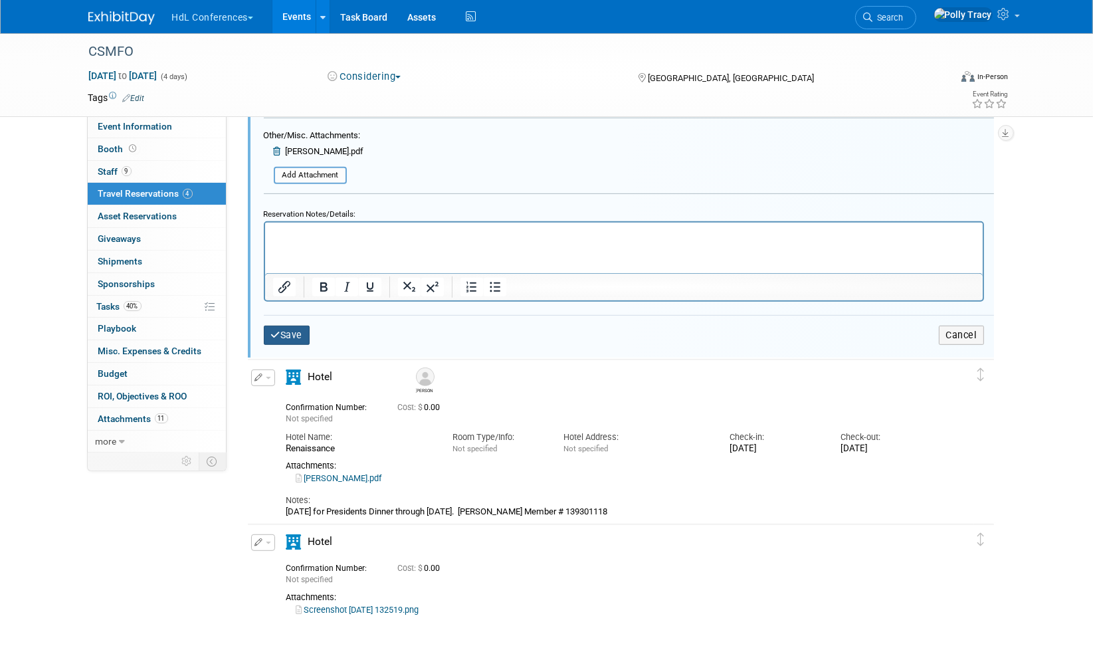
click at [279, 325] on button "Save" at bounding box center [287, 334] width 46 height 19
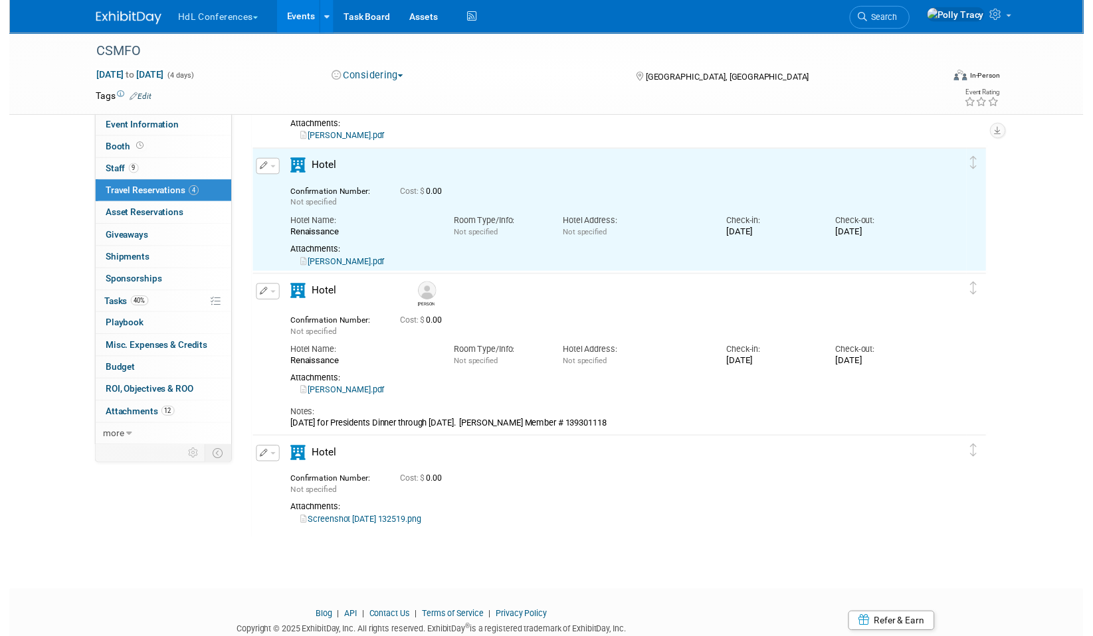
scroll to position [0, 0]
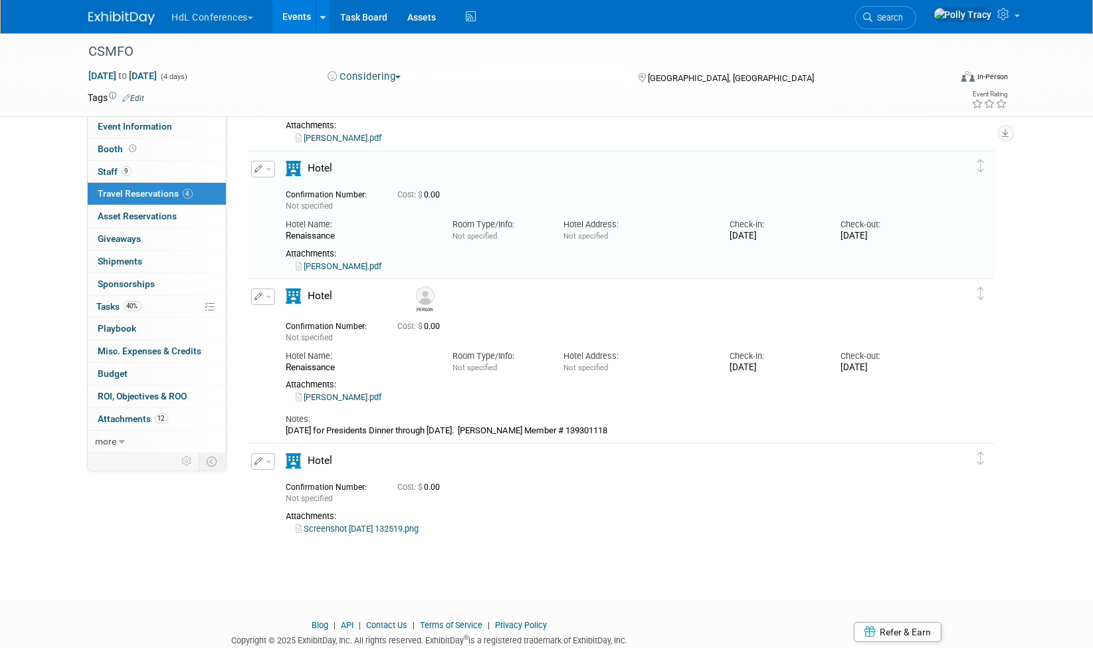
click at [256, 169] on icon "button" at bounding box center [259, 169] width 9 height 8
click at [277, 193] on button "Edit Reservation" at bounding box center [308, 192] width 112 height 19
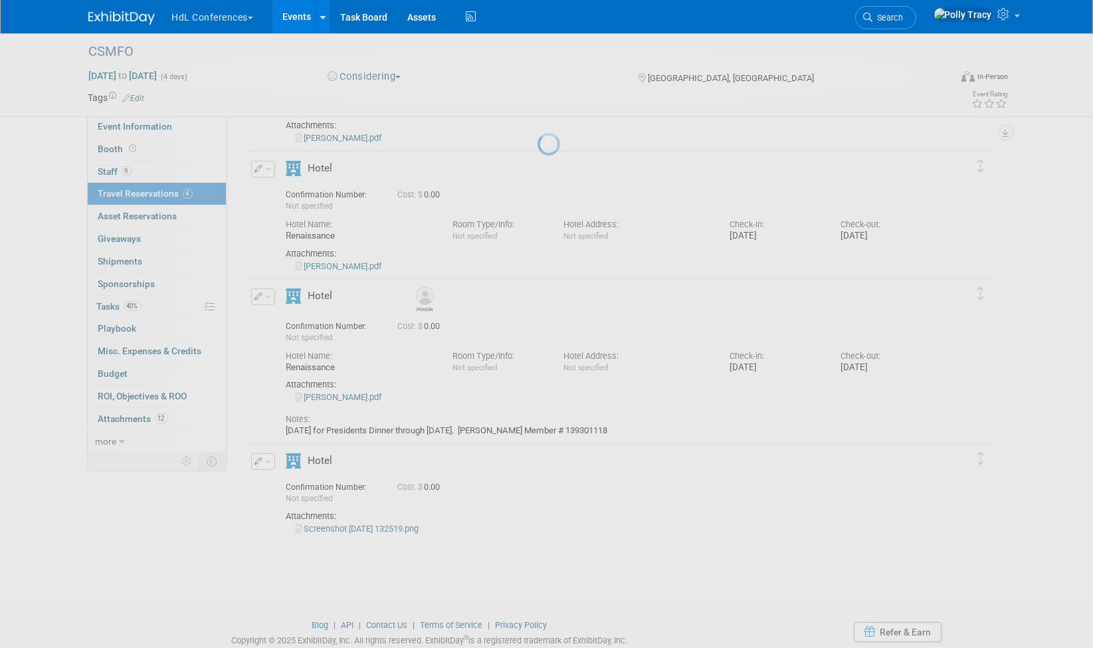
select select "f13019e8-4b58-4739-bc1e-b557bff4178d"
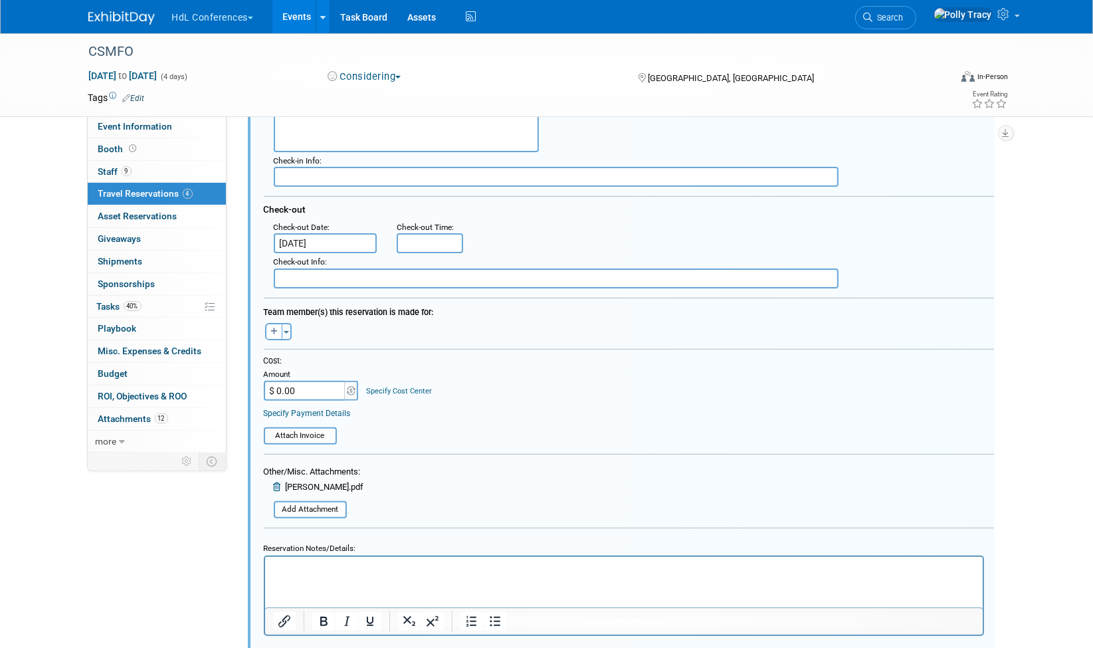
scroll to position [402, 0]
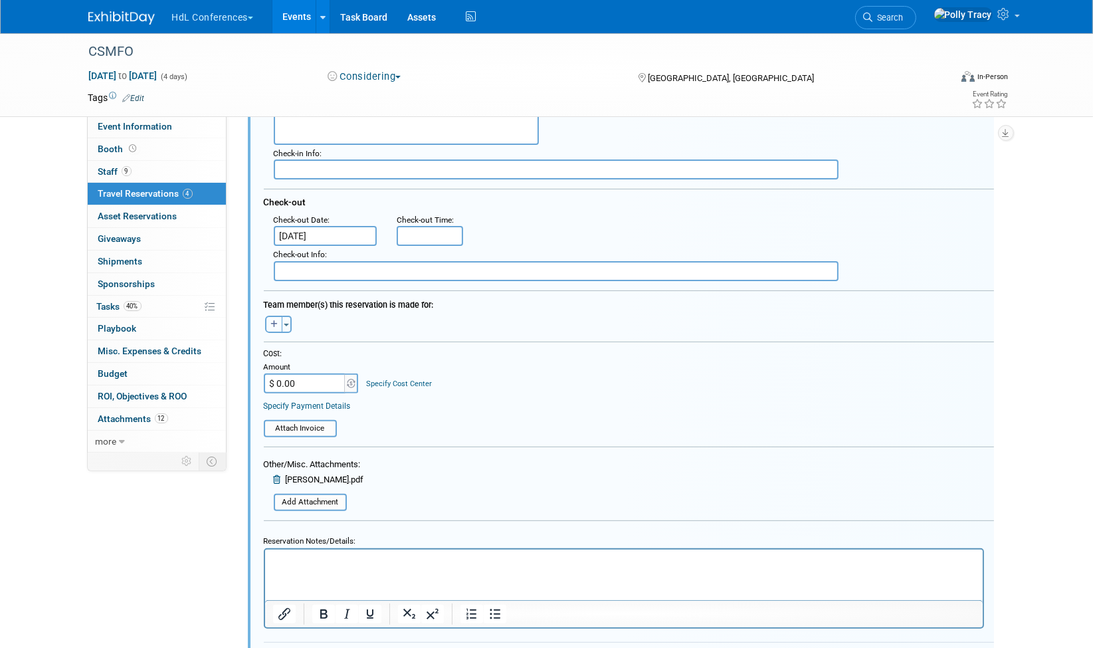
click at [277, 320] on icon "button" at bounding box center [273, 324] width 7 height 8
select select
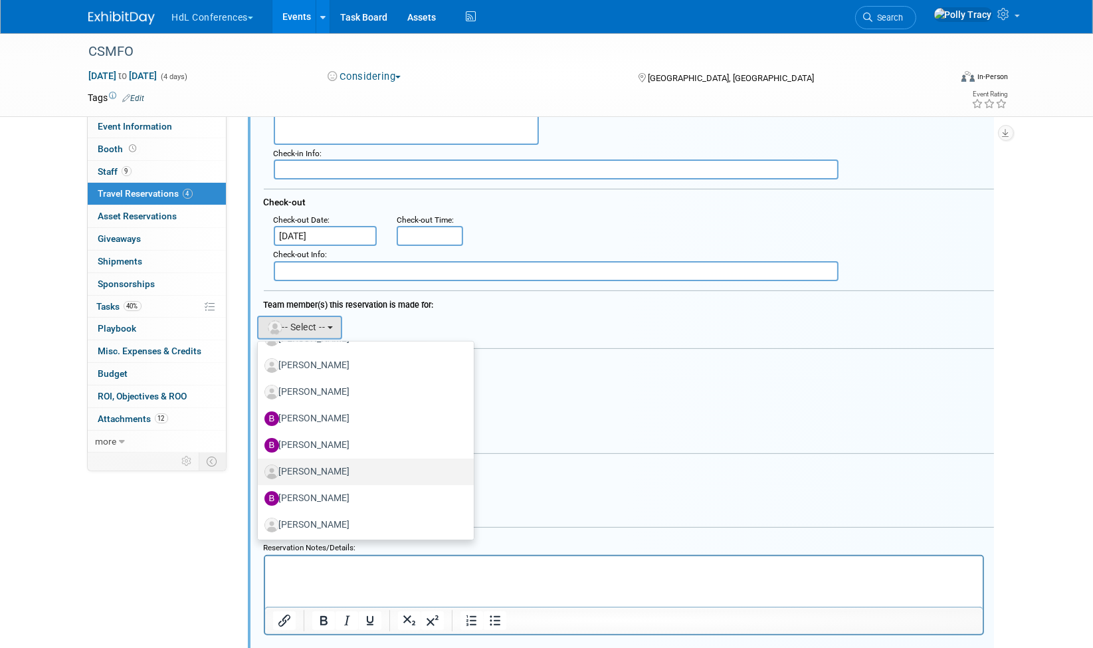
scroll to position [236, 0]
click at [325, 408] on label "[PERSON_NAME]" at bounding box center [362, 417] width 196 height 21
click at [260, 411] on input "[PERSON_NAME]" at bounding box center [255, 415] width 9 height 9
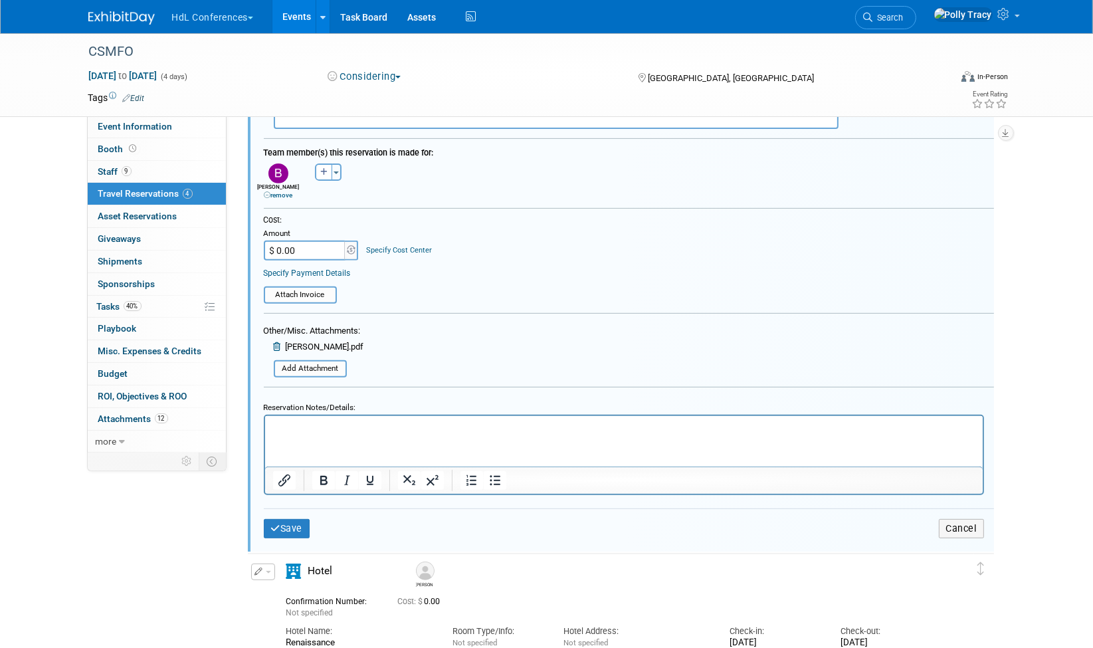
scroll to position [590, 0]
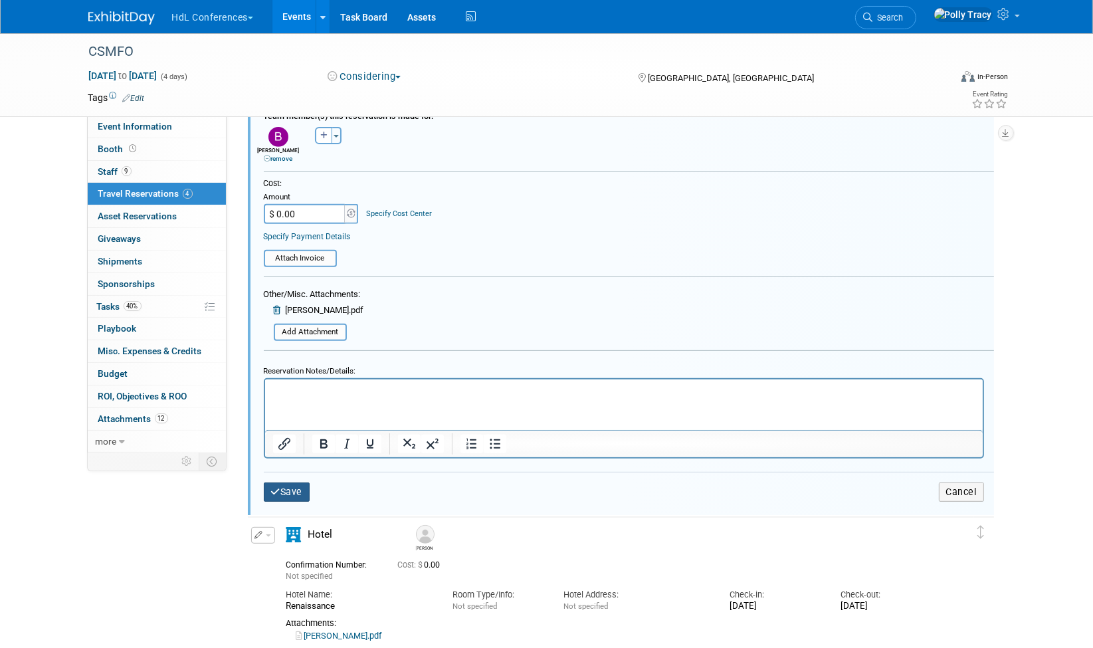
click at [292, 482] on button "Save" at bounding box center [287, 491] width 46 height 19
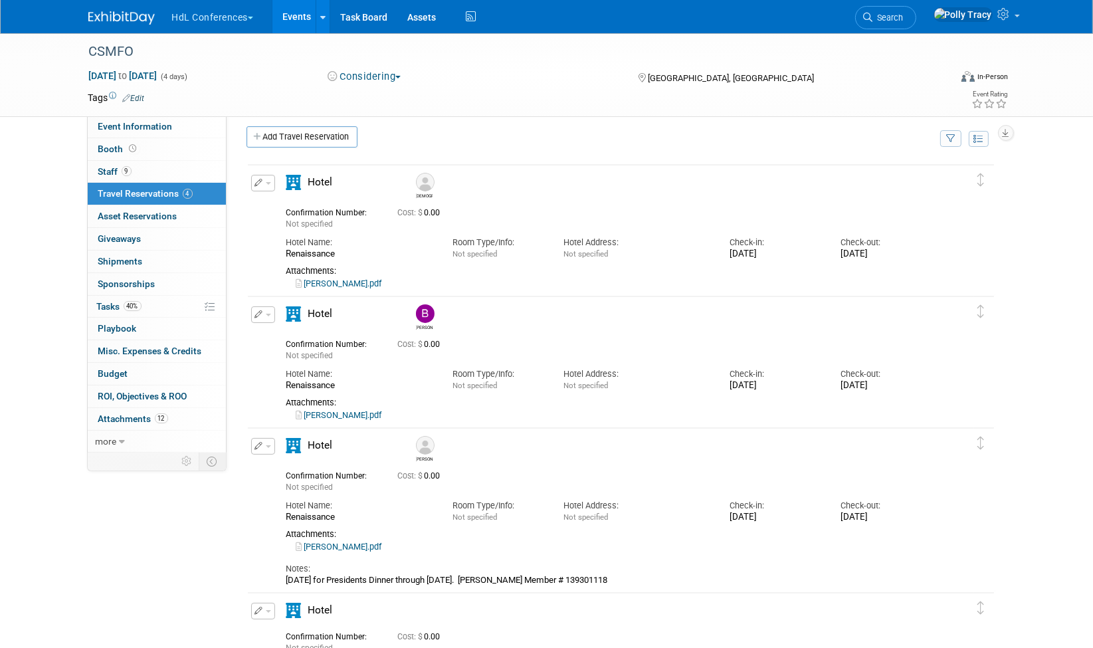
scroll to position [0, 0]
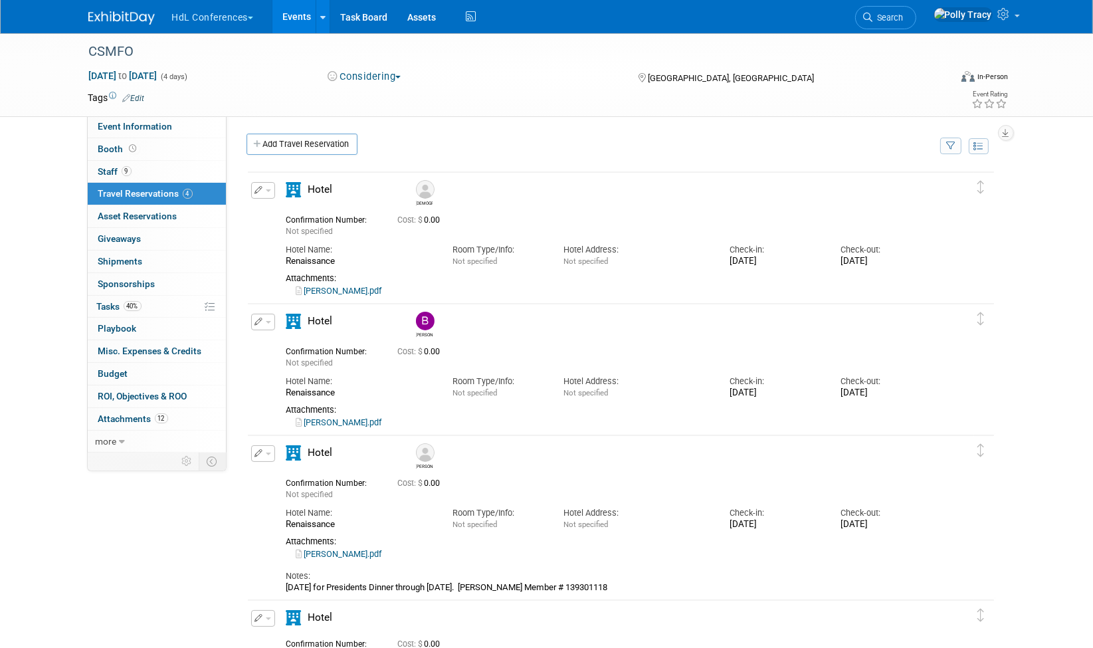
click at [266, 191] on button "button" at bounding box center [263, 190] width 24 height 17
click at [290, 258] on button "Duplicate" at bounding box center [308, 257] width 112 height 19
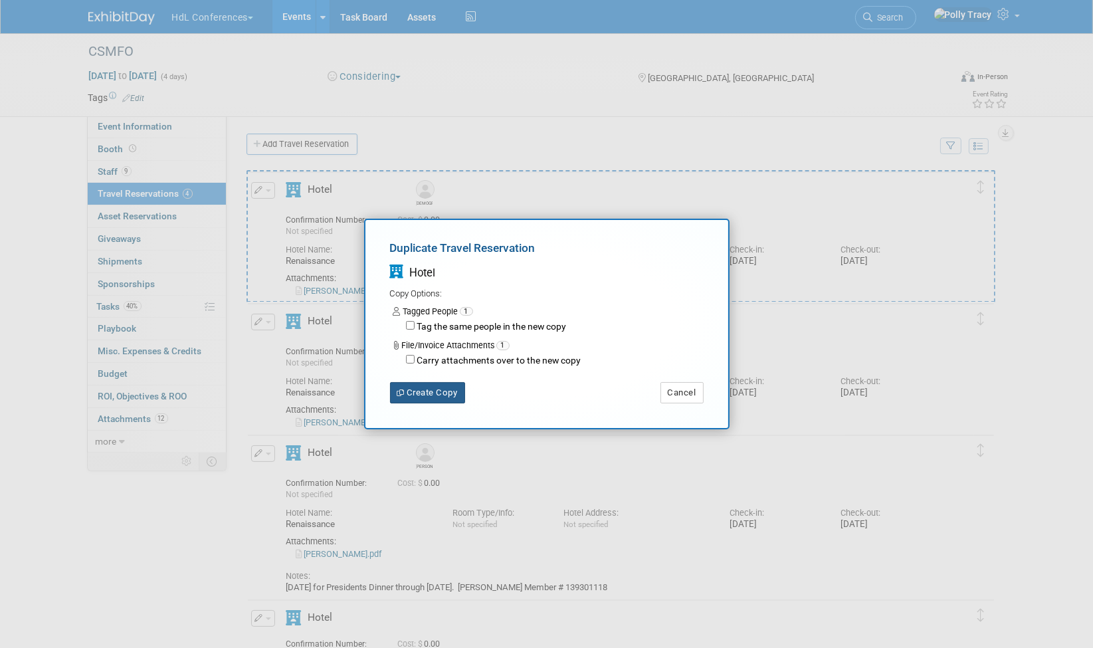
click at [444, 395] on button "Create Copy" at bounding box center [427, 392] width 75 height 21
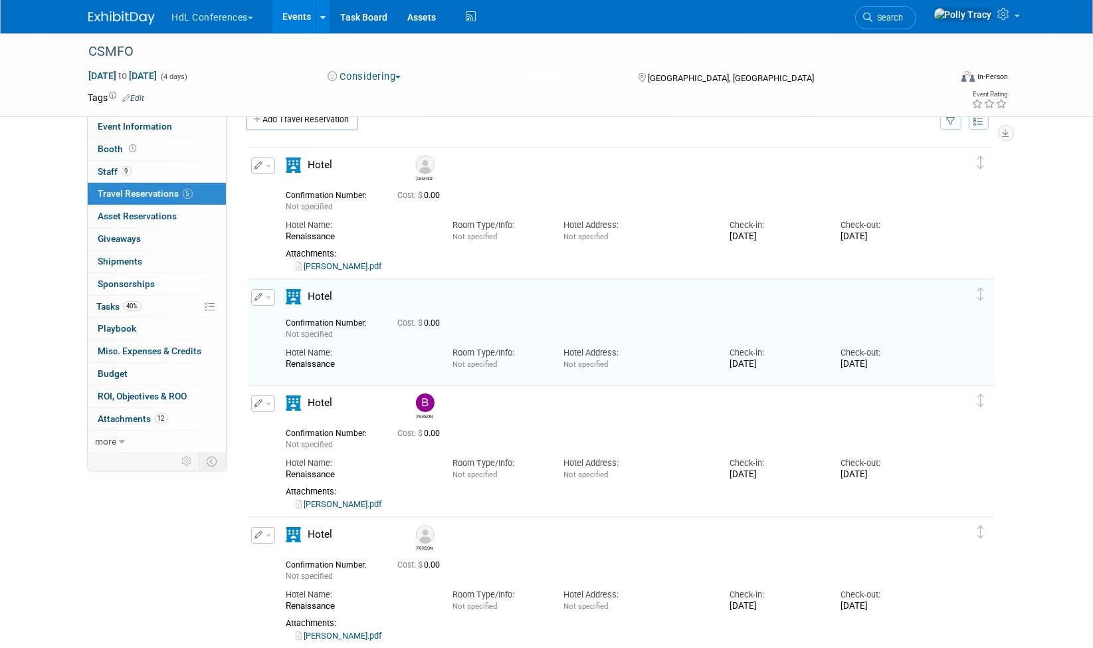
click at [259, 298] on icon "button" at bounding box center [259, 297] width 9 height 8
click at [290, 318] on button "Edit Reservation" at bounding box center [308, 320] width 112 height 19
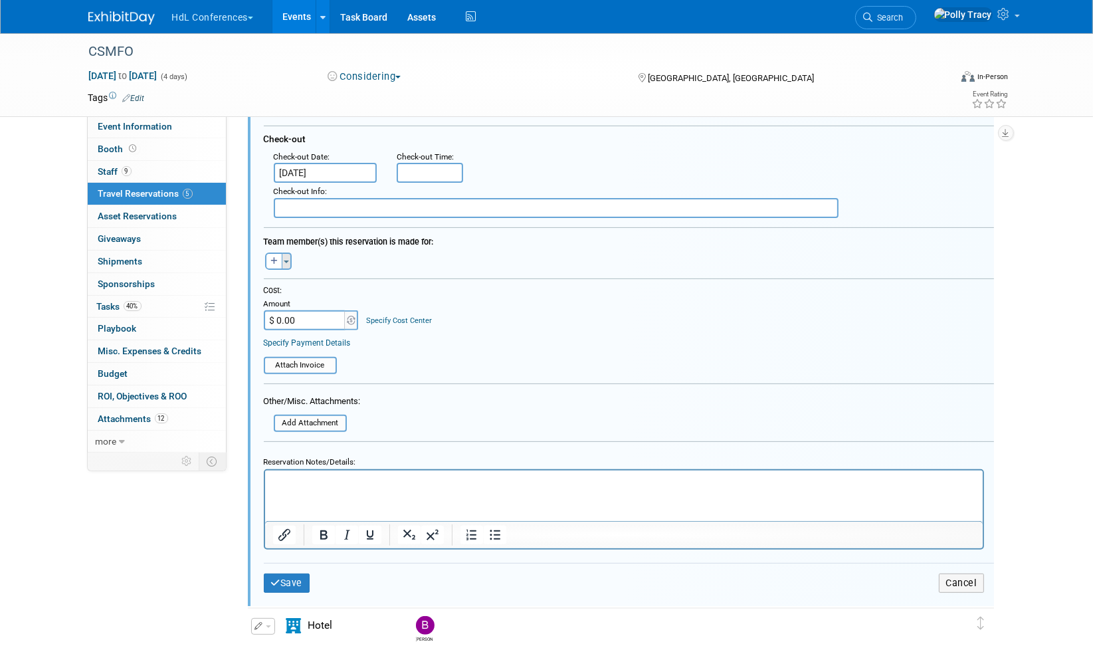
scroll to position [466, 0]
click at [275, 257] on button "button" at bounding box center [273, 259] width 17 height 17
select select
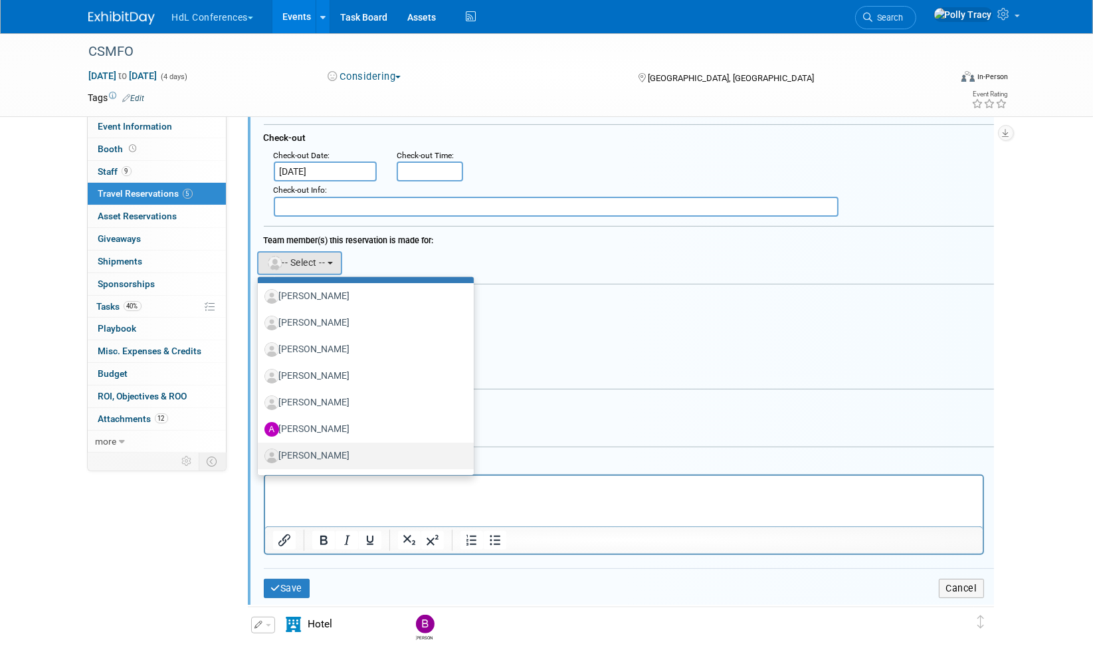
scroll to position [185, 0]
click at [317, 449] on label "Bret Harmon" at bounding box center [362, 456] width 196 height 21
click at [260, 451] on input "Bret Harmon" at bounding box center [255, 455] width 9 height 9
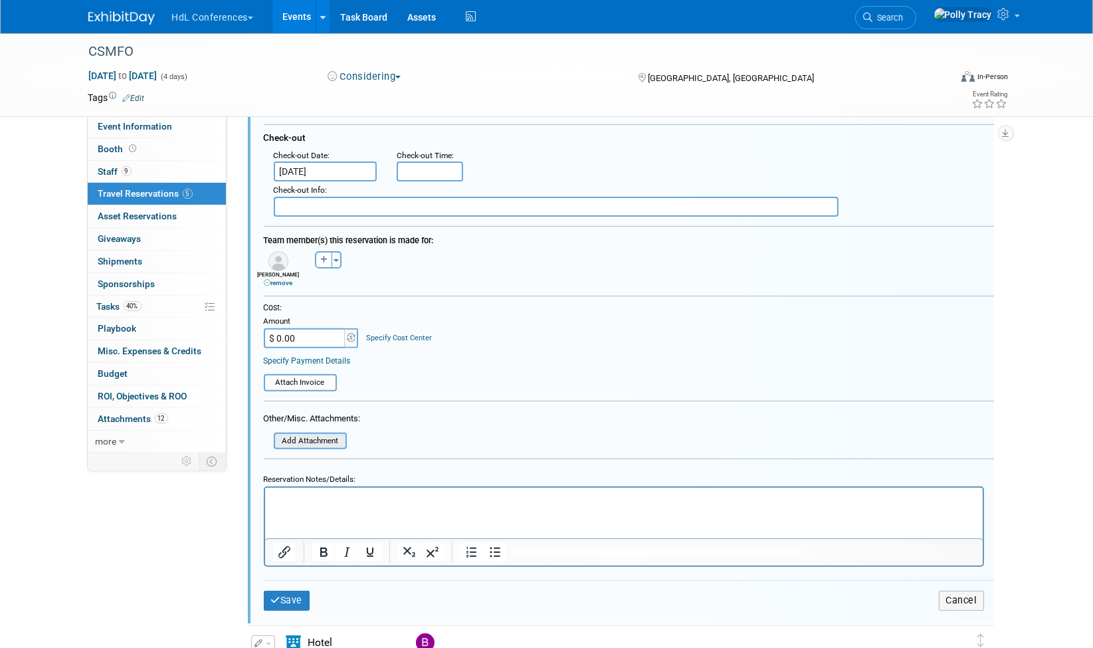
click at [314, 434] on input "file" at bounding box center [266, 441] width 158 height 15
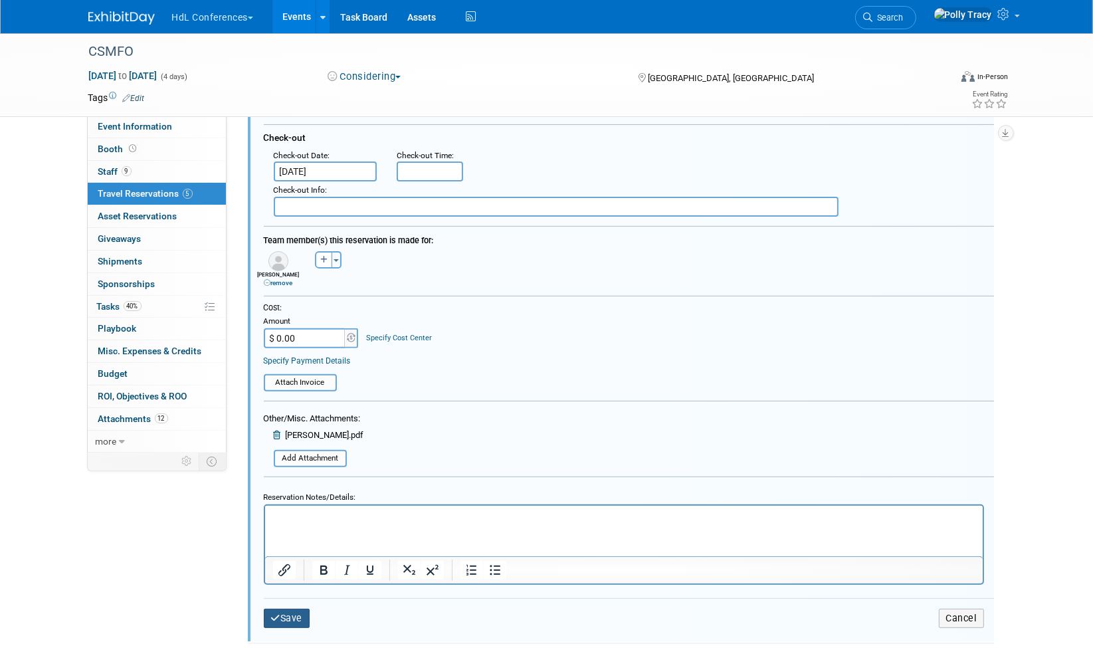
click at [284, 608] on button "Save" at bounding box center [287, 617] width 46 height 19
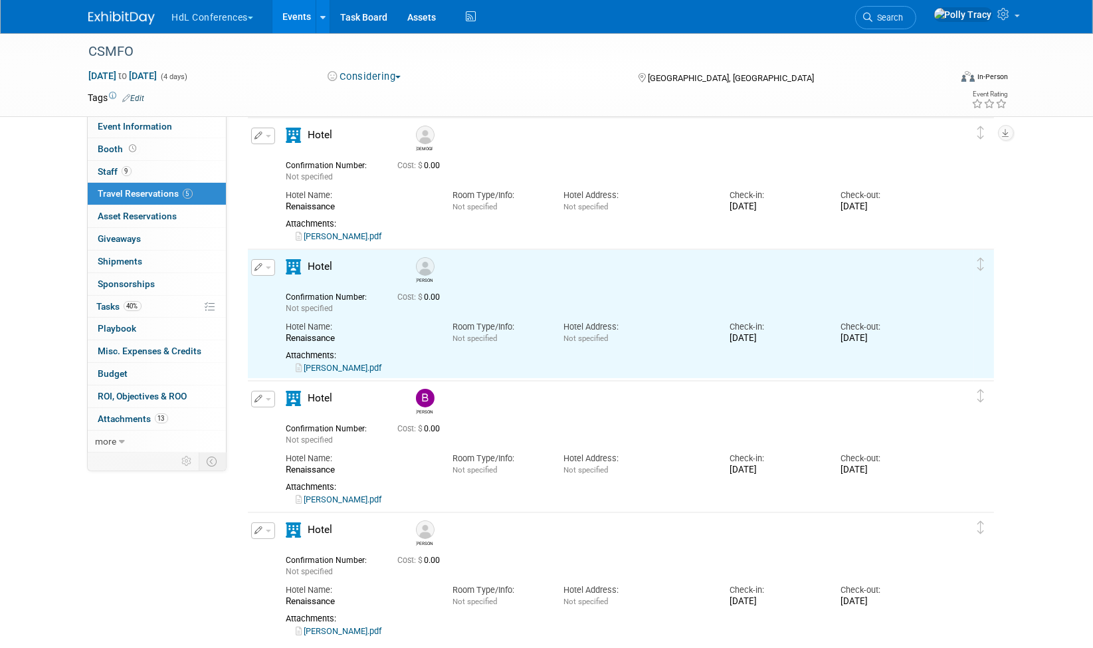
scroll to position [0, 0]
